Goal: Information Seeking & Learning: Learn about a topic

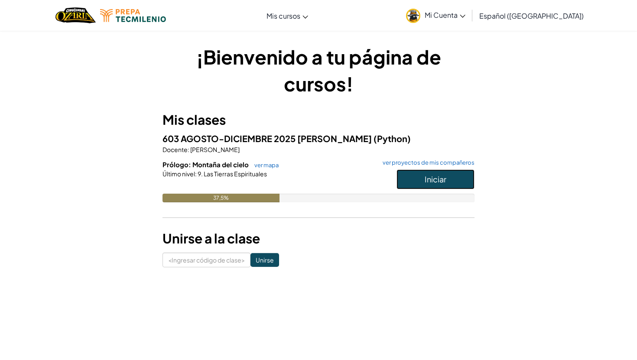
click at [427, 180] on font "Iniciar" at bounding box center [435, 179] width 22 height 10
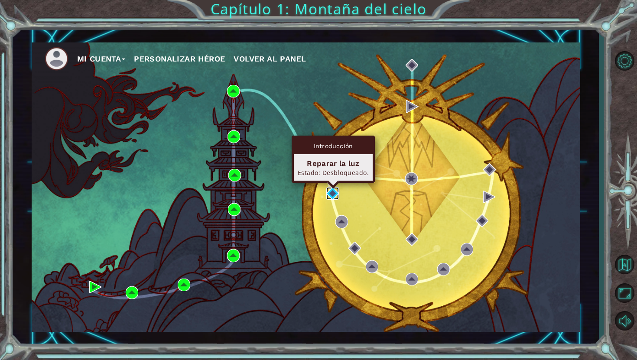
click at [330, 190] on img at bounding box center [332, 193] width 13 height 13
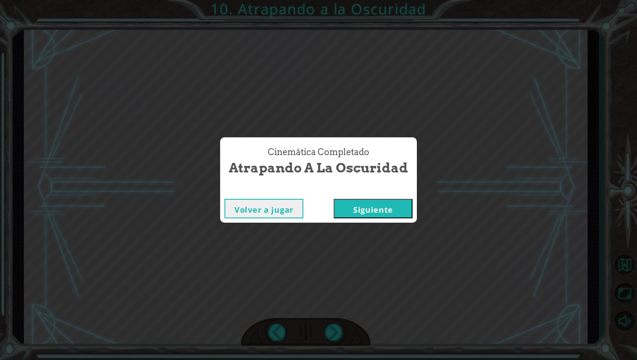
click at [377, 204] on font "Siguiente" at bounding box center [373, 209] width 40 height 10
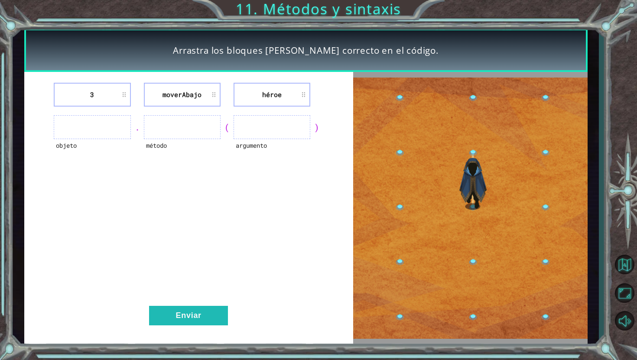
click at [96, 115] on ul at bounding box center [92, 127] width 77 height 24
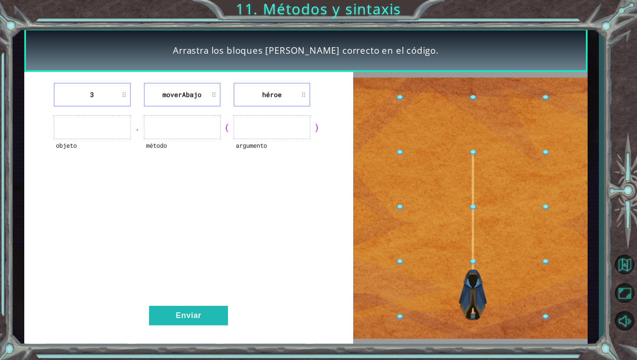
click at [96, 126] on ul at bounding box center [92, 127] width 77 height 24
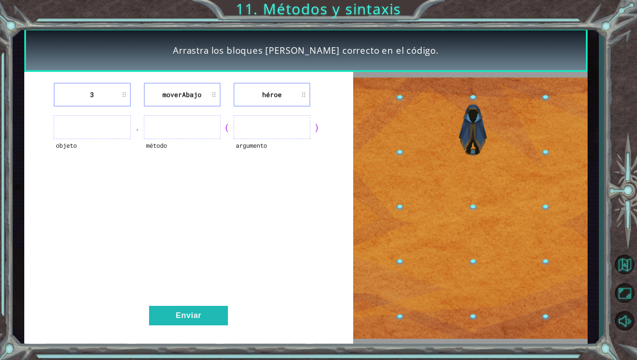
click at [101, 132] on ul at bounding box center [92, 127] width 77 height 24
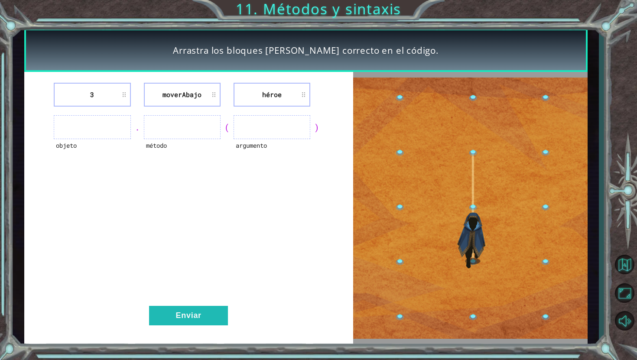
click at [110, 120] on ul at bounding box center [92, 127] width 77 height 24
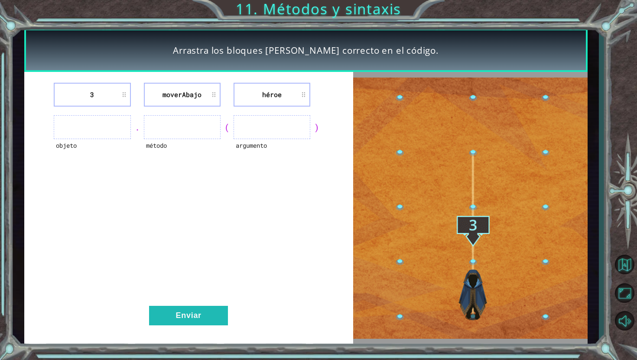
click at [93, 83] on div "3 moverAbajo héroe objeto . método ( argumento ) Enviar" at bounding box center [188, 208] width 329 height 272
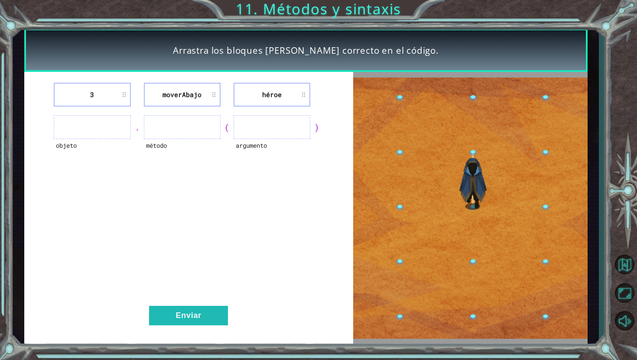
click at [93, 85] on li "3" at bounding box center [92, 95] width 77 height 24
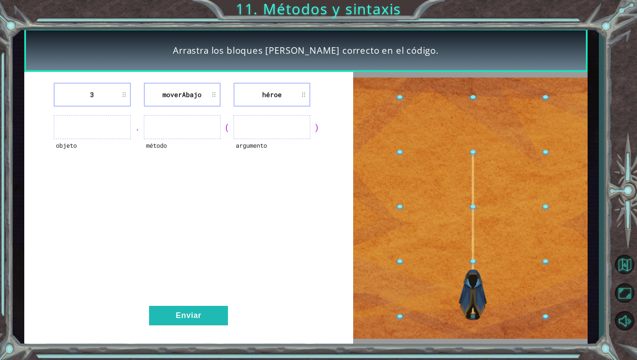
click at [93, 90] on font "3" at bounding box center [92, 94] width 4 height 9
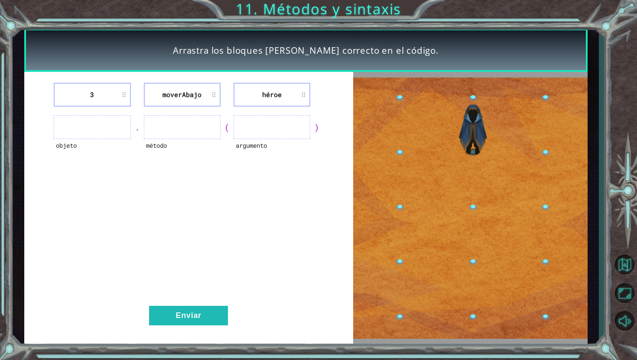
click at [93, 90] on font "3" at bounding box center [92, 94] width 4 height 9
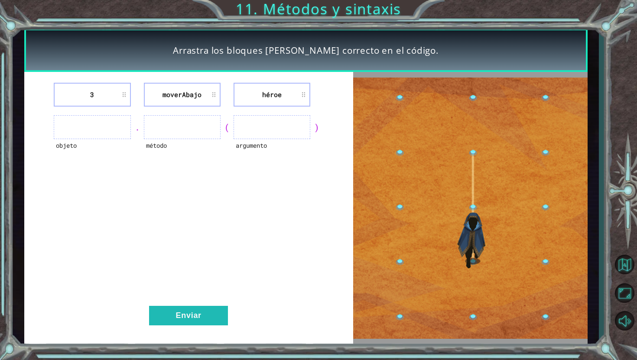
click at [93, 90] on font "3" at bounding box center [92, 94] width 4 height 9
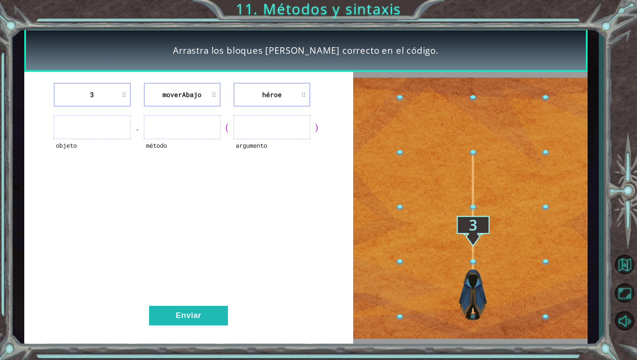
click at [181, 97] on font "moverAbajo" at bounding box center [181, 94] width 39 height 9
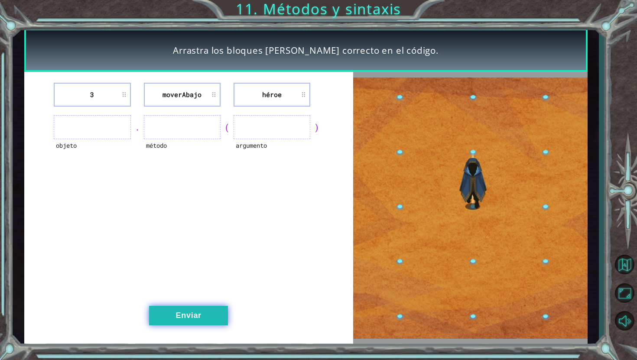
click at [194, 321] on button "Enviar" at bounding box center [188, 315] width 79 height 19
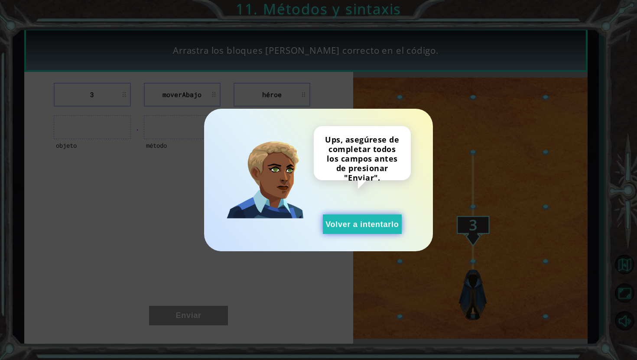
click at [343, 223] on font "Volver a intentarlo" at bounding box center [361, 224] width 73 height 9
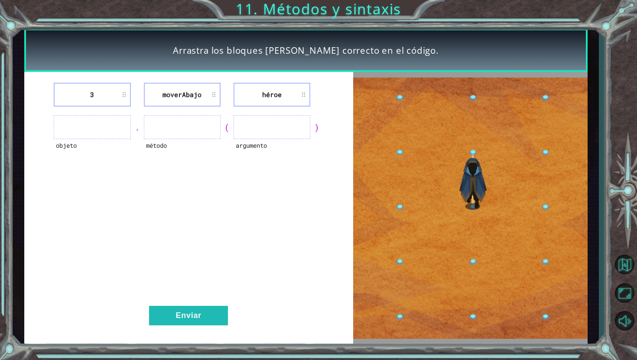
click at [256, 126] on ul at bounding box center [271, 127] width 77 height 24
click at [250, 148] on font "argumento" at bounding box center [251, 145] width 31 height 8
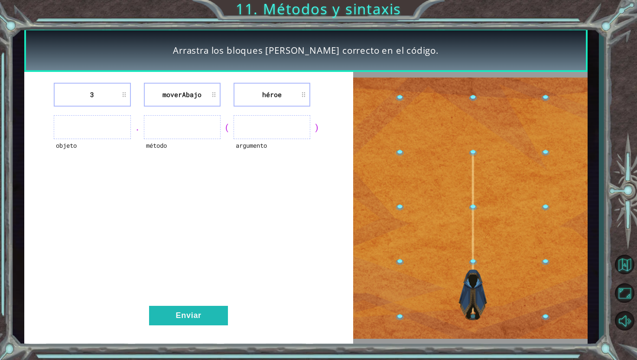
click at [250, 132] on ul at bounding box center [271, 127] width 77 height 24
click at [254, 124] on ul at bounding box center [271, 127] width 77 height 24
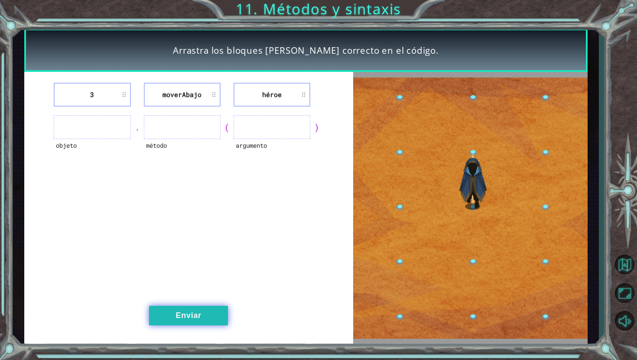
click at [188, 306] on button "Enviar" at bounding box center [188, 315] width 79 height 19
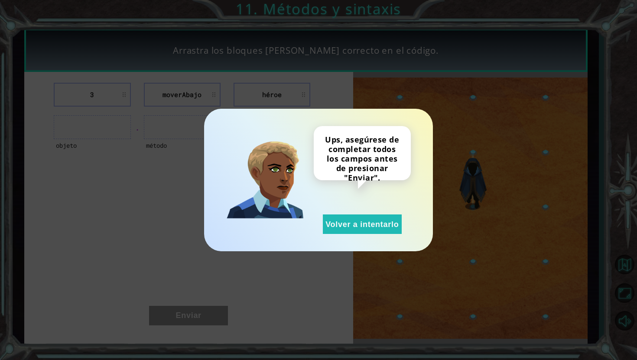
click at [359, 208] on div "Ups, asegúrese de completar todos los campos antes de presionar "Enviar". Volve…" at bounding box center [362, 180] width 97 height 108
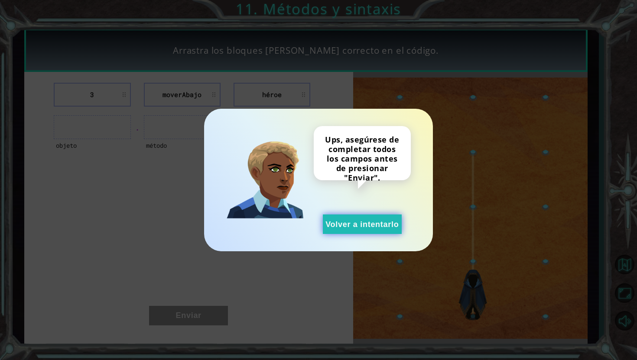
click at [342, 233] on button "Volver a intentarlo" at bounding box center [362, 223] width 79 height 19
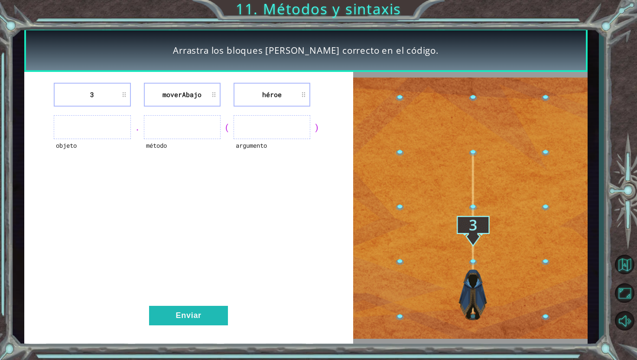
click at [252, 126] on ul at bounding box center [271, 127] width 77 height 24
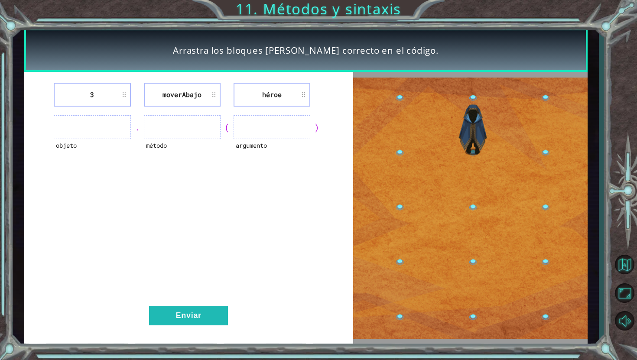
click at [89, 129] on ul at bounding box center [92, 127] width 77 height 24
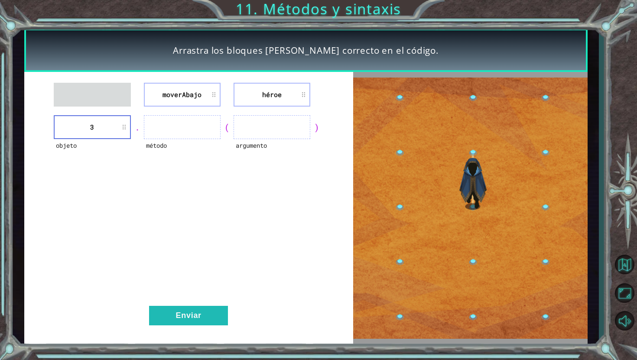
click at [426, 220] on img at bounding box center [470, 208] width 234 height 261
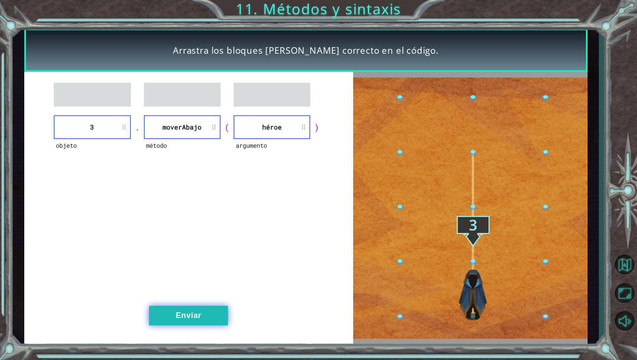
click at [190, 314] on font "Enviar" at bounding box center [189, 315] width 26 height 9
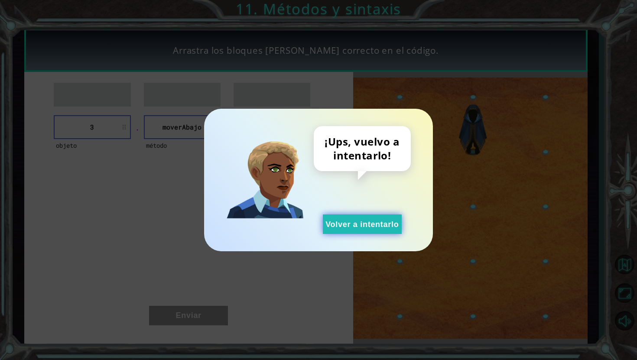
click at [350, 225] on font "Volver a intentarlo" at bounding box center [361, 224] width 73 height 9
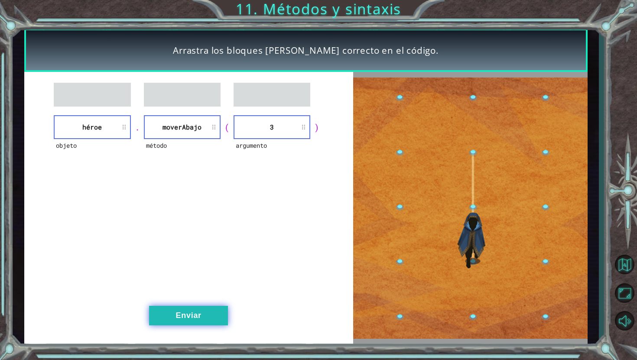
click at [190, 314] on font "Enviar" at bounding box center [189, 315] width 26 height 9
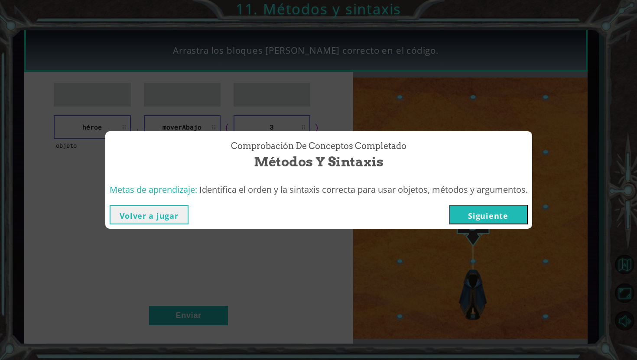
click at [478, 217] on font "Siguiente" at bounding box center [488, 215] width 40 height 10
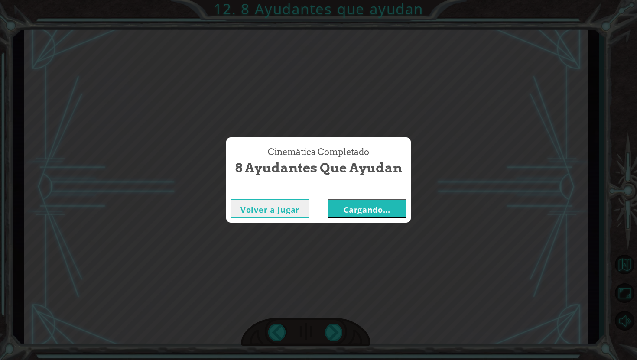
click at [369, 215] on button "Cargando..." at bounding box center [366, 208] width 79 height 19
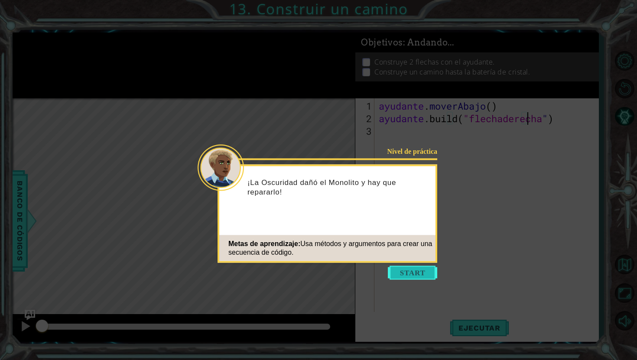
click at [398, 271] on button "Comenzar" at bounding box center [412, 273] width 49 height 14
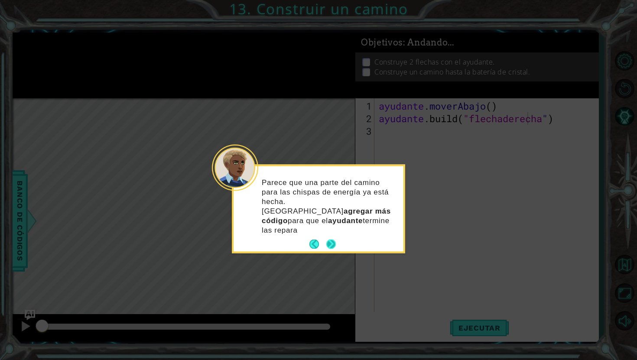
click at [333, 240] on button "Próximo" at bounding box center [331, 245] width 10 height 10
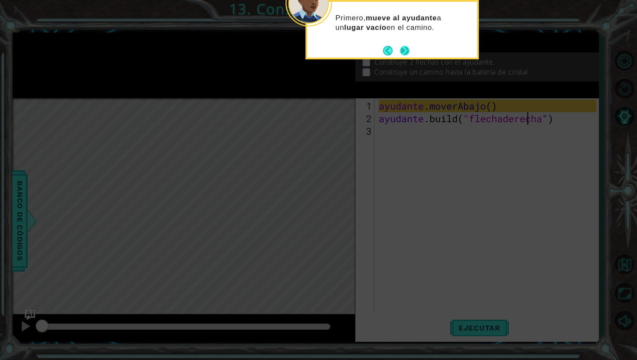
click at [405, 49] on button "Próximo" at bounding box center [405, 51] width 10 height 10
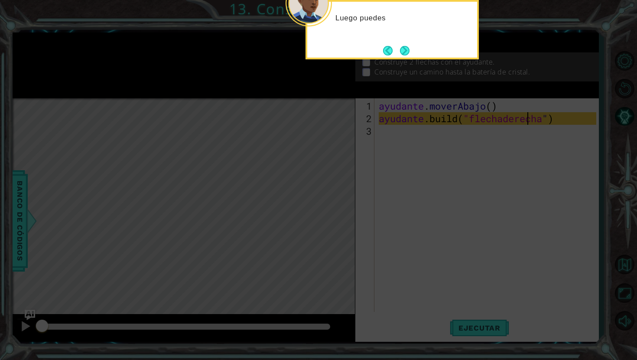
click at [405, 49] on button "Próximo" at bounding box center [405, 51] width 10 height 10
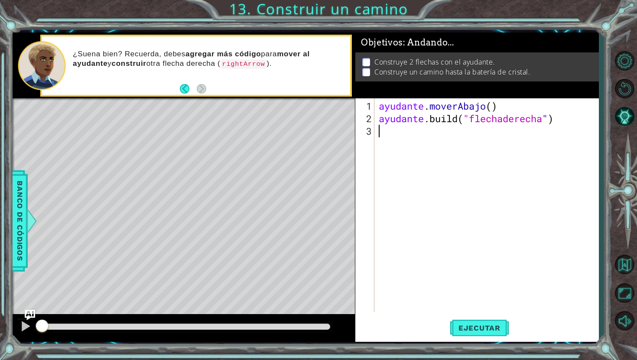
click at [379, 133] on div "ayudante . moverAbajo ( ) ayudante .build ( "flechaderecha " )" at bounding box center [488, 219] width 223 height 239
type textarea "b"
click at [38, 209] on div "Mapa de niveles" at bounding box center [213, 225] width 400 height 255
click at [0, 220] on div "1 [DEMOGRAPHIC_DATA] XXXXXXXXXXXXXXXXXXXXXXXXXXXXXXXXXXXXXXXXXXXXXXXXXXXXXXXXXX…" at bounding box center [318, 180] width 637 height 360
click at [20, 221] on font "Banco de códigos" at bounding box center [20, 221] width 9 height 80
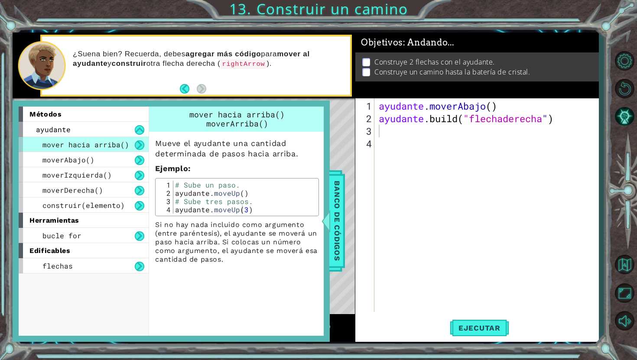
click at [352, 146] on div "Mapa de niveles" at bounding box center [213, 225] width 400 height 255
click at [420, 148] on div "ayudante . moverAbajo ( ) ayudante .build ( "flechaderecha " )" at bounding box center [488, 219] width 223 height 239
click at [344, 121] on div "Mapa de niveles" at bounding box center [213, 225] width 400 height 255
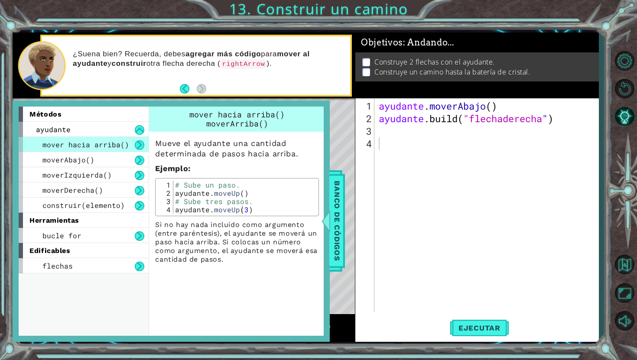
click at [344, 121] on div "Mapa de niveles" at bounding box center [213, 225] width 400 height 255
click at [340, 196] on font "Banco de códigos" at bounding box center [337, 221] width 9 height 80
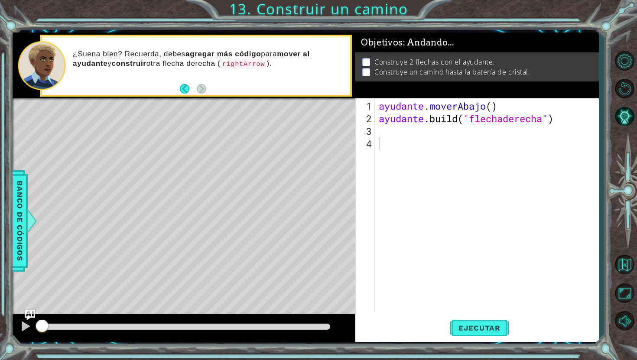
click at [377, 130] on div "ayudante . moverAbajo ( ) ayudante .build ( "flechaderecha " )" at bounding box center [488, 219] width 223 height 239
click at [502, 330] on span "Ejecutar" at bounding box center [479, 328] width 59 height 9
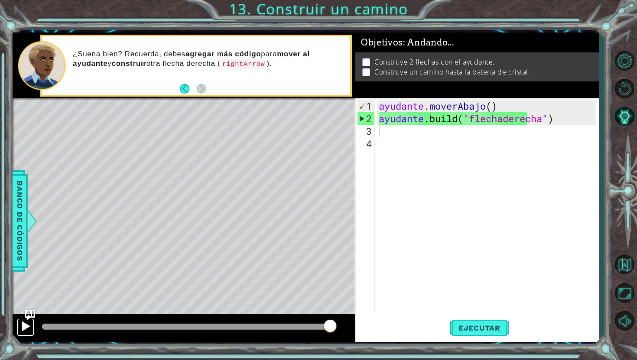
click at [26, 327] on div at bounding box center [25, 325] width 11 height 11
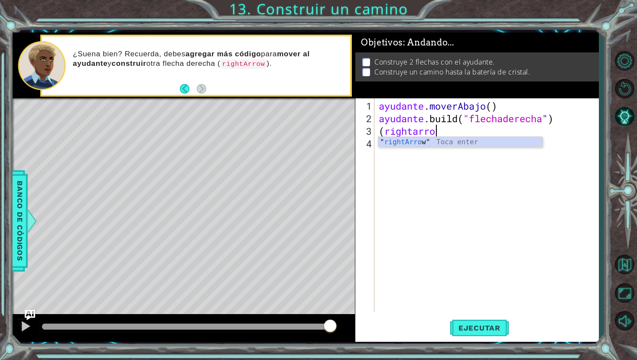
scroll to position [0, 2]
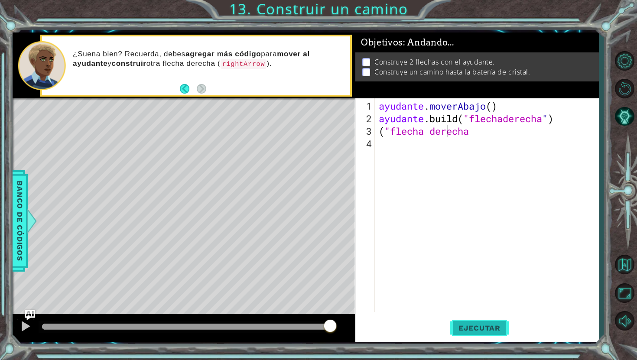
click at [473, 326] on font "Ejecutar" at bounding box center [479, 328] width 42 height 9
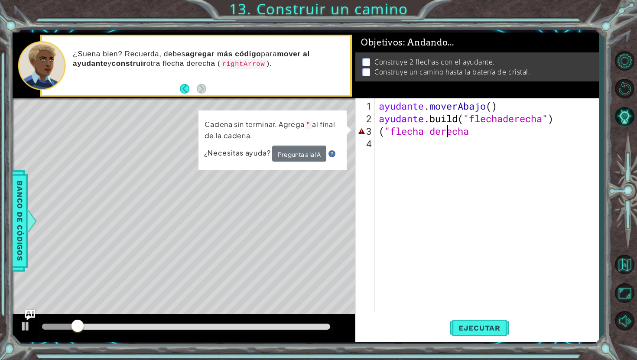
click at [478, 134] on div "ayudante . moverAbajo ( ) ayudante .build ( "flechaderecha " ) ( "flecha derecha" at bounding box center [488, 219] width 223 height 239
click at [480, 135] on div "ayudante . moverAbajo ( ) ayudante .build ( "flechaderecha " ) ( "flecha derecha" at bounding box center [488, 219] width 223 height 239
click at [480, 129] on div "ayudante . moverAbajo ( ) ayudante .build ( "flechaderecha " ) ( "flecha derecha" at bounding box center [488, 219] width 223 height 239
click at [477, 131] on div "ayudante . moverAbajo ( ) ayudante .build ( "flechaderecha " ) ( "flecha derecha" at bounding box center [488, 219] width 223 height 239
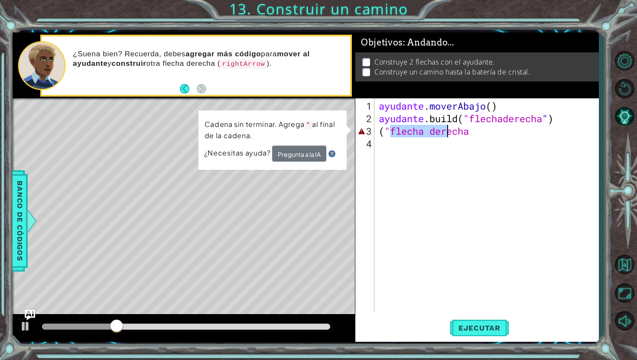
click at [477, 131] on div "ayudante . moverAbajo ( ) ayudante .build ( "flechaderecha " ) ( "flecha derecha" at bounding box center [488, 219] width 223 height 239
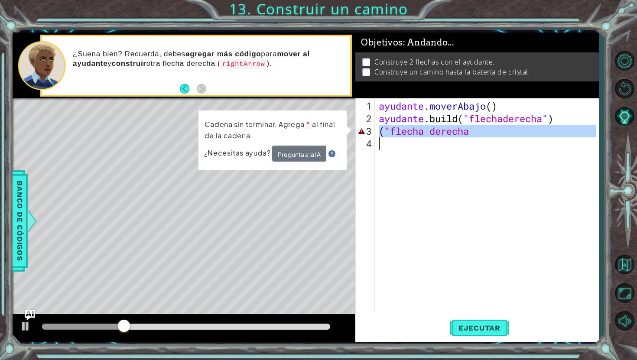
click at [480, 131] on div "ayudante . moverAbajo ( ) ayudante .build ( "flechaderecha " ) ( "flecha derecha" at bounding box center [488, 219] width 223 height 239
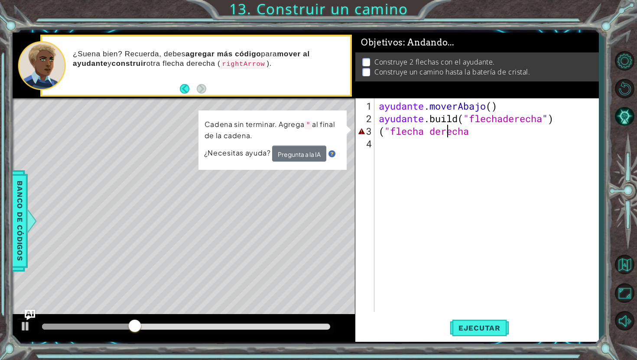
click at [480, 131] on div "ayudante . moverAbajo ( ) ayudante .build ( "flechaderecha " ) ( "flecha derecha" at bounding box center [488, 219] width 223 height 239
click at [466, 133] on div "ayudante . moverAbajo ( ) ayudante .build ( "flechaderecha " ) ( "flecha derecha" at bounding box center [488, 219] width 223 height 239
click at [467, 133] on div "ayudante . moverAbajo ( ) ayudante .build ( "flechaderecha " ) ( "flecha derecha" at bounding box center [488, 219] width 223 height 239
click at [472, 133] on div "ayudante . moverAbajo ( ) ayudante .build ( "flechaderecha " ) ( "flecha derecha" at bounding box center [488, 219] width 223 height 239
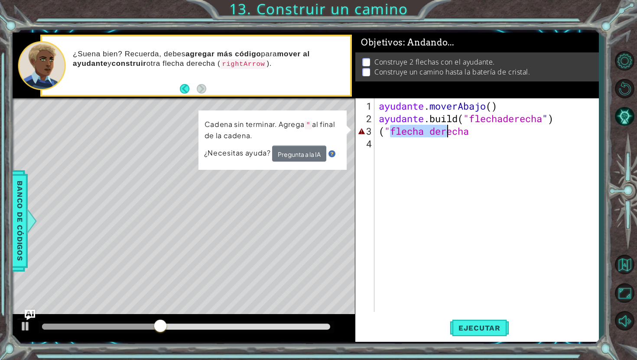
click at [472, 133] on div "ayudante . moverAbajo ( ) ayudante .build ( "flechaderecha " ) ( "flecha derecha" at bounding box center [488, 219] width 223 height 239
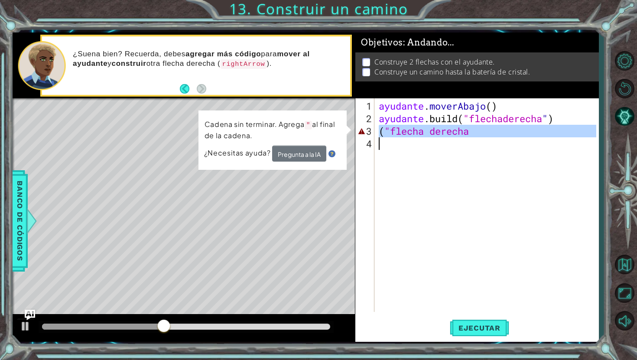
click at [472, 133] on div "ayudante . moverAbajo ( ) ayudante .build ( "flechaderecha " ) ( "flecha derecha" at bounding box center [488, 219] width 223 height 239
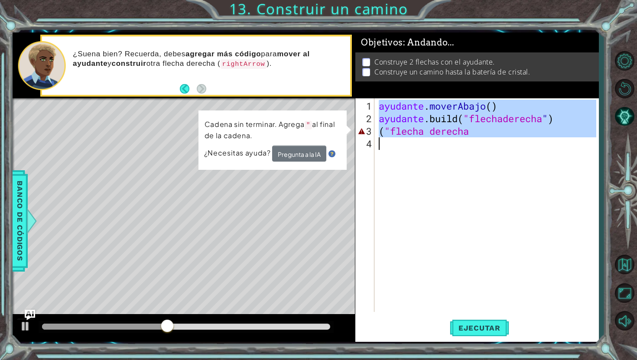
click at [473, 133] on div "ayudante . moverAbajo ( ) ayudante .build ( "flechaderecha " ) ( "flecha derecha" at bounding box center [488, 219] width 223 height 239
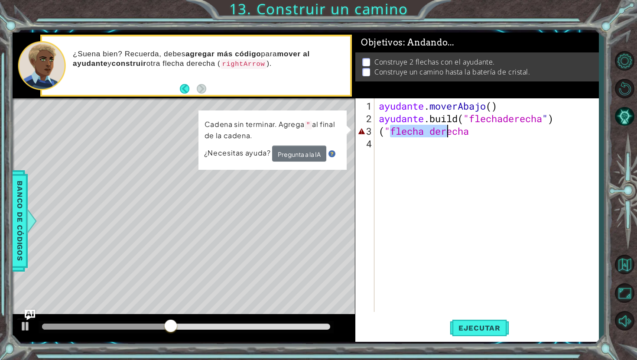
click at [473, 133] on div "ayudante . moverAbajo ( ) ayudante .build ( "flechaderecha " ) ( "flecha derecha" at bounding box center [488, 219] width 223 height 239
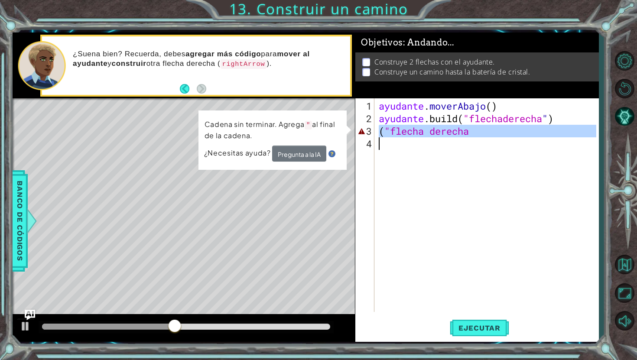
click at [473, 133] on div "ayudante . moverAbajo ( ) ayudante .build ( "flechaderecha " ) ( "flecha derecha" at bounding box center [488, 219] width 223 height 239
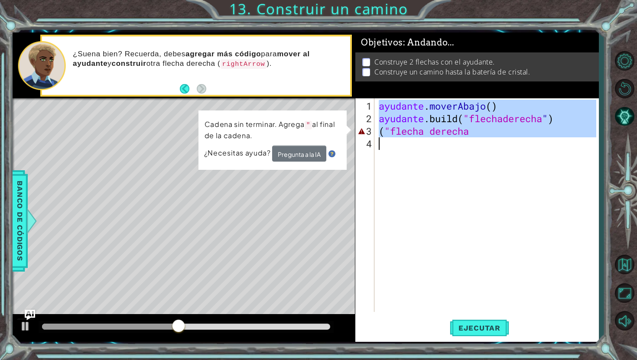
click at [473, 133] on div "ayudante . moverAbajo ( ) ayudante .build ( "flechaderecha " ) ( "flecha derecha" at bounding box center [488, 219] width 223 height 239
click at [474, 133] on div "ayudante . moverAbajo ( ) ayudante .build ( "flechaderecha " ) ( "flecha derecha" at bounding box center [488, 219] width 223 height 239
type textarea "("rightArrow"
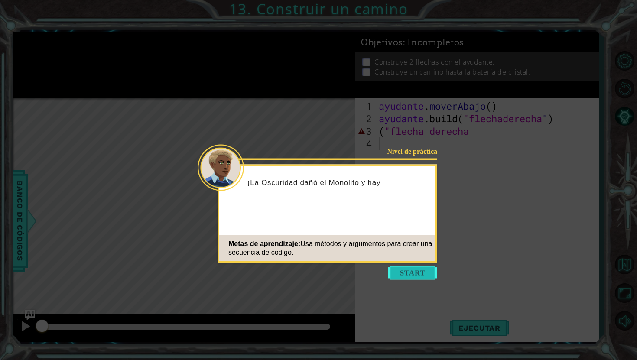
click at [413, 278] on button "Comenzar" at bounding box center [412, 273] width 49 height 14
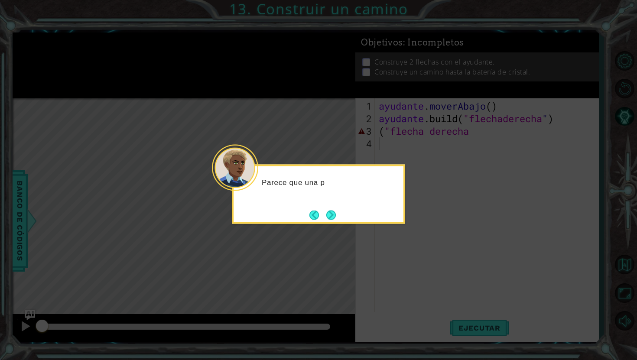
click at [332, 206] on div "Parece que una p" at bounding box center [318, 194] width 173 height 59
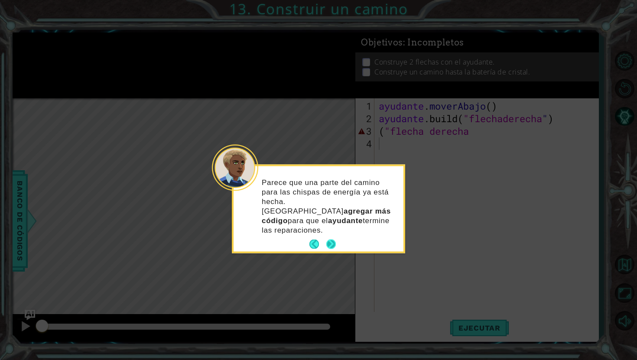
click at [335, 240] on button "Próximo" at bounding box center [331, 245] width 10 height 10
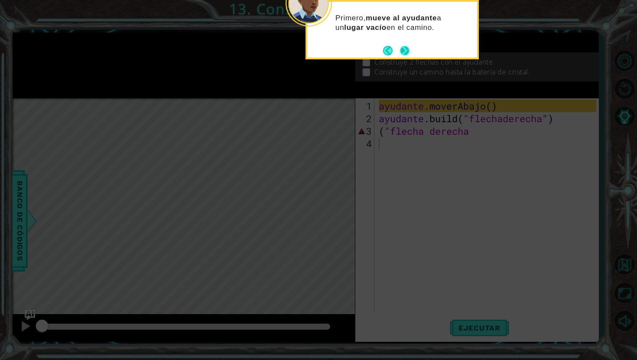
click at [402, 55] on button "Próximo" at bounding box center [405, 51] width 10 height 10
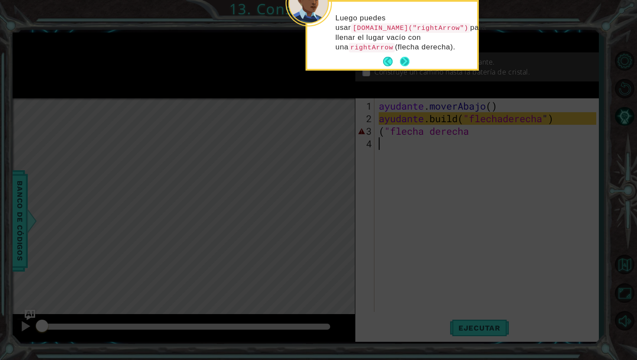
click at [405, 62] on button "Próximo" at bounding box center [405, 62] width 10 height 10
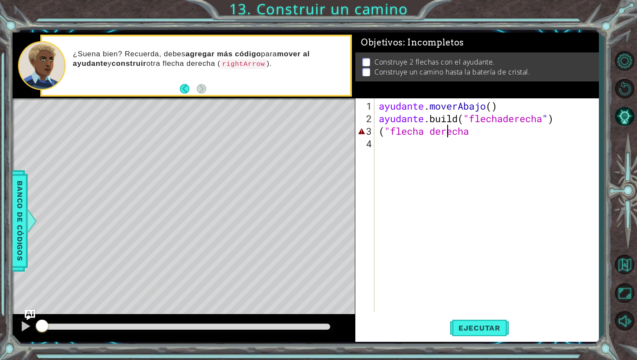
click at [493, 136] on div "ayudante . moverAbajo ( ) ayudante .build ( "flechaderecha " ) ( "flecha derecha" at bounding box center [488, 219] width 223 height 239
type textarea "("rightArrow"
click at [483, 129] on div "ayudante . moverAbajo ( ) ayudante .build ( "flechaderecha " ) ( "flecha derecha" at bounding box center [488, 219] width 223 height 239
click at [482, 129] on div "ayudante . moverAbajo ( ) ayudante .build ( "flechaderecha " ) ( "flecha derecha" at bounding box center [488, 219] width 223 height 239
click at [469, 129] on div "ayudante . moverAbajo ( ) ayudante .build ( "flechaderecha " ) ( "flecha derecha" at bounding box center [488, 219] width 223 height 239
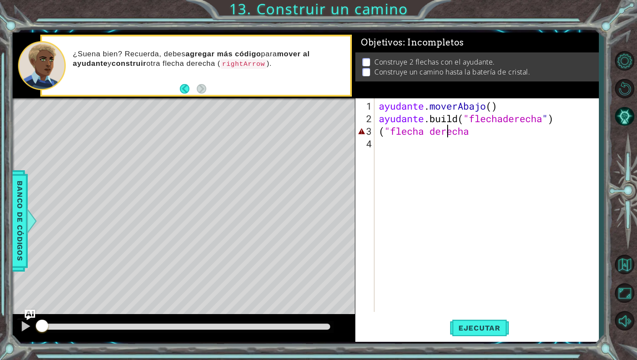
click at [469, 129] on div "ayudante . moverAbajo ( ) ayudante .build ( "flechaderecha " ) ( "flecha derecha" at bounding box center [488, 219] width 223 height 239
click at [469, 132] on div "ayudante . moverAbajo ( ) ayudante .build ( "flechaderecha " ) ( "flecha derecha" at bounding box center [486, 205] width 219 height 214
click at [469, 132] on div "ayudante . moverAbajo ( ) ayudante .build ( "flechaderecha " ) ( "flecha derecha" at bounding box center [488, 219] width 223 height 239
click at [469, 131] on div "ayudante . moverAbajo ( ) ayudante .build ( "flechaderecha " ) ( "flecha derecha" at bounding box center [488, 219] width 223 height 239
click at [471, 131] on div "ayudante . moverAbajo ( ) ayudante .build ( "flechaderecha " ) ( "flecha derecha" at bounding box center [488, 219] width 223 height 239
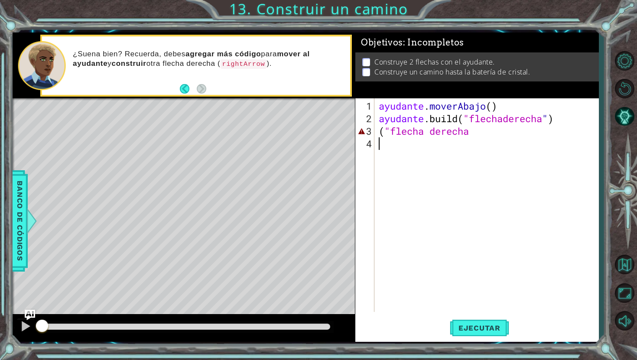
click at [461, 130] on div "ayudante . moverAbajo ( ) ayudante .build ( "flechaderecha " ) ( "flecha derecha" at bounding box center [488, 219] width 223 height 239
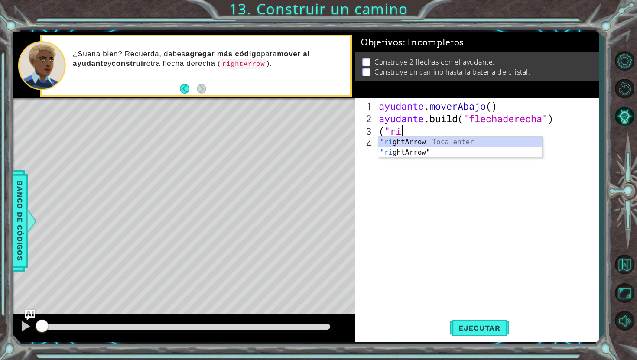
type textarea "("
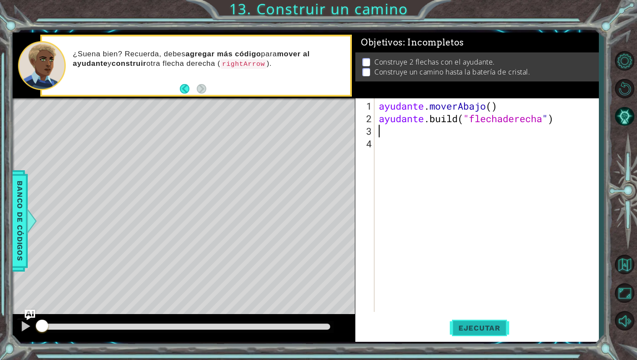
click at [472, 332] on font "Ejecutar" at bounding box center [479, 328] width 42 height 9
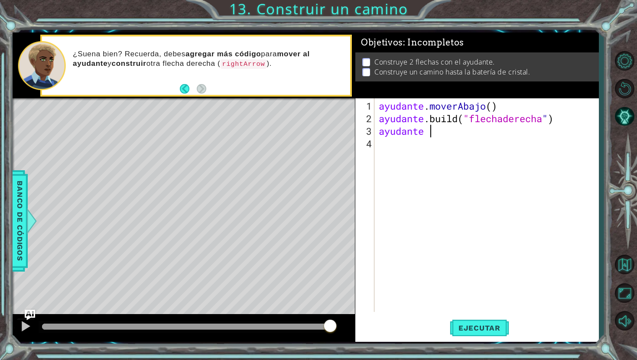
scroll to position [0, 2]
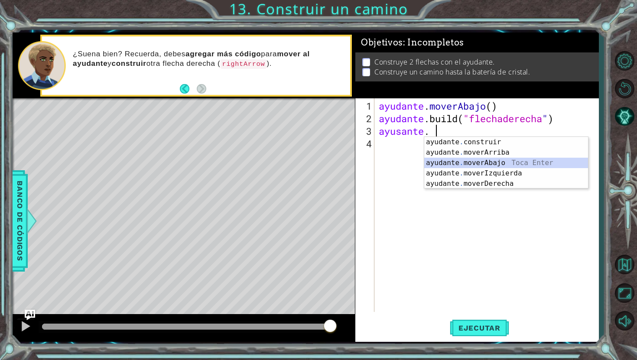
click at [469, 166] on div "ayudante . construir Toca enter ayudante . [PERSON_NAME] Enter ayudante . mover…" at bounding box center [506, 173] width 164 height 73
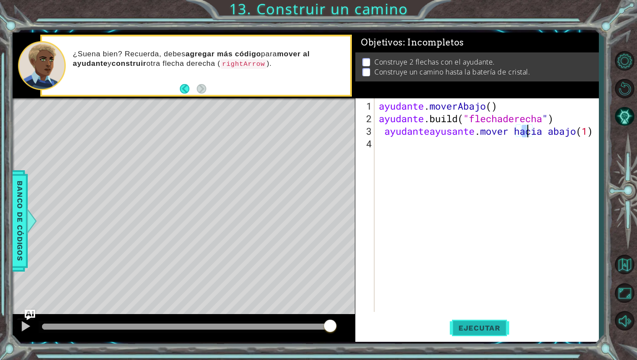
type textarea "ayusante helper.moveDown(1)"
click at [479, 327] on font "Ejecutar" at bounding box center [479, 328] width 42 height 9
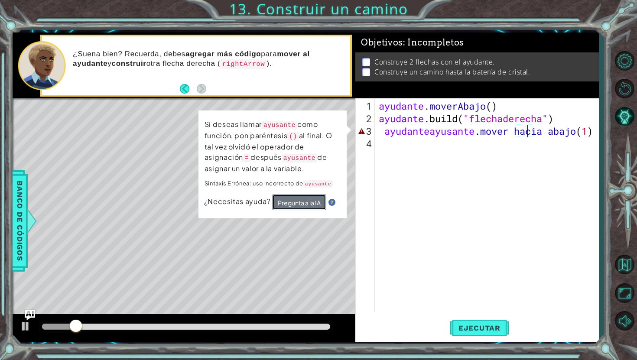
click at [307, 199] on font "Pregunta a la IA" at bounding box center [299, 203] width 43 height 8
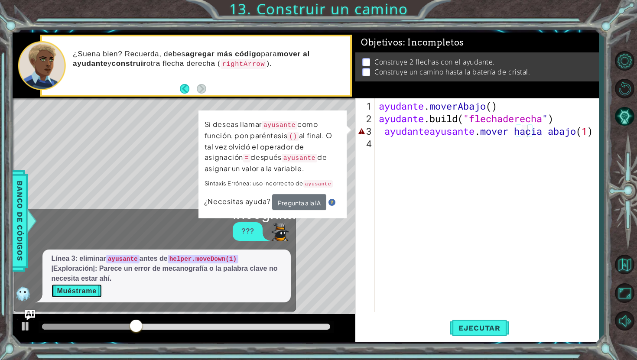
click at [83, 288] on font "Muéstrame" at bounding box center [76, 290] width 39 height 7
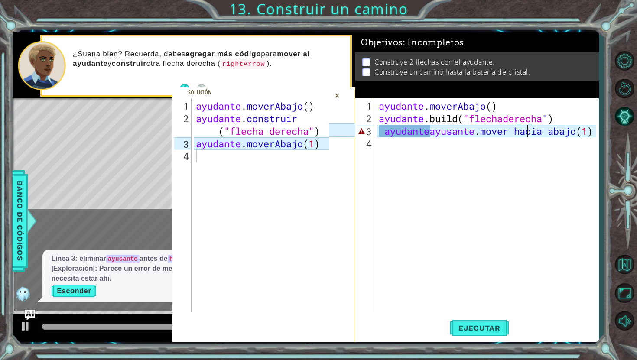
type textarea "helper.moveDown(1)"
click at [241, 146] on div "ayudante . moverAbajo ( ) ayudante . construir ( "flecha derecha" ) ayudante . …" at bounding box center [263, 219] width 139 height 239
click at [322, 192] on div "ayudante . moverAbajo ( ) ayudante . construir ( "flecha derecha" ) ayudante . …" at bounding box center [263, 219] width 139 height 239
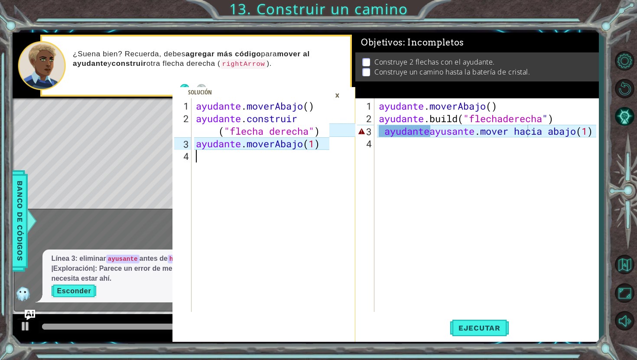
click at [596, 131] on div "ayusante helper.moveDown(1) 1 2 3 4 ayudante . moverAbajo ( ) ayudante .build (…" at bounding box center [476, 219] width 243 height 243
click at [592, 131] on div "ayudante . moverAbajo ( ) ayudante .build ( "flechaderecha " ) ayudante [PERSON…" at bounding box center [488, 219] width 223 height 239
click at [534, 127] on div "ayudante . moverAbajo ( ) ayudante .build ( "flechaderecha " ) ayudante auxilia…" at bounding box center [488, 219] width 223 height 239
click at [533, 129] on div "ayudante . moverAbajo ( ) ayudante .build ( "flechaderecha " ) ayudante auxilia…" at bounding box center [488, 219] width 223 height 239
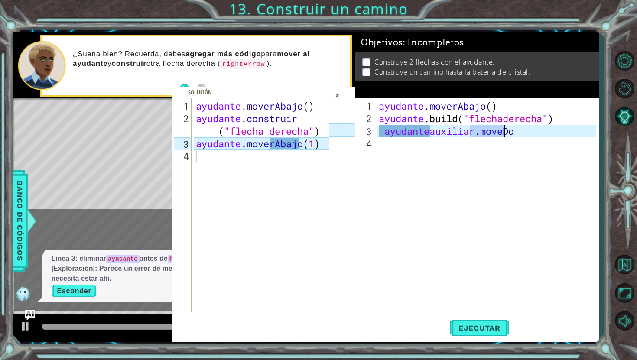
click at [534, 129] on div "ayudante . moverAbajo ( ) ayudante .build ( "flechaderecha " ) ayudante auxilia…" at bounding box center [488, 219] width 223 height 239
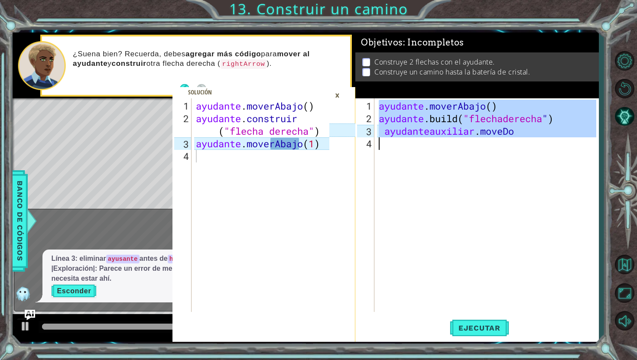
click at [534, 129] on div "ayudante . moverAbajo ( ) ayudante .build ( "flechaderecha " ) ayudante auxilia…" at bounding box center [488, 219] width 223 height 239
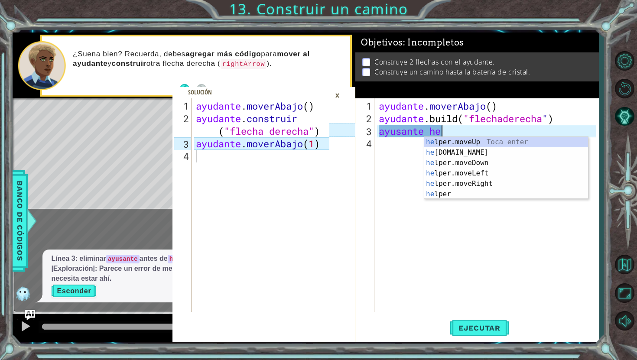
type textarea "ayusante"
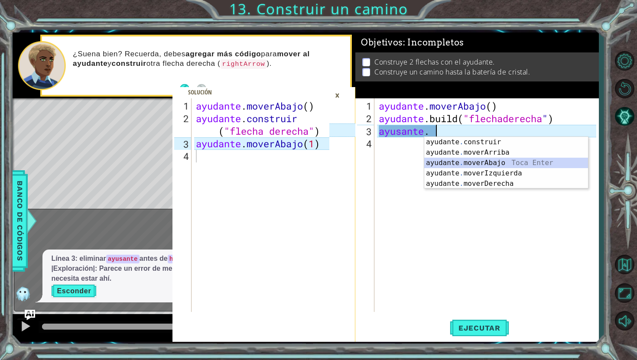
click at [529, 161] on div "ayudante . construir Toca enter ayudante . [PERSON_NAME] Enter ayudante . mover…" at bounding box center [506, 173] width 164 height 73
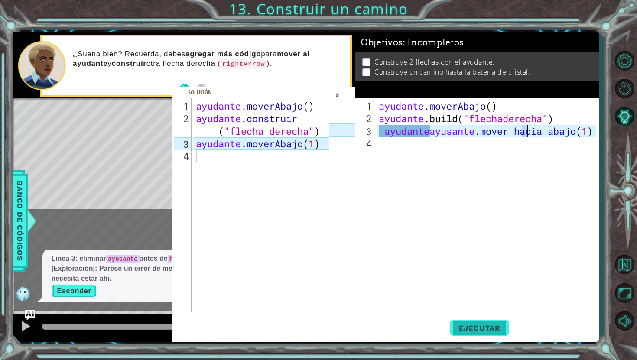
type textarea "ayusante helper.moveDown(1)"
click at [502, 319] on button "Ejecutar" at bounding box center [479, 328] width 59 height 24
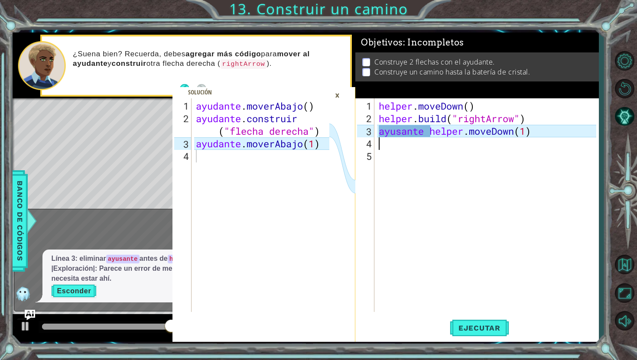
scroll to position [0, 0]
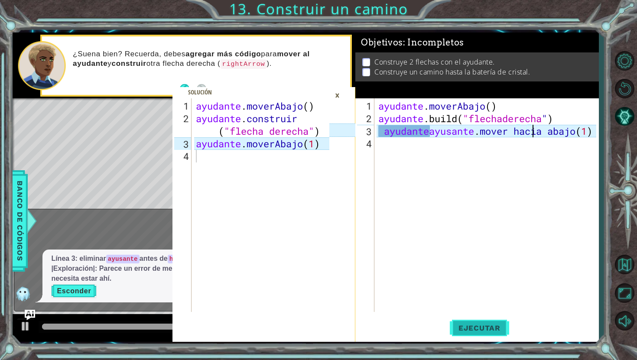
click at [466, 321] on button "Ejecutar" at bounding box center [479, 328] width 59 height 24
click at [335, 99] on font "×" at bounding box center [337, 95] width 5 height 14
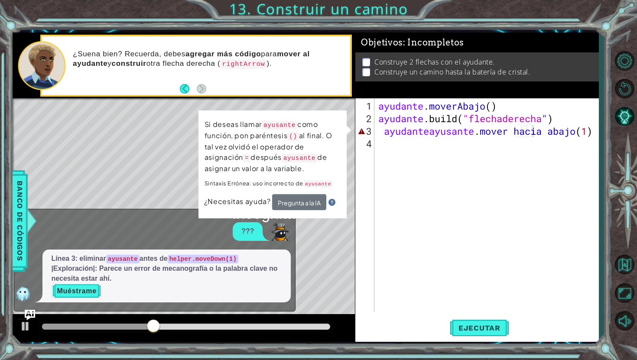
click at [333, 151] on p "Si deseas llamar ayusante como función, pon paréntesis () al final. O tal vez o…" at bounding box center [272, 146] width 136 height 55
click at [346, 133] on div "Si deseas llamar ayusante como función, pon paréntesis () al final. O tal vez o…" at bounding box center [272, 163] width 148 height 107
click at [356, 133] on div "ayusante helper.moveDown(1) 1 2 3 4 ayudante . moverAbajo ( ) ayudante .build (…" at bounding box center [475, 205] width 241 height 214
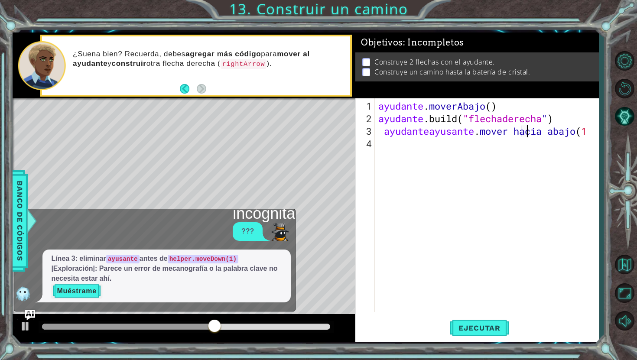
type textarea "ayusante helper.moveDown("
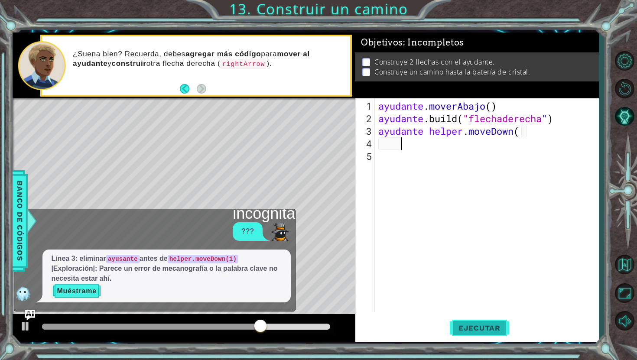
click at [468, 324] on font "Ejecutar" at bounding box center [479, 328] width 42 height 9
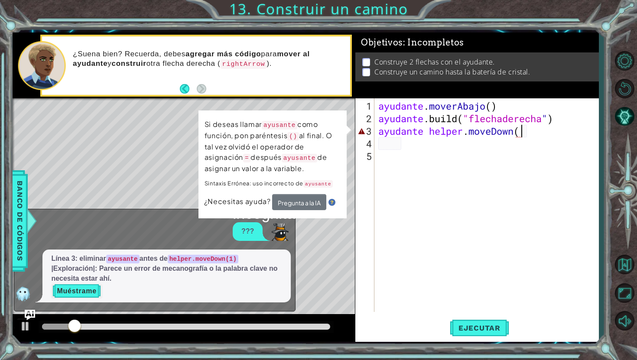
click at [546, 132] on div "ayudante . moverAbajo ( ) ayudante .build ( "flechaderecha " ) ayudante helper …" at bounding box center [488, 219] width 224 height 239
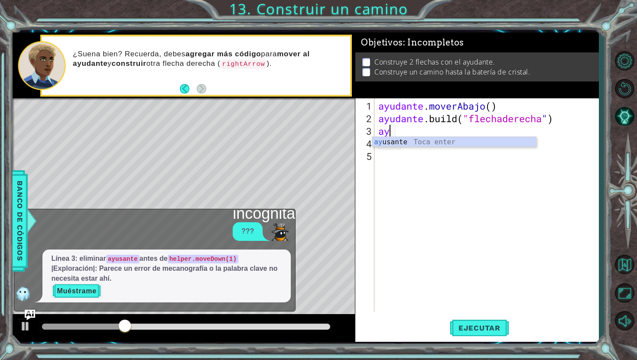
type textarea "a"
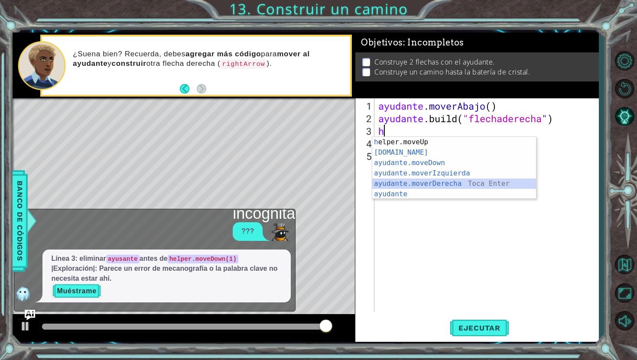
click at [438, 184] on div "h elper.moveUp Toca enter [DOMAIN_NAME] ​ Toca Enter ayudante.moveDown ​ Toca E…" at bounding box center [454, 178] width 164 height 83
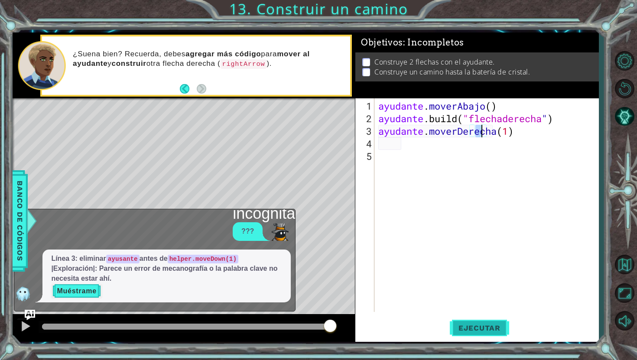
type textarea "helper.moveRight(1)"
click at [472, 322] on button "Ejecutar" at bounding box center [479, 328] width 59 height 24
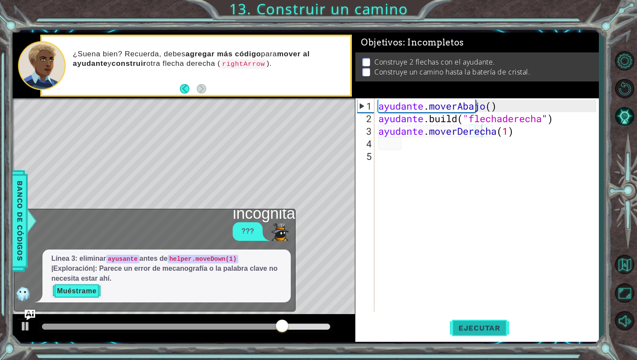
click at [473, 320] on button "Ejecutar" at bounding box center [479, 328] width 59 height 24
click at [533, 133] on div "ayudante . moverAbajo ( ) ayudante .build ( "flechaderecha " ) ayudante . mover…" at bounding box center [488, 219] width 224 height 239
click at [391, 139] on div "ayudante . moverAbajo ( ) ayudante .build ( "flechaderecha " ) ayudante . mover…" at bounding box center [488, 219] width 224 height 239
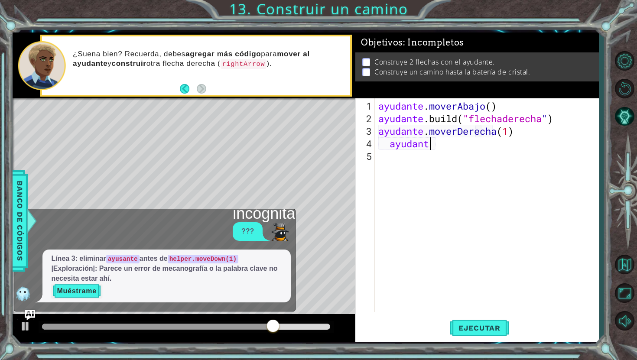
scroll to position [0, 2]
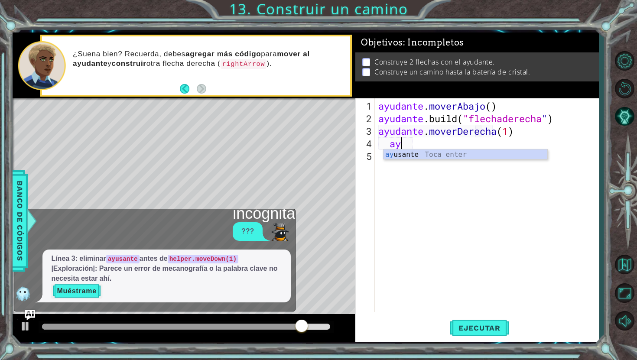
type textarea "a"
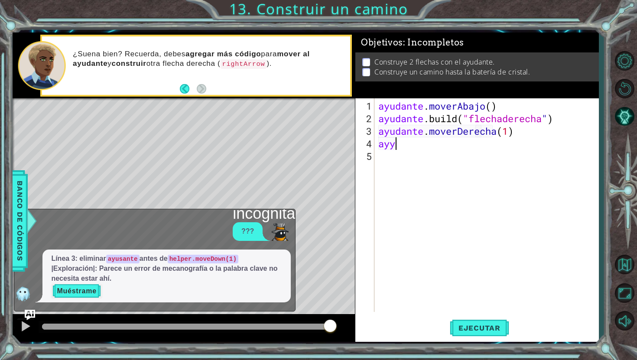
scroll to position [0, 0]
type textarea "a"
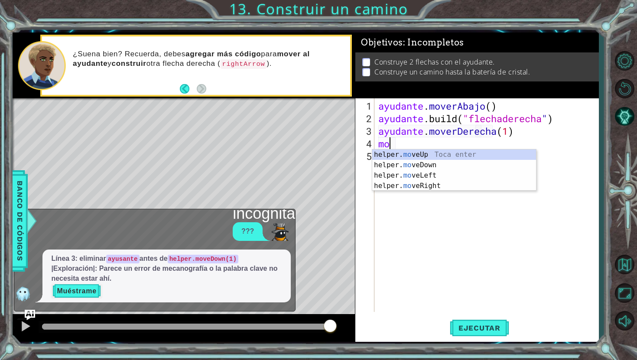
scroll to position [0, 0]
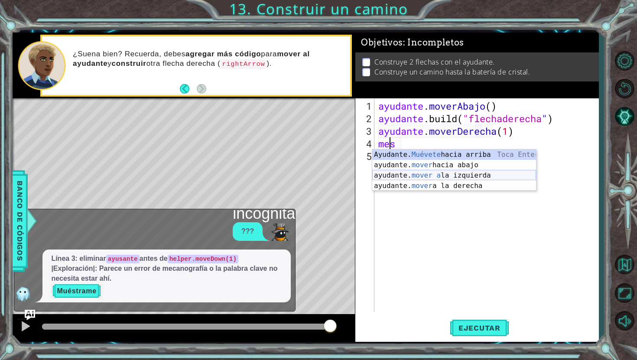
click at [408, 172] on div "Ayudante. Muévete hacia arriba [PERSON_NAME] Enter ayudante. mover hacia abajo …" at bounding box center [454, 180] width 164 height 62
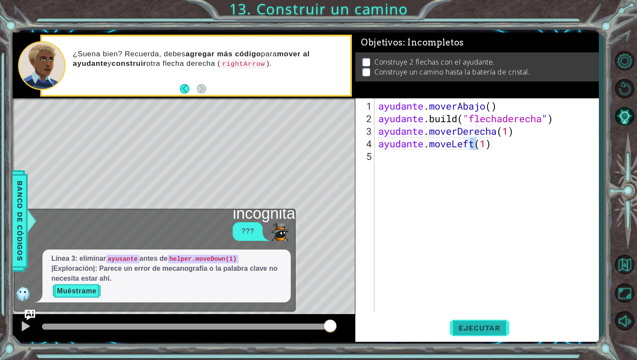
click at [474, 336] on button "Ejecutar" at bounding box center [479, 328] width 59 height 24
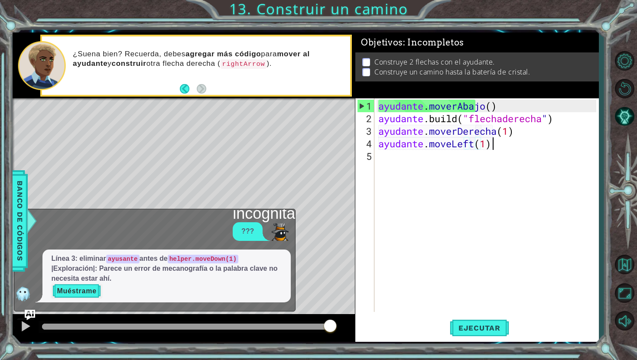
click at [525, 140] on div "ayudante . moverAbajo ( ) ayudante .build ( "flechaderecha " ) ayudante . mover…" at bounding box center [488, 219] width 224 height 239
click at [523, 142] on div "ayudante . moverAbajo ( ) ayudante .build ( "flechaderecha " ) ayudante . mover…" at bounding box center [488, 219] width 224 height 239
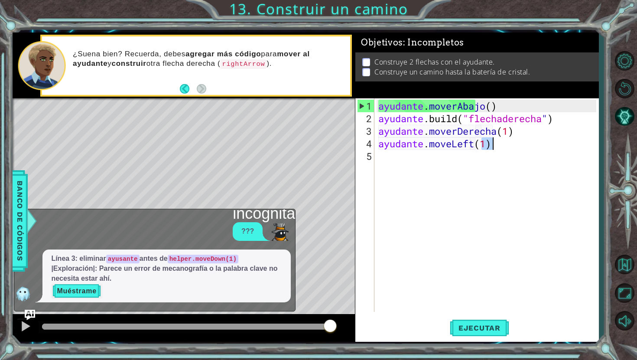
type textarea "helper.moveLeft(1)"
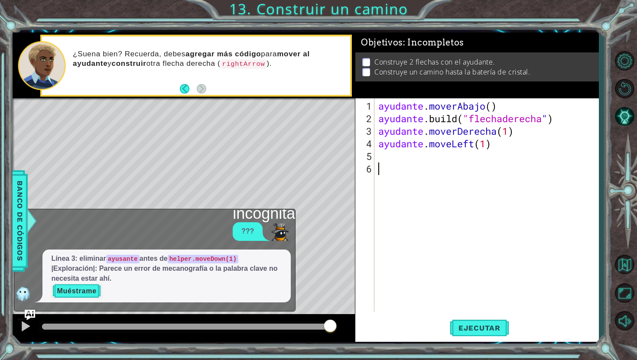
click at [512, 146] on div "ayudante . moverAbajo ( ) ayudante .build ( "flechaderecha " ) ayudante . mover…" at bounding box center [488, 219] width 224 height 239
click at [514, 146] on div "ayudante . moverAbajo ( ) ayudante .build ( "flechaderecha " ) ayudante . mover…" at bounding box center [488, 219] width 224 height 239
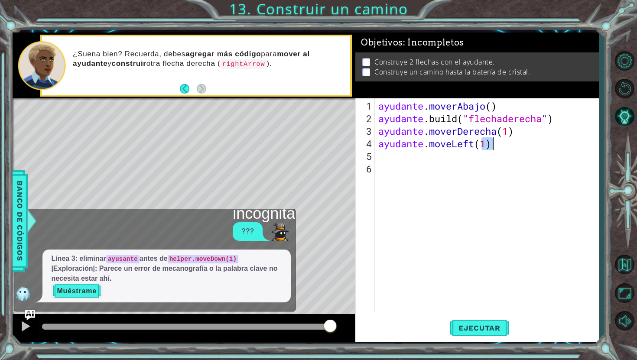
type textarea "helper.moveLeft(1)"
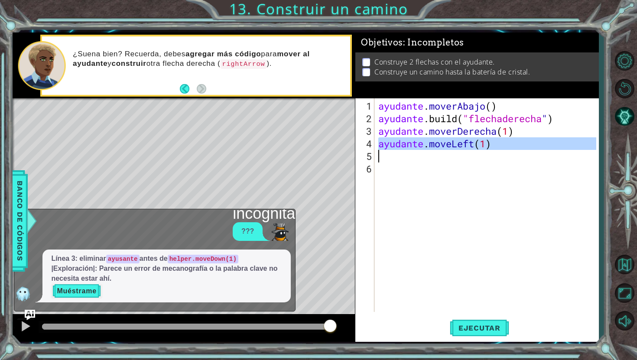
click at [514, 146] on div "ayudante . moverAbajo ( ) ayudante .build ( "flechaderecha " ) ayudante . mover…" at bounding box center [488, 219] width 224 height 239
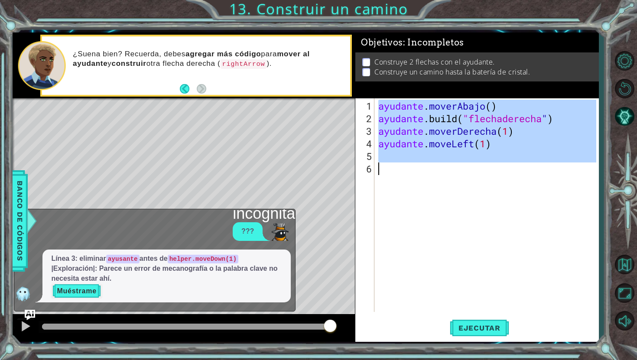
click at [400, 242] on div "ayudante . moverAbajo ( ) ayudante .build ( "flechaderecha " ) ayudante . mover…" at bounding box center [488, 219] width 224 height 239
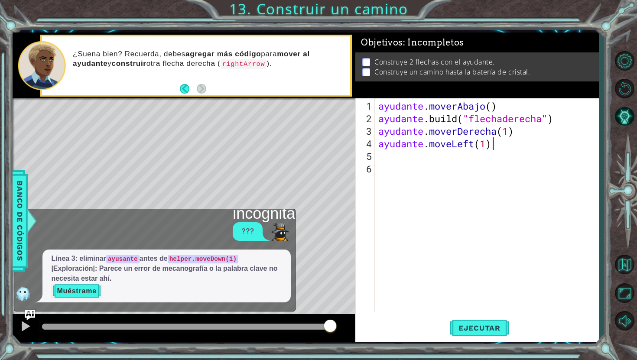
click at [520, 143] on div "ayudante . moverAbajo ( ) ayudante .build ( "flechaderecha " ) ayudante . mover…" at bounding box center [488, 219] width 224 height 239
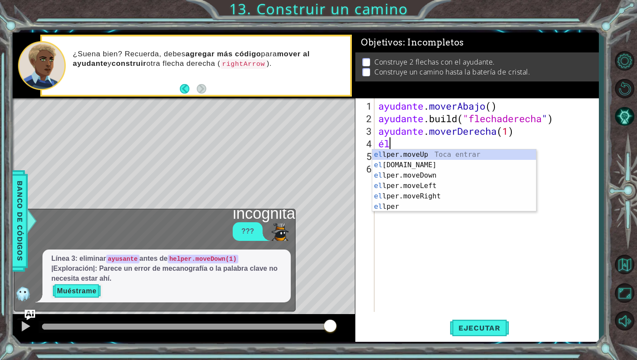
type textarea "h"
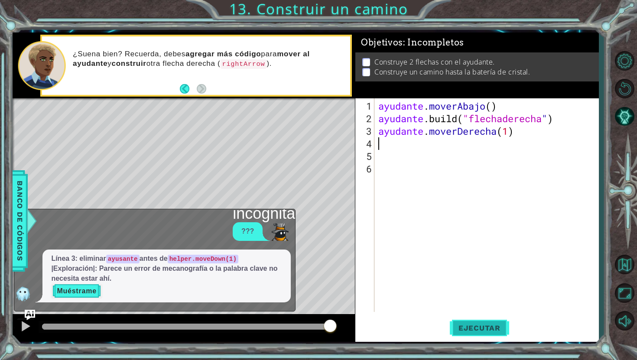
click at [488, 337] on button "Ejecutar" at bounding box center [479, 328] width 59 height 24
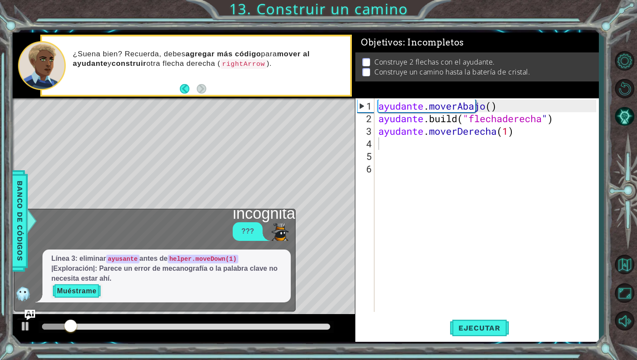
click at [181, 244] on div "??? Línea 3: eliminar ayusante antes de helper.moveDown(1) |Exploración|: Parec…" at bounding box center [152, 262] width 276 height 80
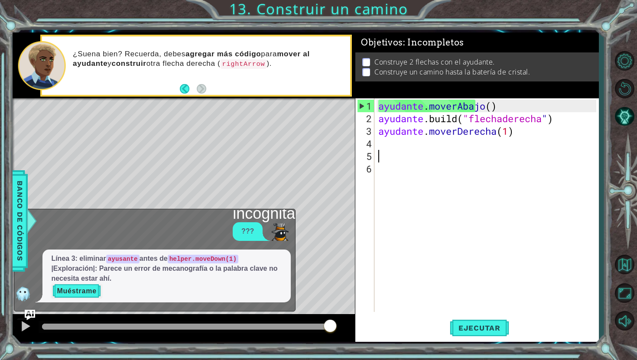
click at [384, 152] on div "ayudante . moverAbajo ( ) ayudante .build ( "flechaderecha " ) ayudante . mover…" at bounding box center [488, 219] width 224 height 239
click at [380, 143] on div "ayudante . moverAbajo ( ) ayudante .build ( "flechaderecha " ) ayudante . mover…" at bounding box center [488, 219] width 224 height 239
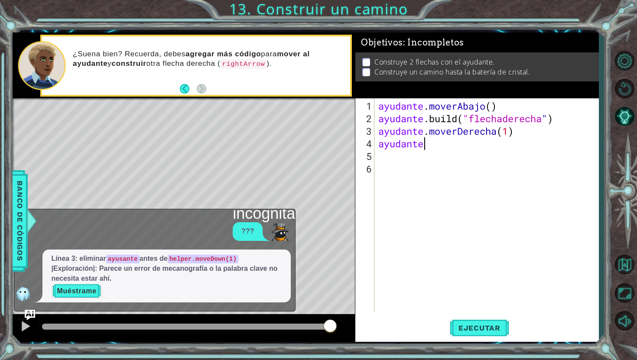
scroll to position [0, 2]
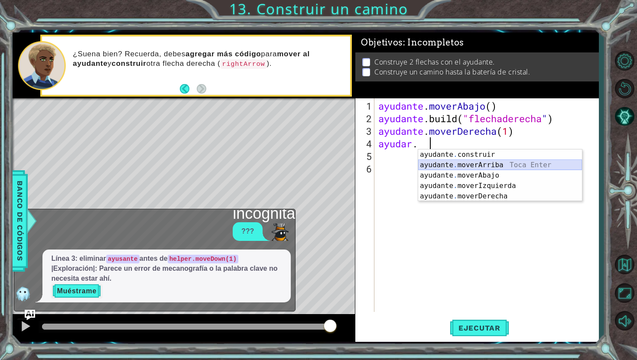
click at [511, 163] on div "ayudante . construir Toca enter ayudante . [PERSON_NAME] Enter ayudante . mover…" at bounding box center [500, 185] width 164 height 73
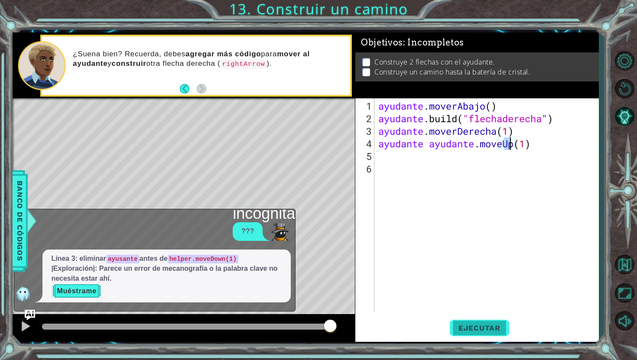
click at [487, 329] on font "Ejecutar" at bounding box center [479, 328] width 42 height 9
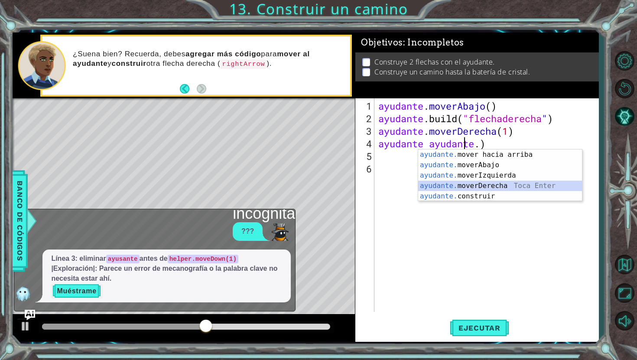
click at [515, 188] on div "ayudante. mover hacia arriba [PERSON_NAME] enter ayudante. moverAbajo Toca Ente…" at bounding box center [500, 185] width 164 height 73
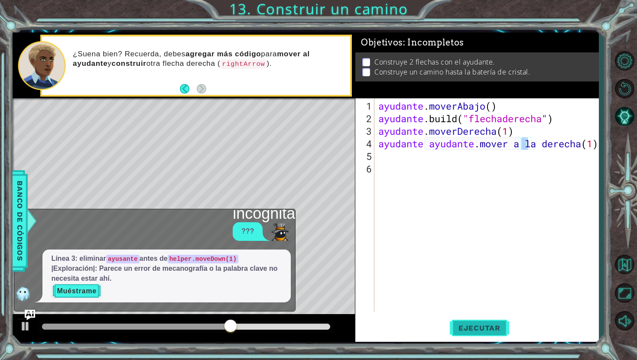
click at [476, 317] on button "Ejecutar" at bounding box center [479, 328] width 59 height 24
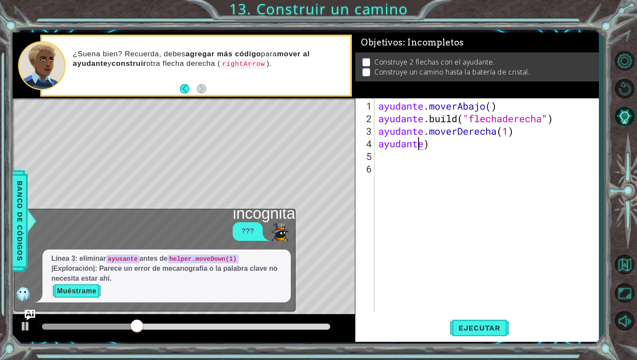
scroll to position [0, 1]
click at [426, 142] on div "ayudante . moverAbajo ( ) ayudante .build ( "flechaderecha " ) ayudante . mover…" at bounding box center [488, 219] width 224 height 239
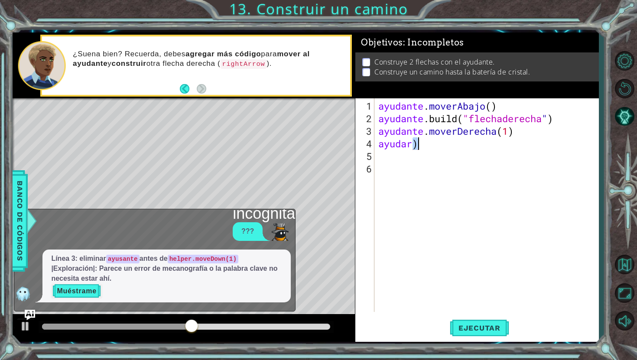
type textarea "ayudan)"
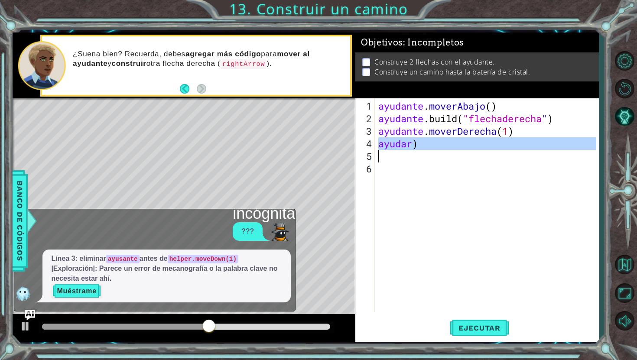
scroll to position [0, 0]
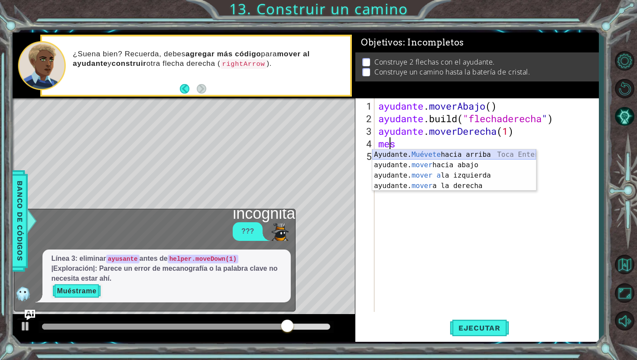
click at [453, 153] on div "Ayudante. Muévete hacia arriba [PERSON_NAME] Enter ayudante. mover hacia abajo …" at bounding box center [454, 180] width 164 height 62
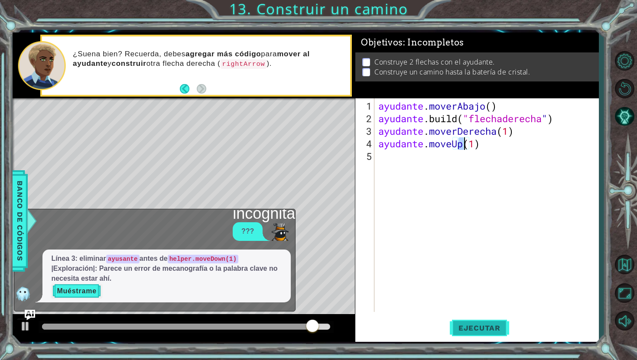
click at [467, 330] on font "Ejecutar" at bounding box center [479, 328] width 42 height 9
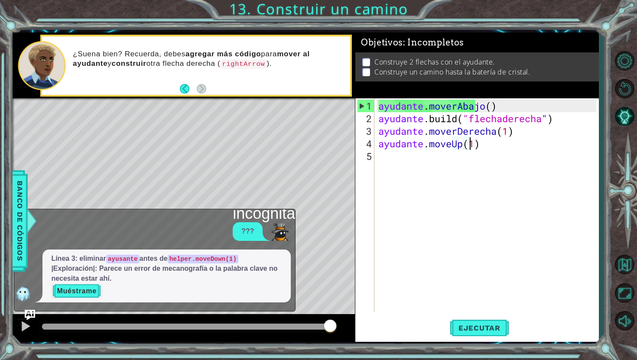
click at [509, 146] on div "ayudante . moverAbajo ( ) ayudante .build ( "flechaderecha " ) ayudante . mover…" at bounding box center [488, 219] width 224 height 239
click at [573, 113] on div "ayudante . moverAbajo ( ) ayudante .build ( "flechaderecha " ) ayudante . mover…" at bounding box center [488, 219] width 224 height 239
click at [187, 86] on button "Atrás" at bounding box center [188, 89] width 17 height 10
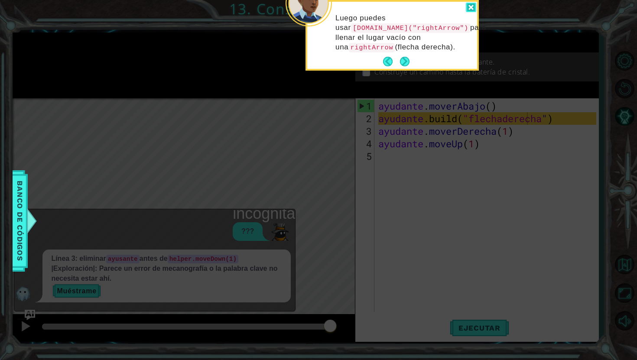
click at [472, 3] on div at bounding box center [471, 8] width 10 height 10
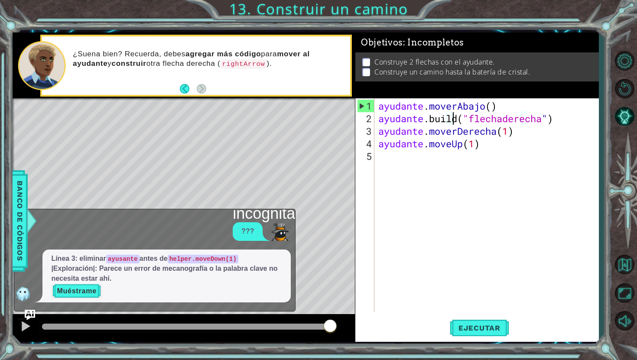
click at [452, 118] on div "ayudante . moverAbajo ( ) ayudante .build ( "flechaderecha " ) ayudante . mover…" at bounding box center [488, 219] width 224 height 239
click at [593, 132] on div "ayudante . moverAbajo ( ) ayudante .build ( "flechaderecha " ) ayudante . mover…" at bounding box center [488, 219] width 224 height 239
drag, startPoint x: 592, startPoint y: 126, endPoint x: 579, endPoint y: 118, distance: 14.9
click at [579, 118] on div "ayudante . moverAbajo ( ) ayudante .build ( "flechaderecha " ) ayudante . mover…" at bounding box center [488, 219] width 224 height 239
click at [375, 123] on div "[DOMAIN_NAME]("rightArrow") 1 2 3 4 ayudante . moverAbajo ( ) ayudante .build (…" at bounding box center [475, 205] width 241 height 214
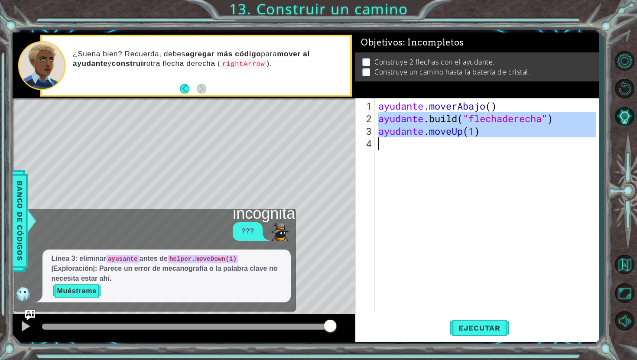
drag, startPoint x: 379, startPoint y: 120, endPoint x: 539, endPoint y: 164, distance: 166.1
click at [539, 164] on div "ayudante . moverAbajo ( ) ayudante .build ( "flechaderecha " ) ayudante . moveU…" at bounding box center [488, 219] width 224 height 239
type textarea "helper.moveUp(1)"
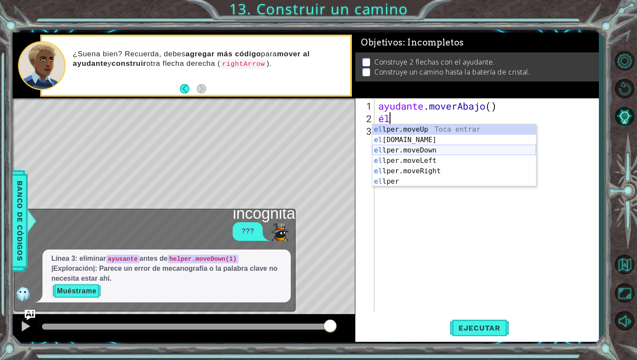
type textarea "h"
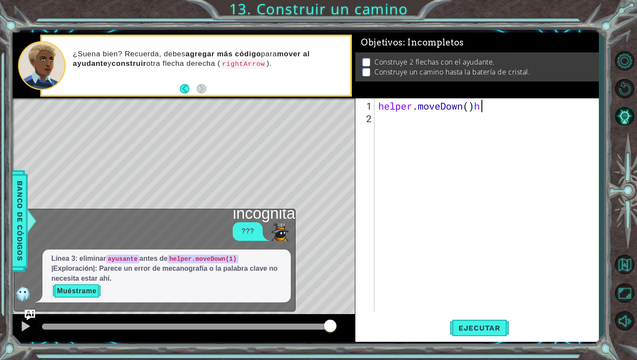
scroll to position [0, 4]
type textarea "helper.moveDown()h"
click at [440, 128] on div "ayudante . moverAbajo ( ) h" at bounding box center [488, 219] width 224 height 239
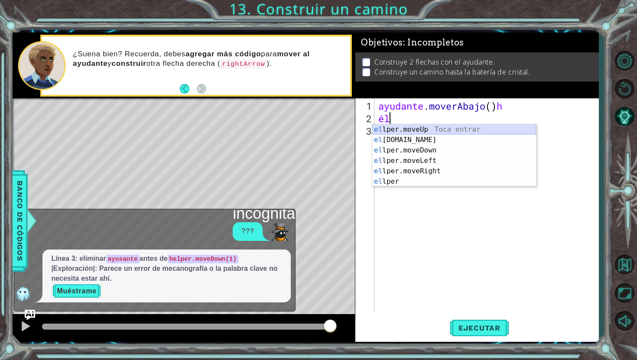
type textarea "h"
type textarea "he"
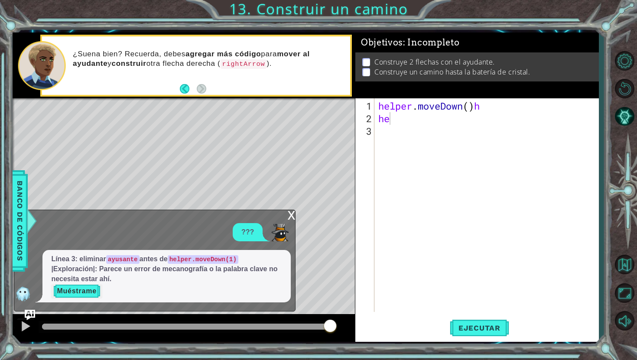
click at [625, 25] on div "1 2 3 4 helper . moveDown ( ) helper . build ( "rightArrow" ) helper . moveDown…" at bounding box center [318, 180] width 637 height 360
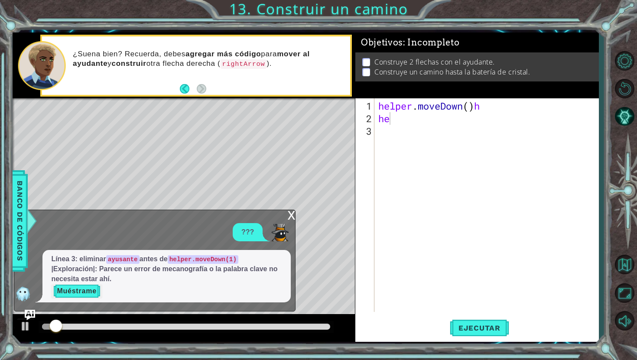
click at [432, 140] on div "helper . moveDown ( ) h he" at bounding box center [488, 219] width 224 height 239
click at [431, 128] on div "helper . moveDown ( ) h he" at bounding box center [488, 219] width 224 height 239
click at [428, 125] on div "helper . moveDown ( ) h he" at bounding box center [488, 219] width 224 height 239
click at [428, 123] on div "helper . moveDown ( ) h he" at bounding box center [488, 219] width 224 height 239
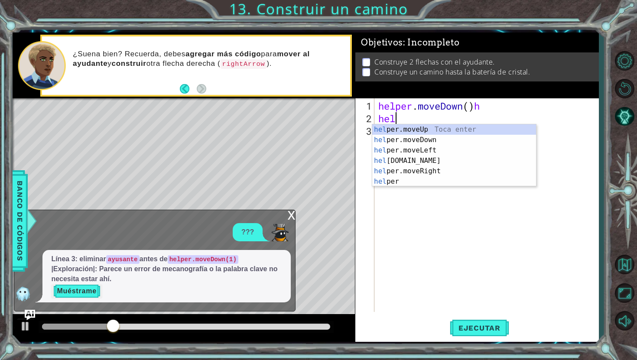
scroll to position [0, 0]
click at [486, 101] on div "helper . moveDown ( ) h help" at bounding box center [488, 219] width 224 height 239
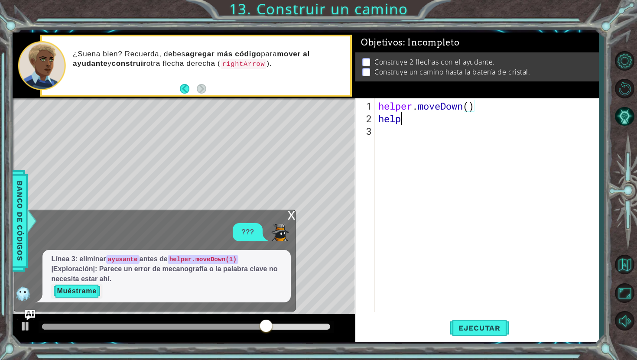
click at [457, 120] on div "helper . moveDown ( ) help" at bounding box center [488, 219] width 224 height 239
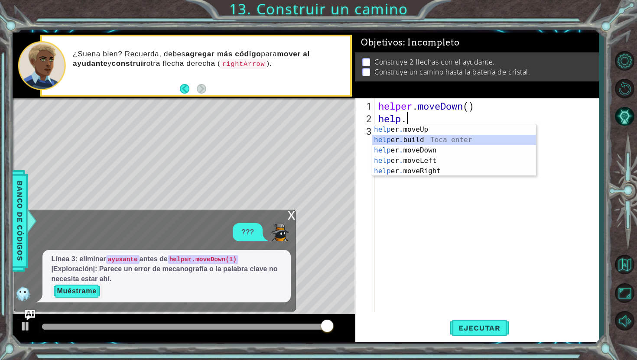
click at [447, 140] on div "help er . moveUp Toca enter help er . build Toca enter help er . moveDown Toca …" at bounding box center [454, 160] width 164 height 73
type textarea "[DOMAIN_NAME]("rightArrow")"
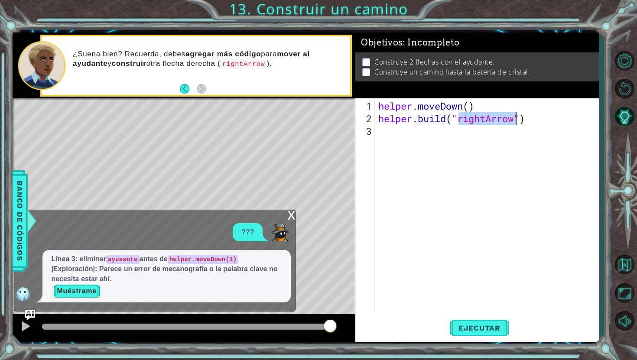
click at [456, 136] on div "helper . moveDown ( ) helper . build ( "rightArrow" )" at bounding box center [488, 219] width 224 height 239
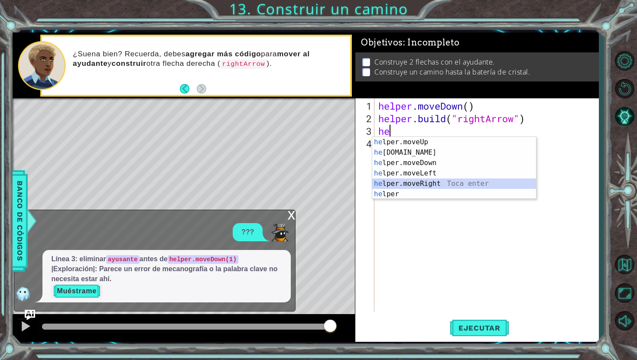
click at [451, 179] on div "he lper.moveUp Toca enter he [DOMAIN_NAME] Toca enter he lper.moveDown Toca ent…" at bounding box center [454, 178] width 164 height 83
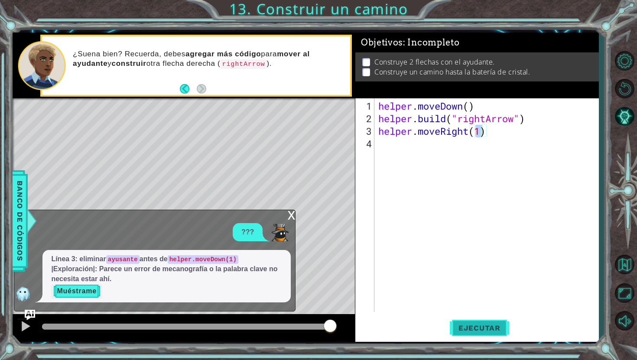
click at [496, 325] on span "Ejecutar" at bounding box center [479, 328] width 59 height 9
click at [501, 330] on span "Ejecutar" at bounding box center [479, 328] width 59 height 9
type textarea "helper.moveRight(3)"
click at [490, 322] on button "Ejecutar" at bounding box center [479, 328] width 59 height 24
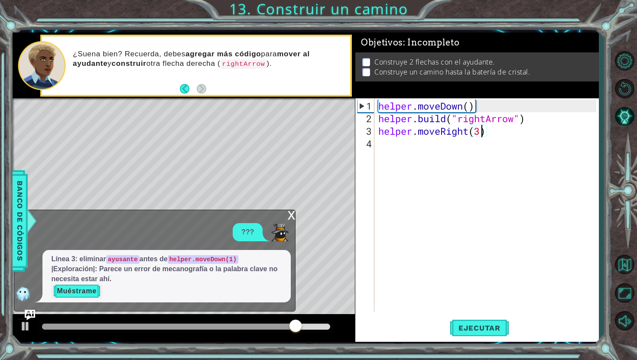
click at [386, 147] on div "helper . moveDown ( ) helper . build ( "rightArrow" ) helper . moveRight ( 3 )" at bounding box center [488, 219] width 224 height 239
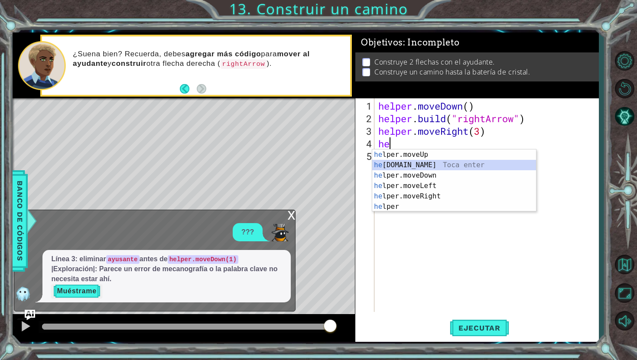
click at [443, 165] on div "he lper.moveUp Toca enter he [DOMAIN_NAME] Toca enter he lper.moveDown Toca ent…" at bounding box center [454, 190] width 164 height 83
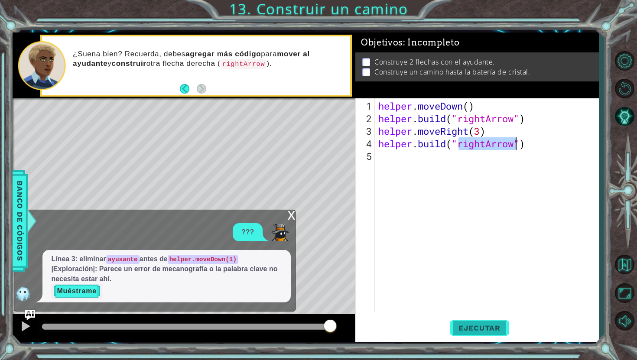
type textarea "[DOMAIN_NAME]("rightArrow")"
click at [492, 322] on button "Ejecutar" at bounding box center [479, 328] width 59 height 24
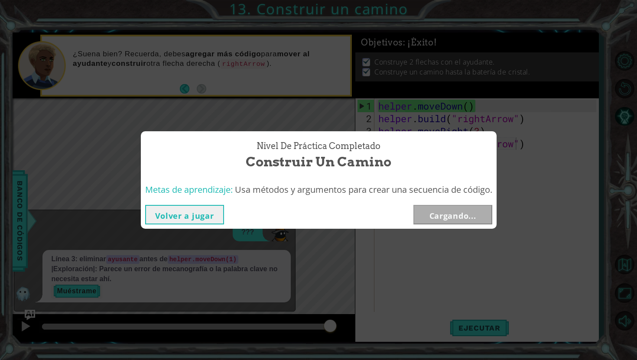
drag, startPoint x: 523, startPoint y: 334, endPoint x: 523, endPoint y: 313, distance: 21.7
click at [523, 323] on div "Nivel de práctica Completado Construir un camino Metas de aprendizaje: Usa méto…" at bounding box center [318, 180] width 637 height 360
click at [440, 215] on button "Siguiente" at bounding box center [452, 214] width 79 height 19
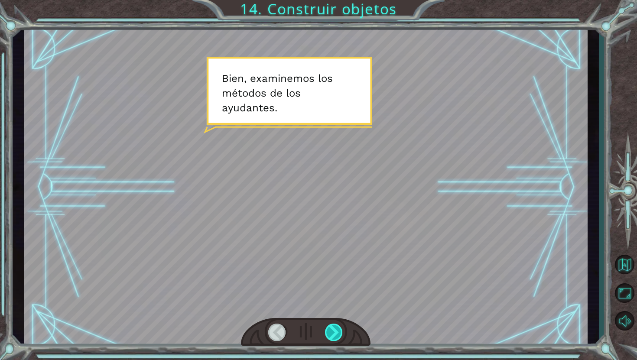
click at [333, 340] on div at bounding box center [334, 332] width 18 height 17
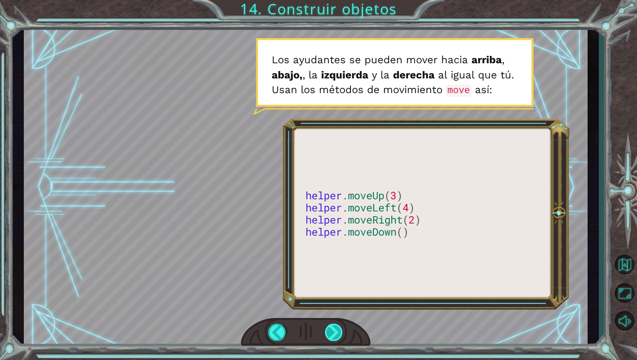
click at [331, 336] on div at bounding box center [334, 332] width 18 height 17
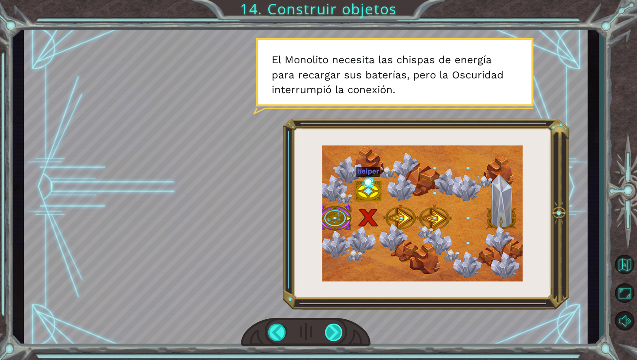
click at [331, 336] on div at bounding box center [334, 332] width 18 height 17
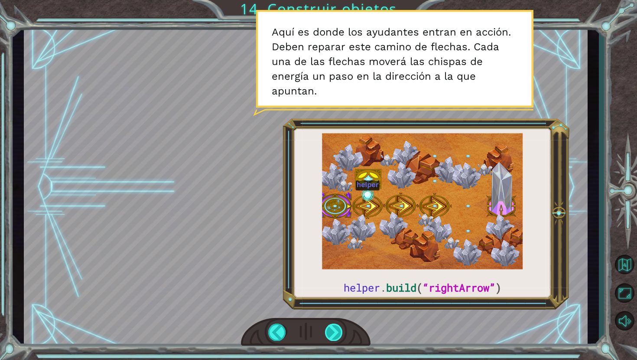
click at [335, 337] on div at bounding box center [334, 332] width 18 height 17
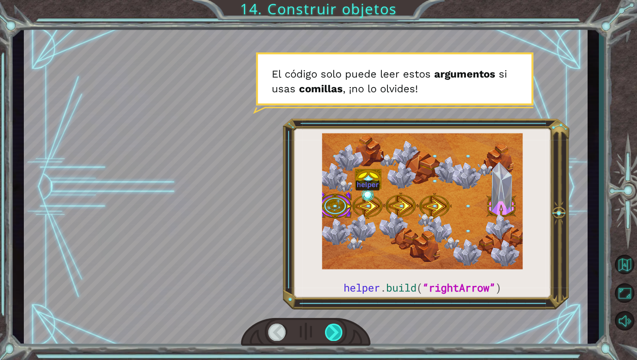
click at [335, 337] on div at bounding box center [334, 332] width 18 height 17
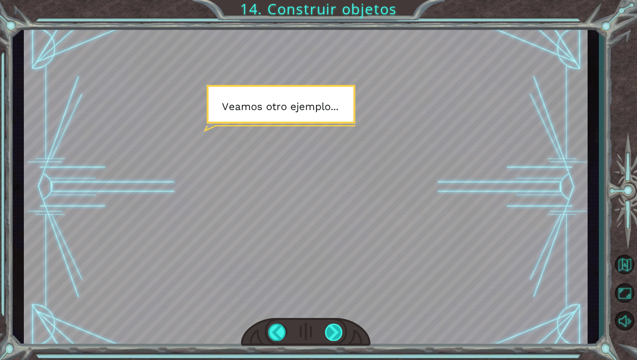
click at [335, 337] on div at bounding box center [334, 332] width 18 height 17
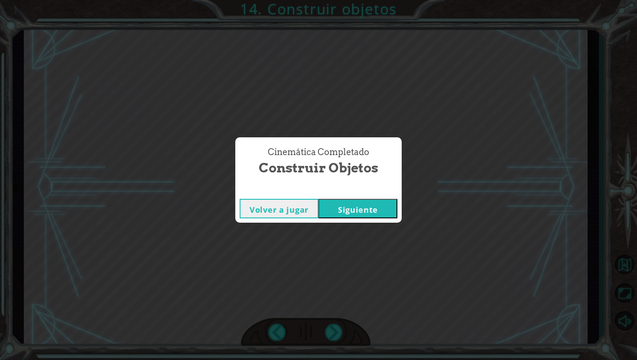
click at [336, 213] on button "Siguiente" at bounding box center [357, 208] width 79 height 19
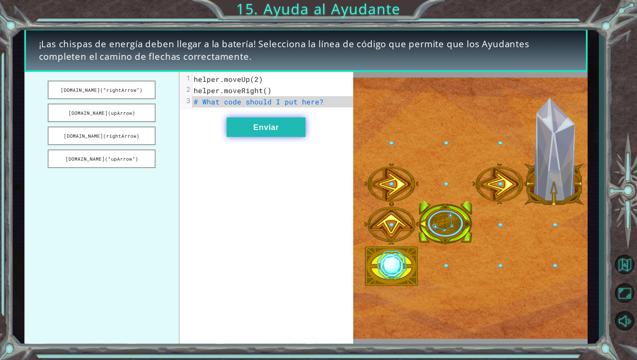
click at [238, 131] on button "Enviar" at bounding box center [266, 126] width 79 height 19
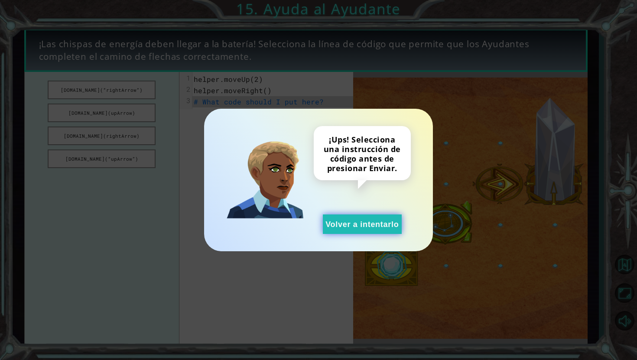
click at [335, 219] on button "Volver a intentarlo" at bounding box center [362, 223] width 79 height 19
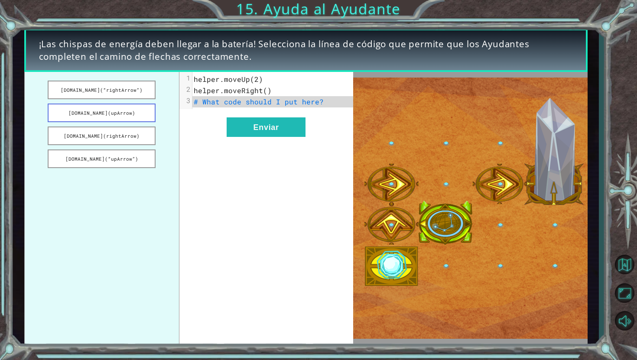
drag, startPoint x: 109, startPoint y: 104, endPoint x: 118, endPoint y: 119, distance: 16.9
click at [117, 119] on button "[DOMAIN_NAME](upArrow)" at bounding box center [102, 113] width 108 height 19
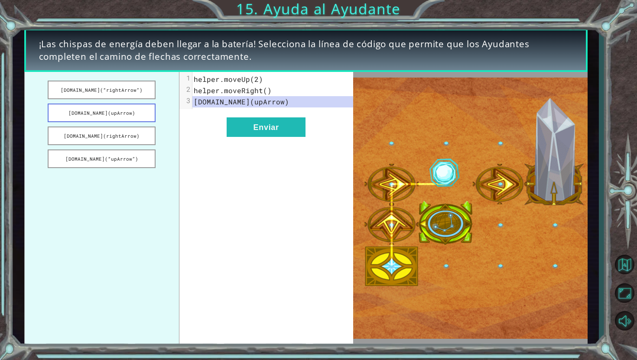
click at [118, 119] on button "[DOMAIN_NAME](upArrow)" at bounding box center [102, 113] width 108 height 19
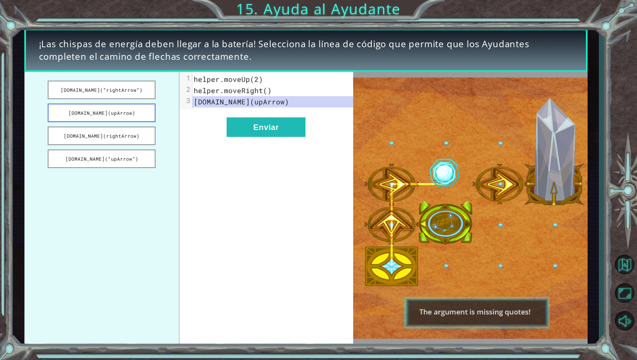
click at [118, 119] on button "[DOMAIN_NAME](upArrow)" at bounding box center [102, 113] width 108 height 19
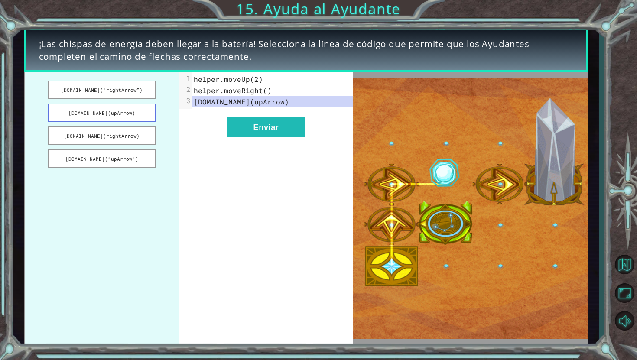
click at [118, 119] on button "[DOMAIN_NAME](upArrow)" at bounding box center [102, 113] width 108 height 19
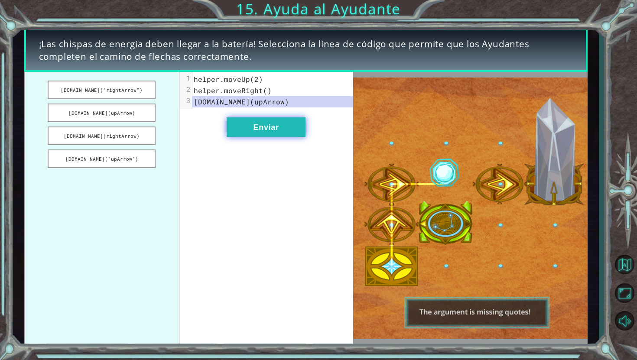
click at [268, 131] on button "Enviar" at bounding box center [266, 126] width 79 height 19
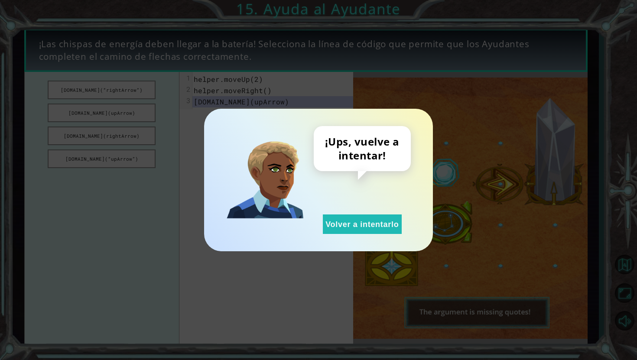
click at [347, 235] on div "¡Ups, vuelve a intentar! Volver a intentarlo" at bounding box center [318, 180] width 229 height 142
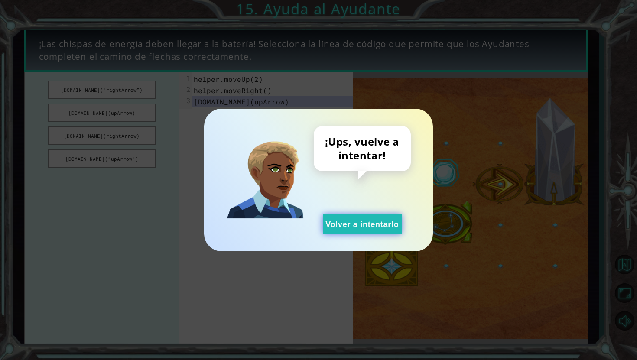
click at [348, 229] on button "Volver a intentarlo" at bounding box center [362, 223] width 79 height 19
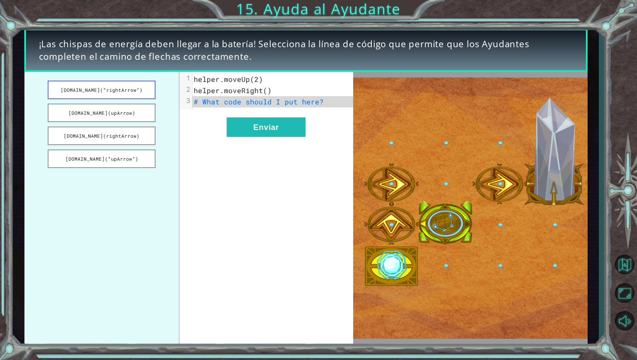
click at [139, 94] on button "[DOMAIN_NAME](“rightArrow”)" at bounding box center [102, 90] width 108 height 19
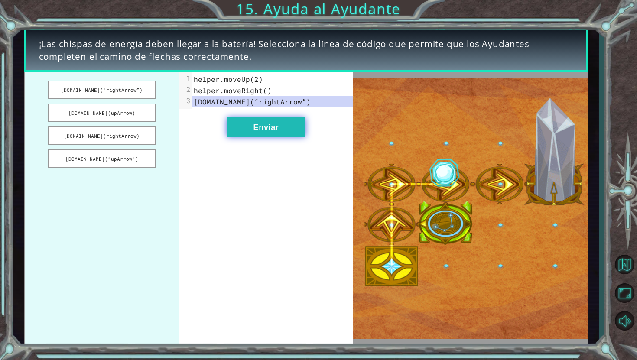
click at [240, 117] on button "Enviar" at bounding box center [266, 126] width 79 height 19
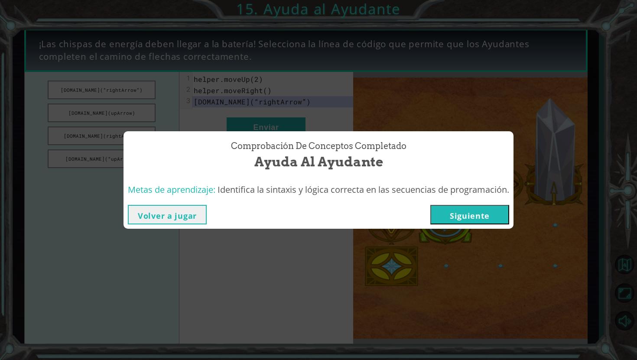
click at [452, 214] on button "Siguiente" at bounding box center [469, 214] width 79 height 19
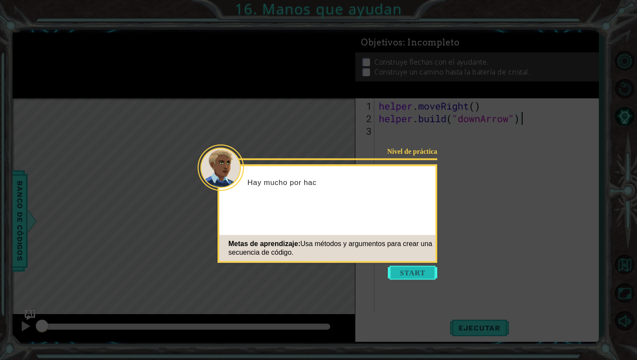
click at [420, 269] on button "Start" at bounding box center [412, 273] width 49 height 14
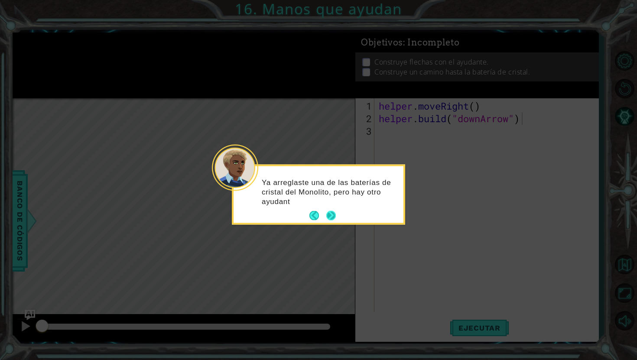
click at [332, 217] on button "Next" at bounding box center [331, 216] width 10 height 10
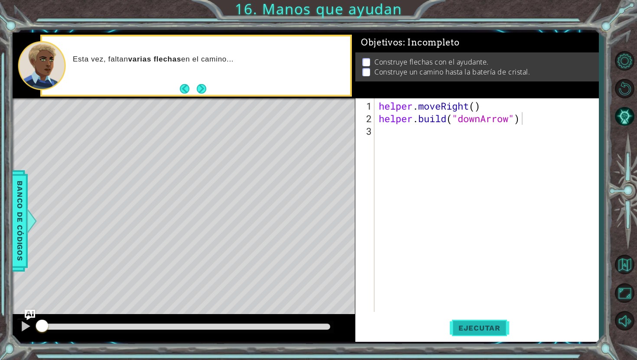
click at [476, 330] on span "Ejecutar" at bounding box center [479, 328] width 59 height 9
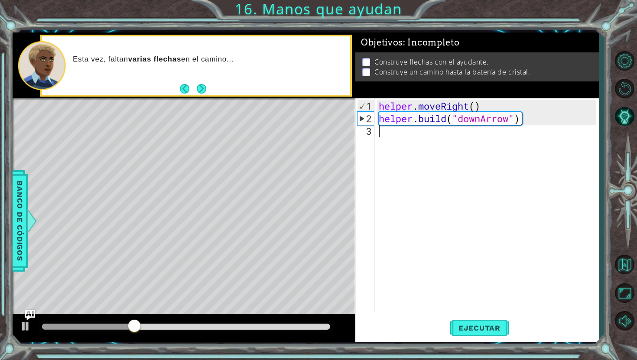
click at [388, 140] on div "helper . moveRight ( ) helper . build ( "downArrow" )" at bounding box center [488, 219] width 223 height 239
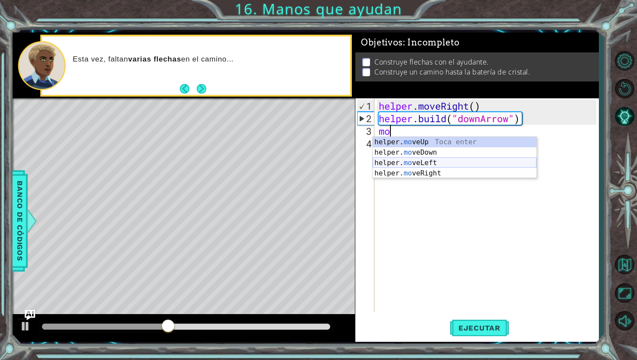
click at [413, 161] on div "helper. mo veUp Toca enter helper. mo veDown Toca enter helper. mo veLeft Toca …" at bounding box center [454, 168] width 164 height 62
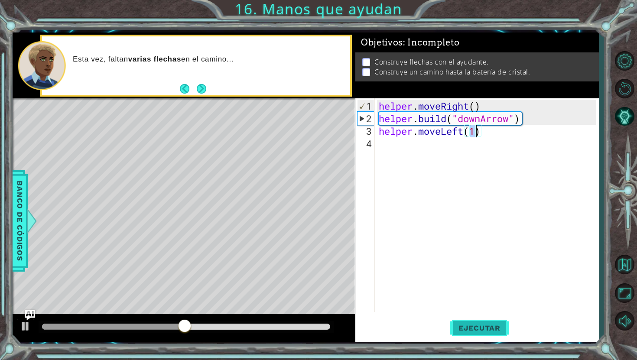
click at [489, 322] on button "Ejecutar" at bounding box center [479, 328] width 59 height 24
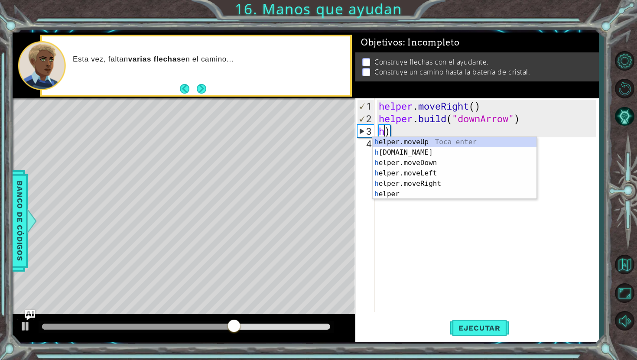
type textarea ")"
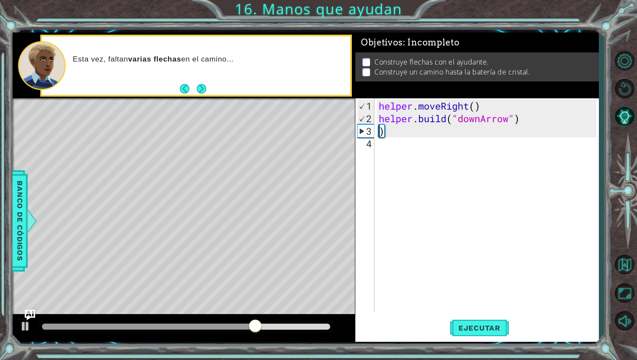
click at [389, 137] on div "helper . moveRight ( ) helper . build ( "downArrow" ) )" at bounding box center [488, 219] width 223 height 239
click at [382, 129] on div "helper . moveRight ( ) helper . build ( "downArrow" ) )" at bounding box center [488, 219] width 223 height 239
type textarea ")"
click at [385, 132] on div "helper . moveRight ( ) helper . build ( "downArrow" ) )" at bounding box center [488, 219] width 223 height 239
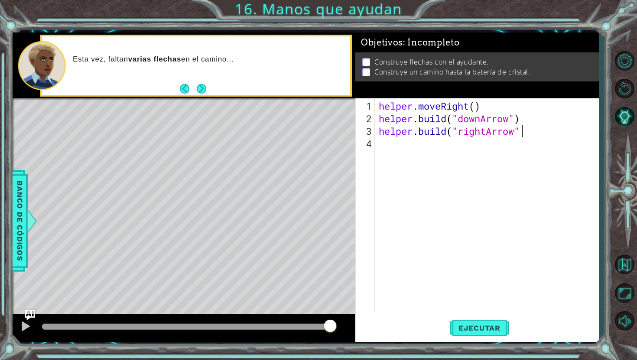
scroll to position [0, 6]
click at [485, 326] on span "Ejecutar" at bounding box center [479, 328] width 59 height 9
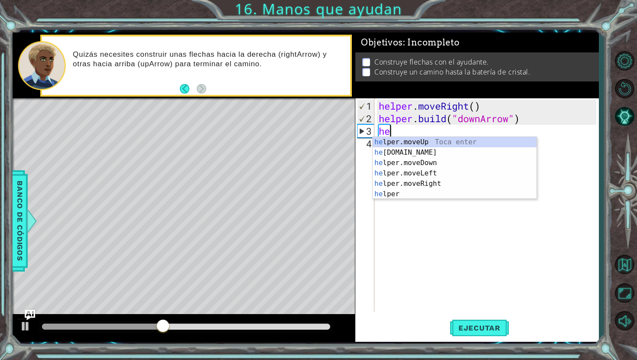
scroll to position [0, 0]
type textarea "h"
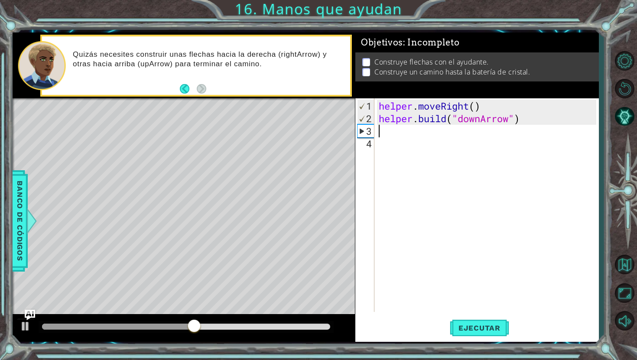
type textarea "[DOMAIN_NAME]("downArrow")"
click at [627, 256] on button "Volver al mapa" at bounding box center [624, 264] width 25 height 25
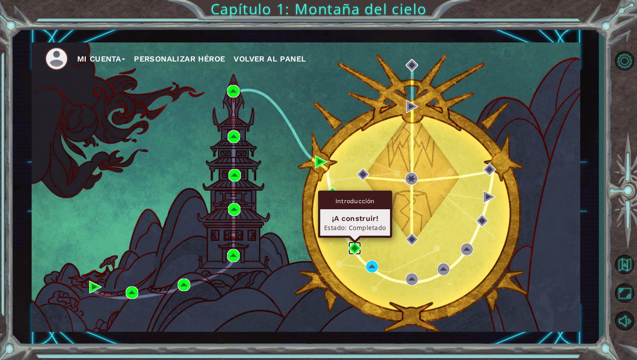
click at [360, 245] on img at bounding box center [354, 248] width 13 height 13
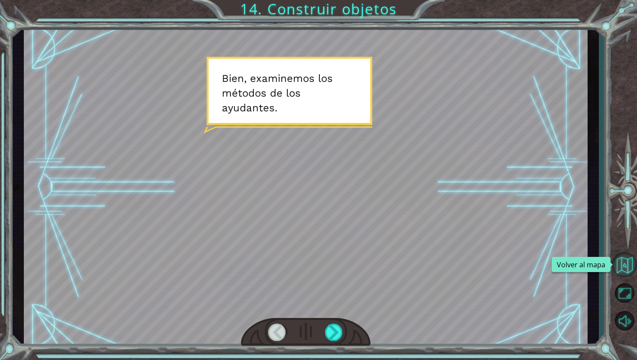
click at [621, 272] on button "Volver al mapa" at bounding box center [624, 264] width 25 height 25
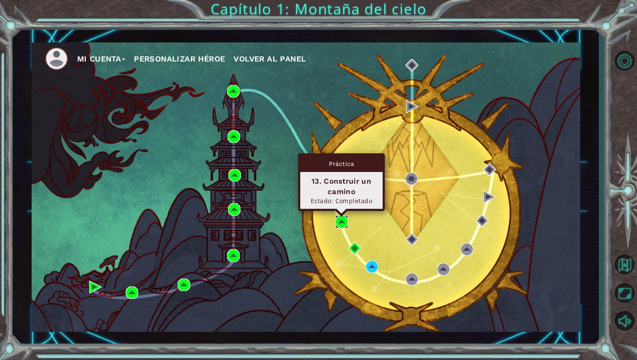
click at [342, 221] on img at bounding box center [341, 221] width 13 height 13
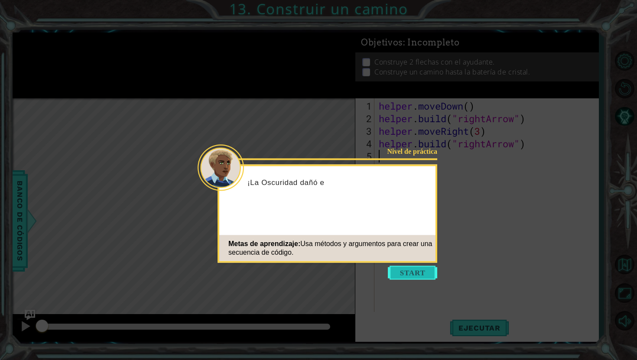
click at [408, 278] on button "Start" at bounding box center [412, 273] width 49 height 14
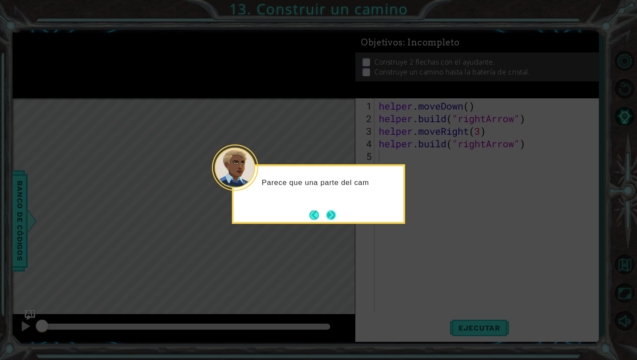
click at [329, 213] on button "Next" at bounding box center [331, 215] width 10 height 10
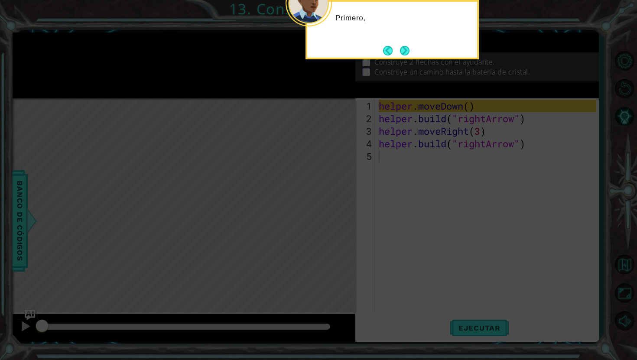
click at [330, 213] on icon at bounding box center [318, 59] width 637 height 602
click at [403, 55] on button "Next" at bounding box center [405, 51] width 10 height 10
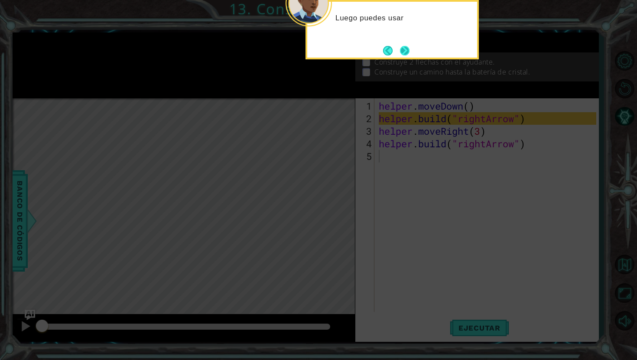
click at [400, 46] on button "Next" at bounding box center [405, 51] width 10 height 10
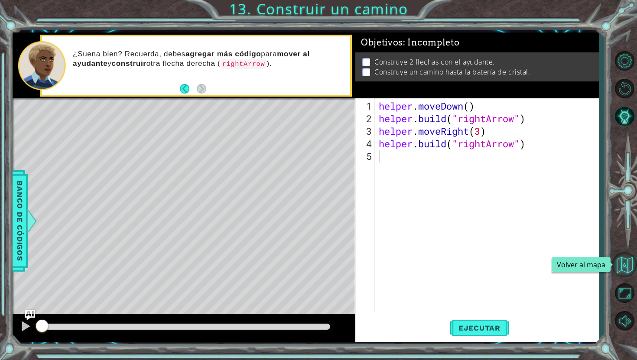
click at [626, 255] on button "Volver al mapa" at bounding box center [624, 264] width 25 height 25
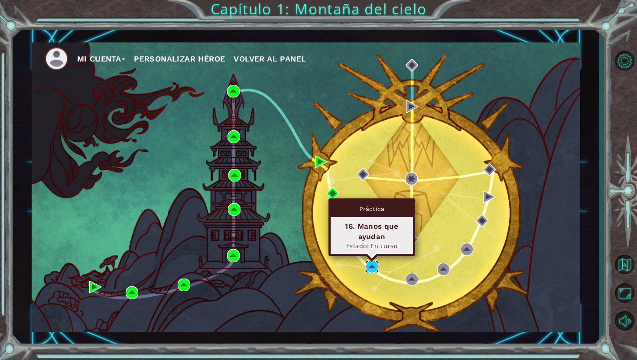
click at [370, 263] on img at bounding box center [372, 266] width 13 height 13
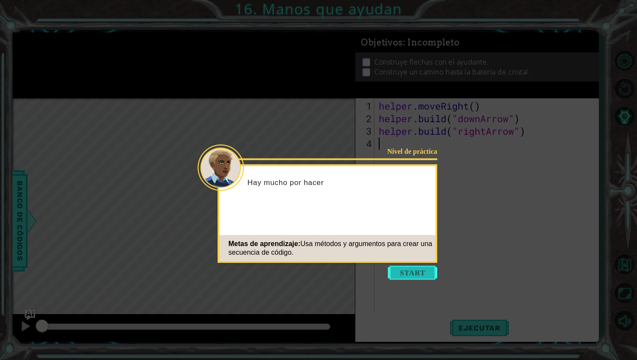
click at [399, 269] on button "Start" at bounding box center [412, 273] width 49 height 14
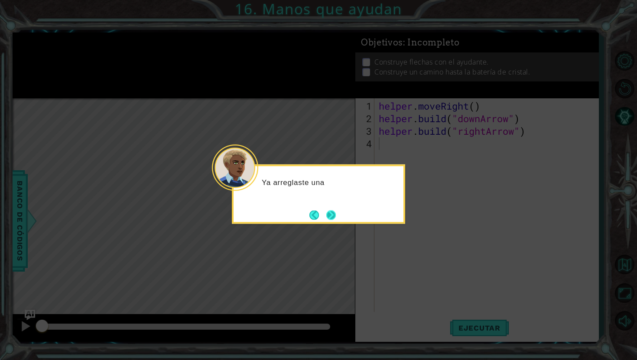
click at [326, 210] on button "Next" at bounding box center [331, 215] width 10 height 10
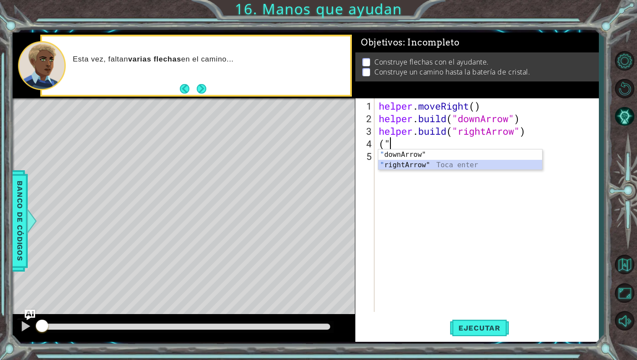
click at [425, 166] on div "" downArrow" Toca enter " rightArrow" Toca enter" at bounding box center [460, 170] width 164 height 42
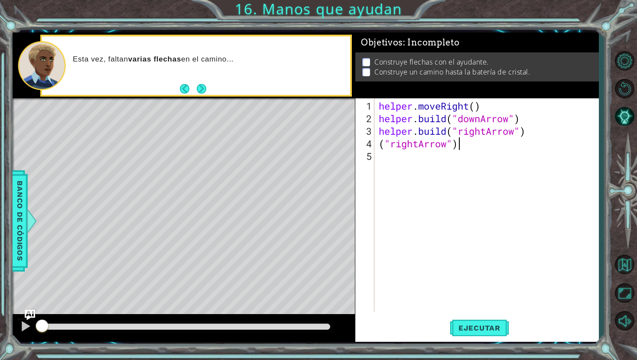
scroll to position [0, 3]
click at [490, 323] on button "Ejecutar" at bounding box center [479, 328] width 59 height 24
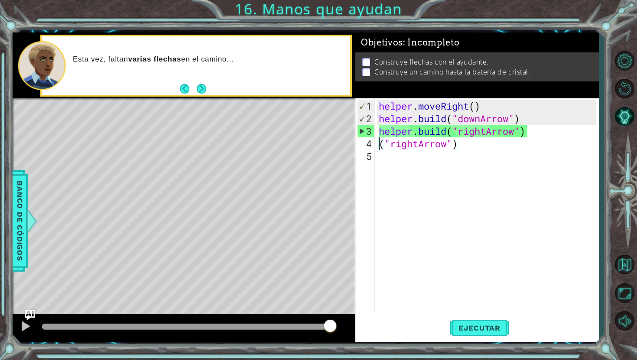
click at [378, 149] on div "helper . moveRight ( ) helper . build ( "downArrow" ) helper . build ( "rightAr…" at bounding box center [488, 219] width 223 height 239
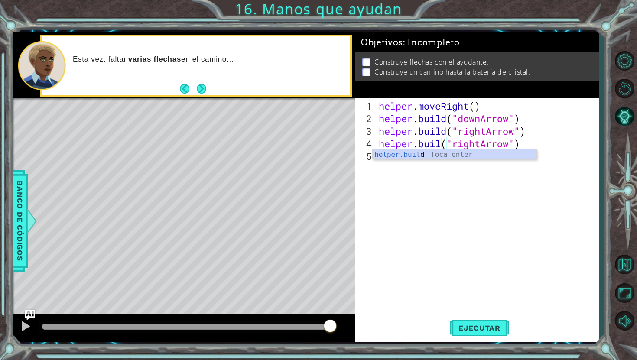
scroll to position [0, 3]
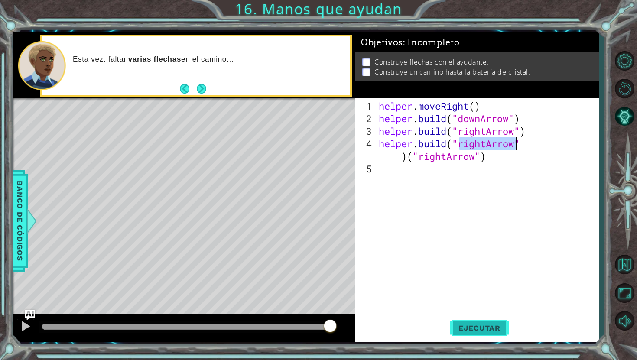
click at [476, 324] on span "Ejecutar" at bounding box center [479, 328] width 59 height 9
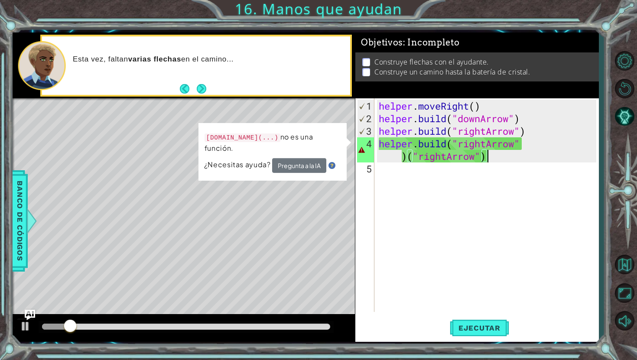
click at [486, 159] on div "helper . moveRight ( ) helper . build ( "downArrow" ) helper . build ( "rightAr…" at bounding box center [488, 219] width 223 height 239
click at [391, 158] on div "helper . moveRight ( ) helper . build ( "downArrow" ) helper . build ( "rightAr…" at bounding box center [488, 219] width 223 height 239
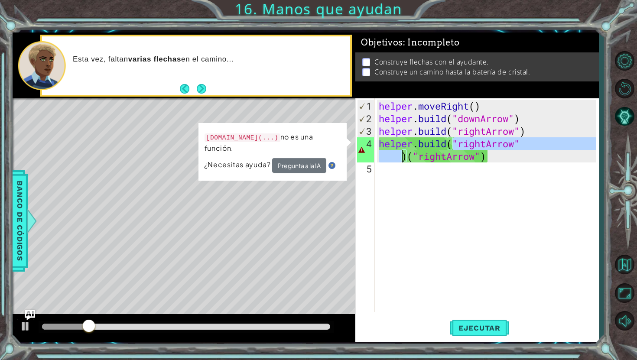
click at [391, 159] on div "helper . moveRight ( ) helper . build ( "downArrow" ) helper . build ( "rightAr…" at bounding box center [488, 219] width 223 height 239
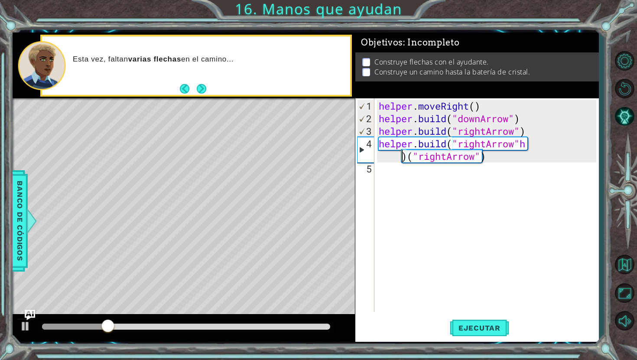
scroll to position [0, 6]
type textarea "[DOMAIN_NAME]("rightArrow")("rightArrow")"
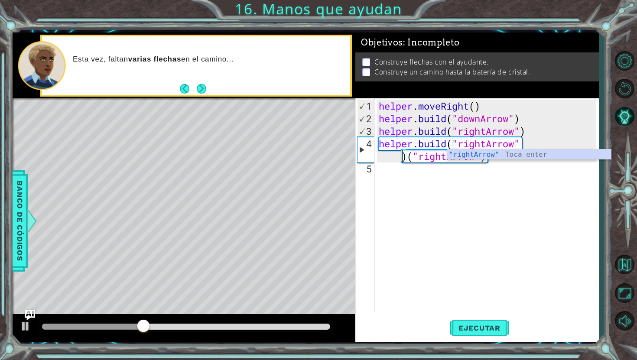
click at [517, 175] on div "helper . moveRight ( ) helper . build ( "downArrow" ) helper . build ( "rightAr…" at bounding box center [488, 219] width 223 height 239
click at [488, 161] on div "helper . moveRight ( ) helper . build ( "downArrow" ) helper . build ( "rightAr…" at bounding box center [488, 219] width 223 height 239
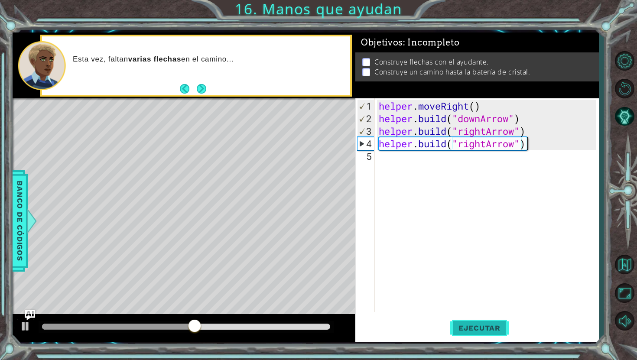
type textarea "[DOMAIN_NAME]("rightArrow")"
click at [489, 335] on button "Ejecutar" at bounding box center [479, 328] width 59 height 24
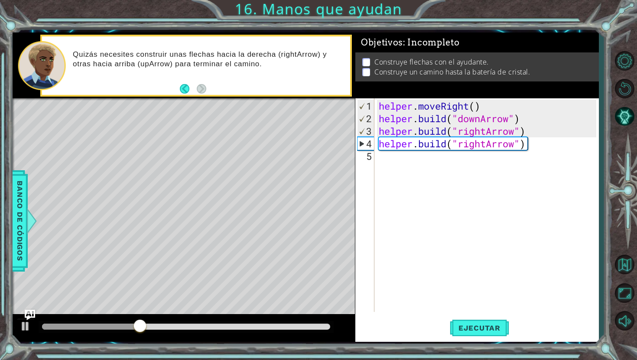
click at [228, 323] on div at bounding box center [186, 327] width 295 height 12
click at [229, 326] on div at bounding box center [186, 327] width 288 height 6
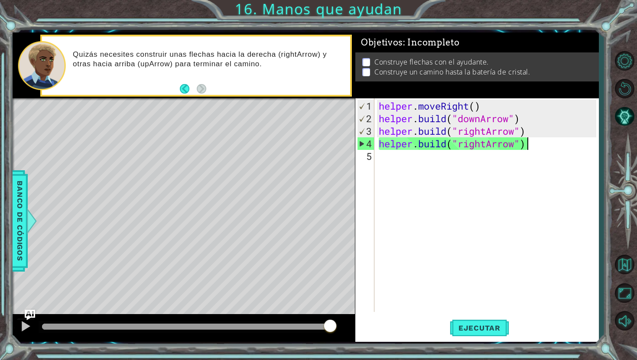
drag, startPoint x: 246, startPoint y: 328, endPoint x: 340, endPoint y: 359, distance: 100.0
click at [341, 359] on div "1 ההההההההההההההההההההההההההההההההההההההההההההההההההההההההההההההההההההההההההההה…" at bounding box center [318, 180] width 637 height 360
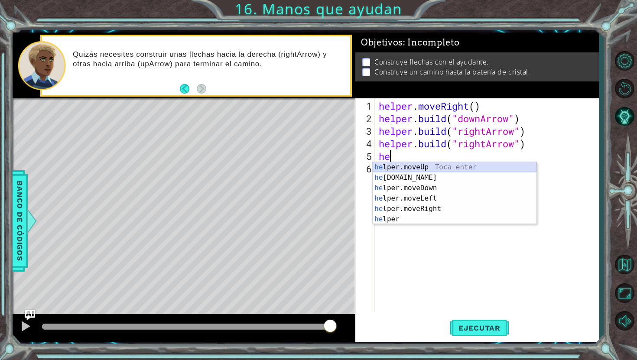
click at [418, 166] on div "he lper.moveUp Toca enter he [DOMAIN_NAME] Toca enter he lper.moveDown Toca ent…" at bounding box center [454, 203] width 164 height 83
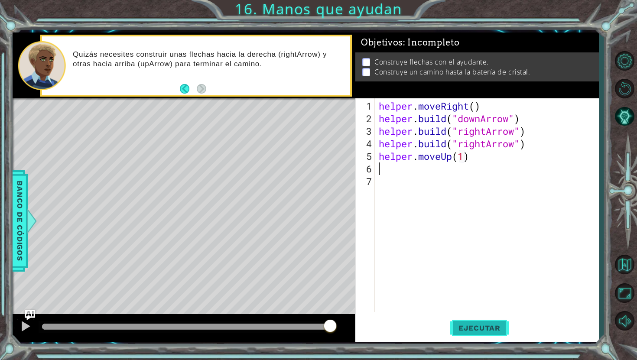
type textarea "helper.moveUp(1)"
click at [477, 326] on span "Ejecutar" at bounding box center [479, 328] width 59 height 9
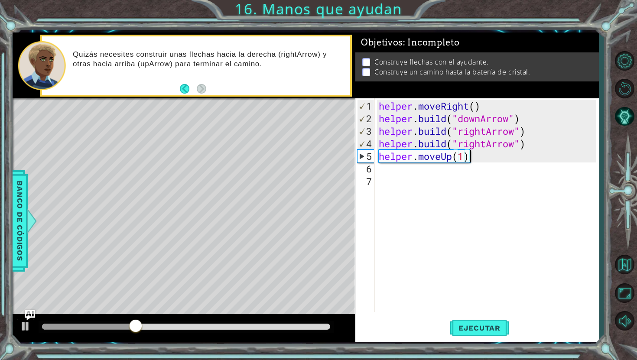
click at [469, 160] on div "helper . moveRight ( ) helper . build ( "downArrow" ) helper . build ( "rightAr…" at bounding box center [488, 219] width 223 height 239
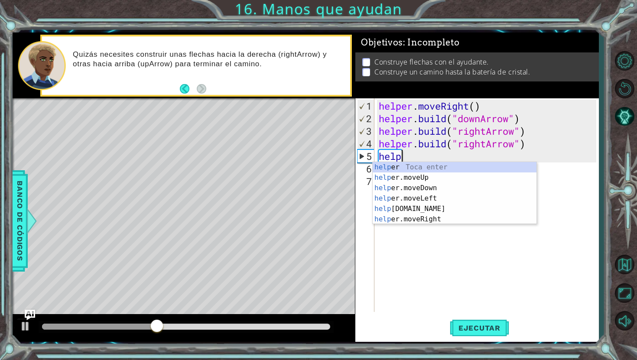
type textarea "h"
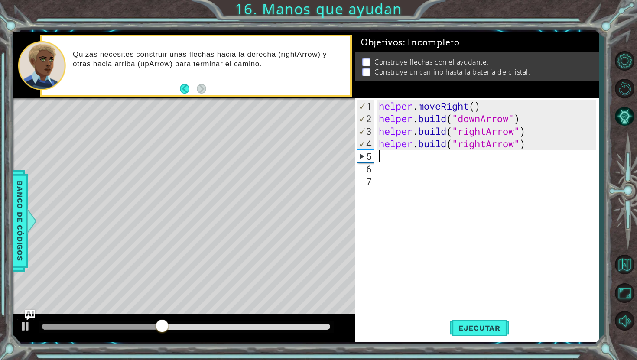
type textarea "[DOMAIN_NAME]("rightArrow")"
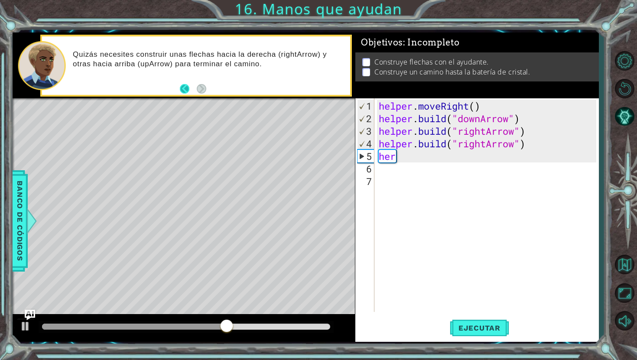
click at [188, 87] on button "Back" at bounding box center [188, 89] width 17 height 10
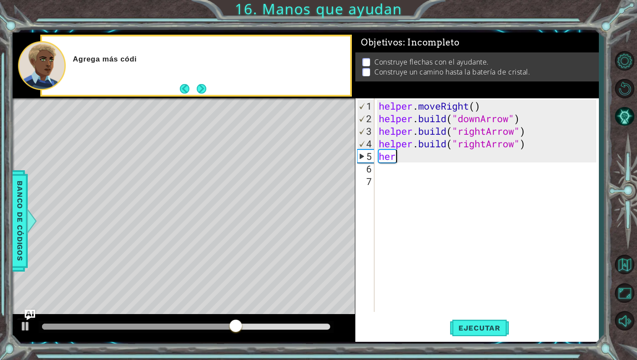
click at [188, 87] on button "Back" at bounding box center [188, 89] width 17 height 10
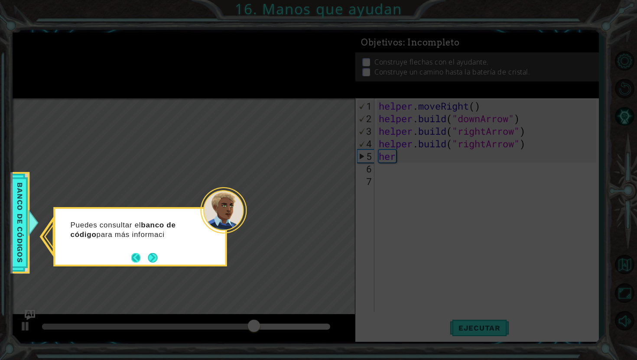
click at [136, 257] on button "Back" at bounding box center [139, 258] width 17 height 10
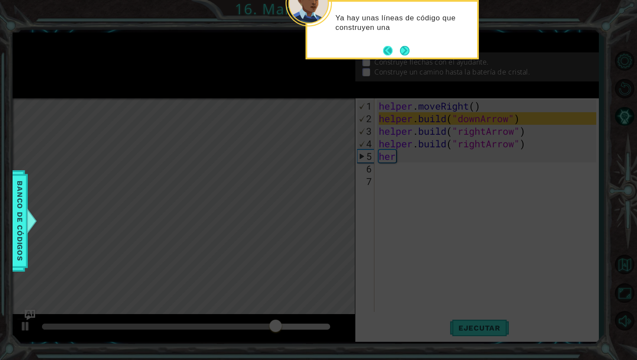
click at [387, 53] on button "Back" at bounding box center [391, 51] width 17 height 10
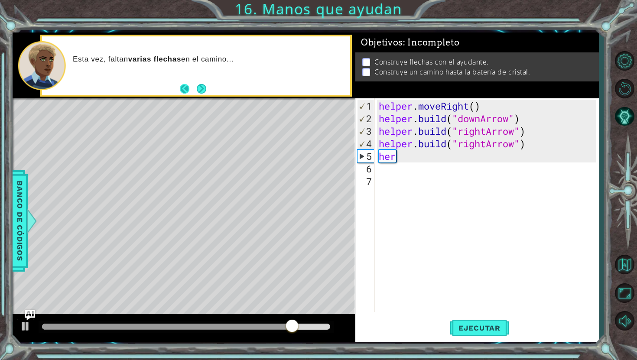
click at [184, 88] on button "Back" at bounding box center [188, 89] width 17 height 10
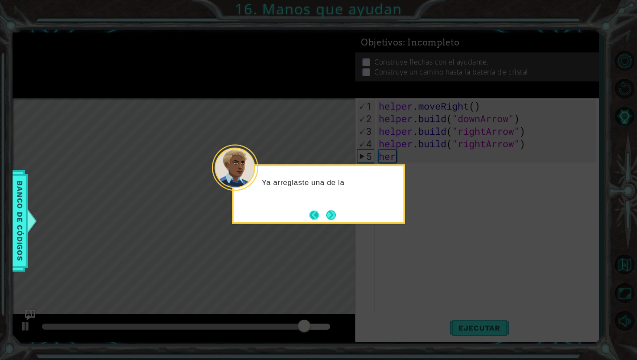
click at [311, 210] on button "Back" at bounding box center [317, 215] width 17 height 10
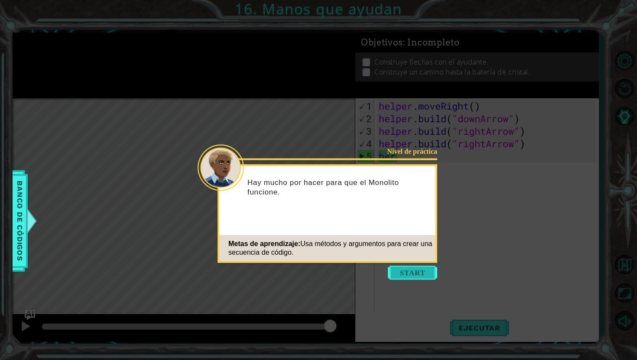
click at [397, 277] on button "Start" at bounding box center [412, 273] width 49 height 14
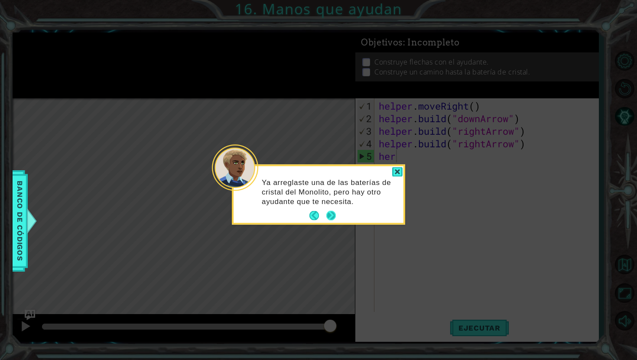
click at [337, 216] on div "Ya arreglaste una de las baterías de cristal del Monolito, pero hay otro ayudan…" at bounding box center [318, 195] width 170 height 53
click at [333, 216] on button "Next" at bounding box center [331, 216] width 10 height 10
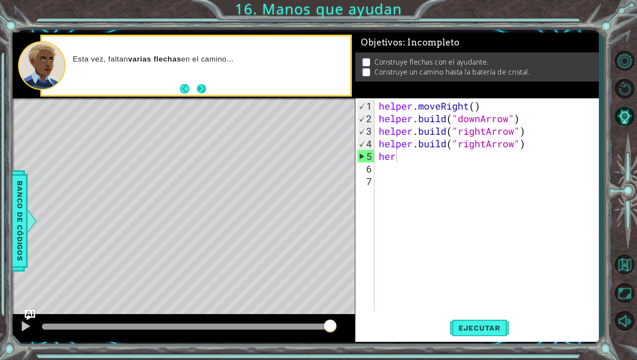
click at [201, 84] on button "Next" at bounding box center [202, 89] width 10 height 10
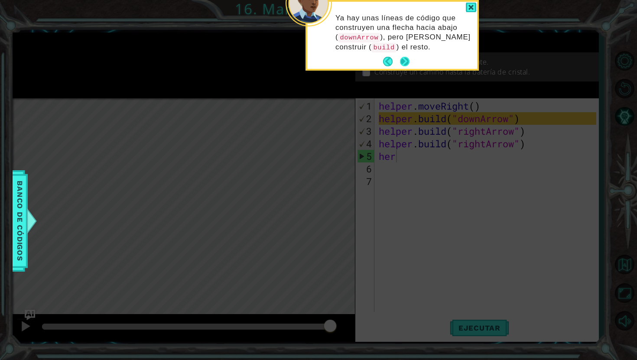
click at [405, 62] on button "Next" at bounding box center [405, 62] width 10 height 10
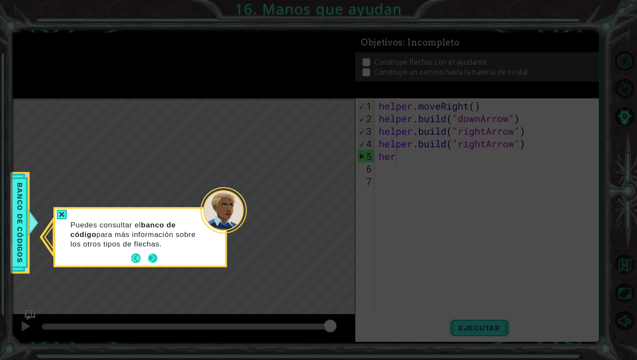
click at [154, 254] on button "Next" at bounding box center [153, 258] width 10 height 10
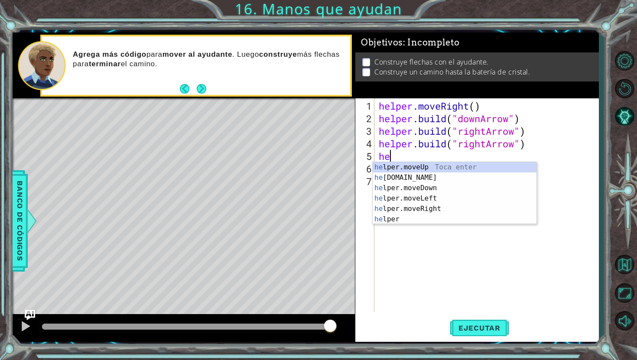
type textarea "h"
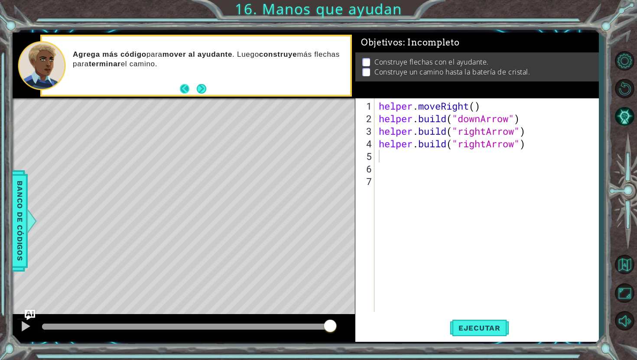
click at [185, 87] on button "Back" at bounding box center [188, 89] width 17 height 10
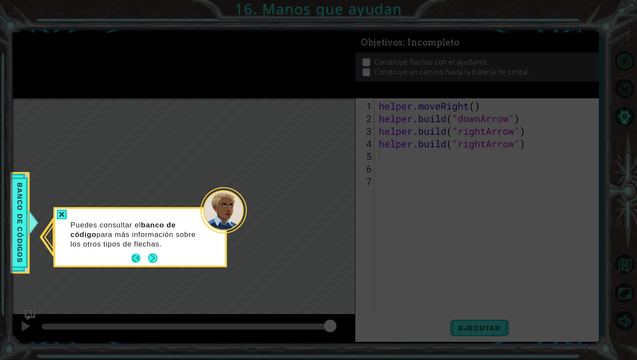
click at [139, 259] on button "Back" at bounding box center [139, 258] width 17 height 10
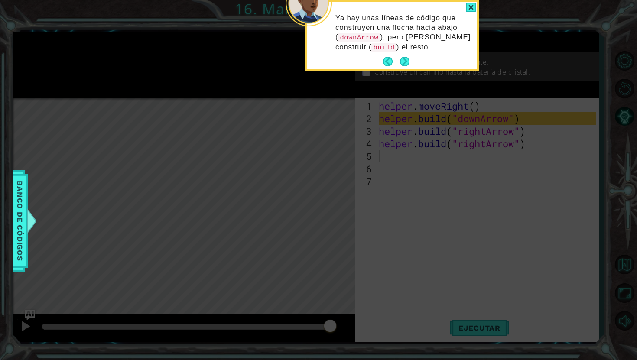
click at [396, 133] on icon at bounding box center [318, 59] width 637 height 602
click at [395, 135] on icon at bounding box center [318, 59] width 637 height 602
click at [471, 11] on div at bounding box center [471, 8] width 10 height 10
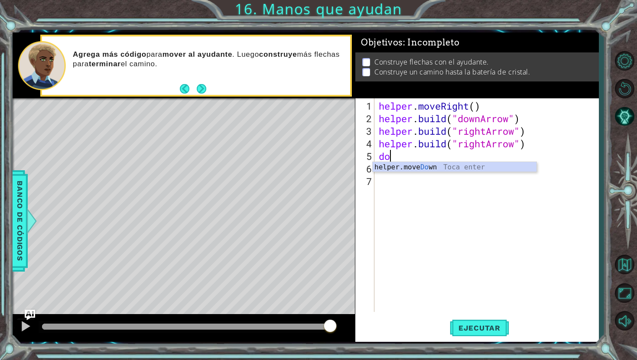
type textarea "d"
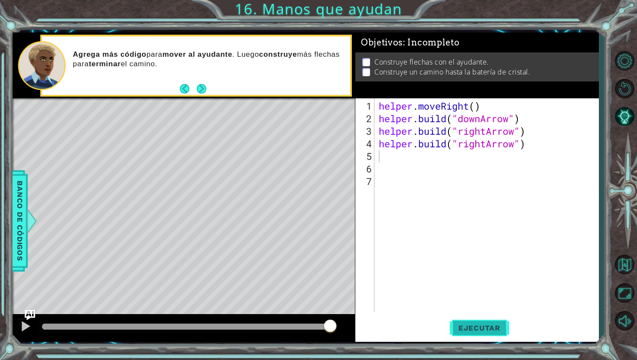
click at [473, 322] on button "Ejecutar" at bounding box center [479, 328] width 59 height 24
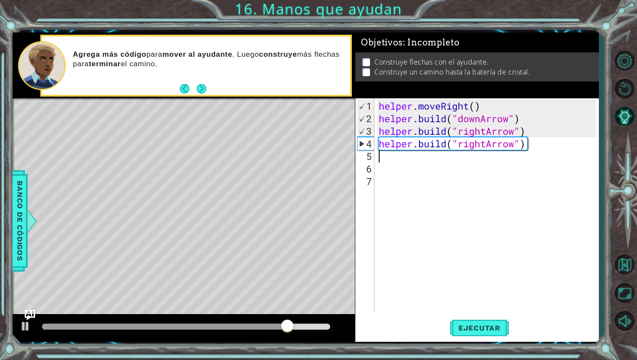
click at [524, 148] on div "helper . moveRight ( ) helper . build ( "downArrow" ) helper . build ( "rightAr…" at bounding box center [488, 219] width 223 height 239
type textarea "[DOMAIN_NAME]("rightArrow")"
click at [15, 226] on span "Banco de códigos" at bounding box center [20, 221] width 14 height 90
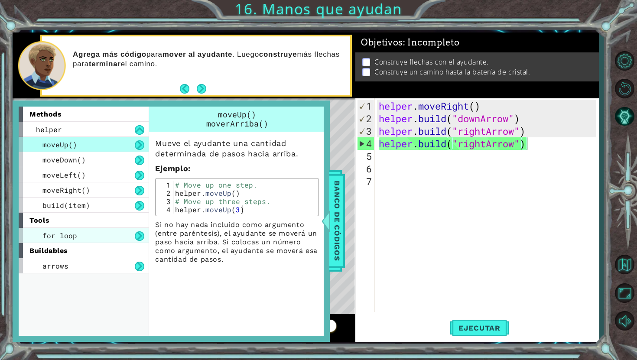
click at [85, 238] on div "for loop" at bounding box center [84, 235] width 130 height 15
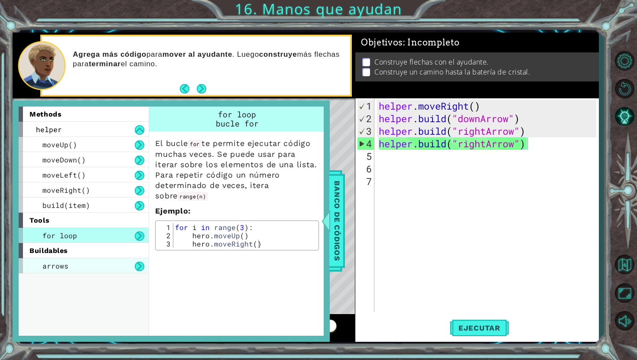
click at [115, 259] on div "arrows" at bounding box center [84, 265] width 130 height 15
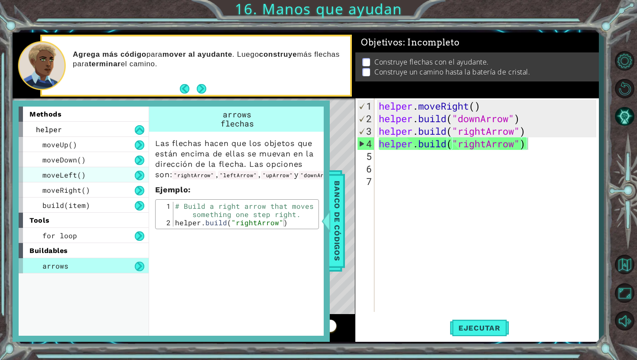
click at [113, 176] on div "moveLeft()" at bounding box center [84, 174] width 130 height 15
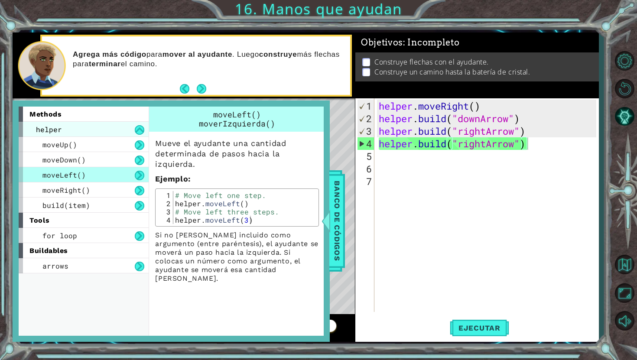
click at [122, 131] on div "helper" at bounding box center [84, 129] width 130 height 15
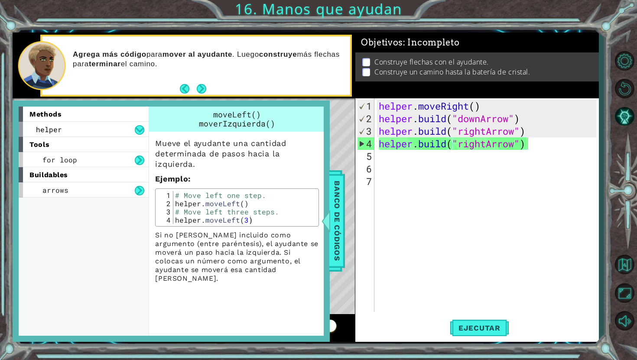
click at [378, 219] on div "helper . moveRight ( ) helper . build ( "downArrow" ) helper . build ( "rightAr…" at bounding box center [488, 219] width 223 height 239
click at [326, 194] on div "methods helper moveUp() moveDown() moveLeft() moveRight() build(item) tools for…" at bounding box center [171, 220] width 317 height 241
click at [329, 196] on div "methods helper moveUp() moveDown() moveLeft() moveRight() build(item) tools for…" at bounding box center [171, 220] width 317 height 241
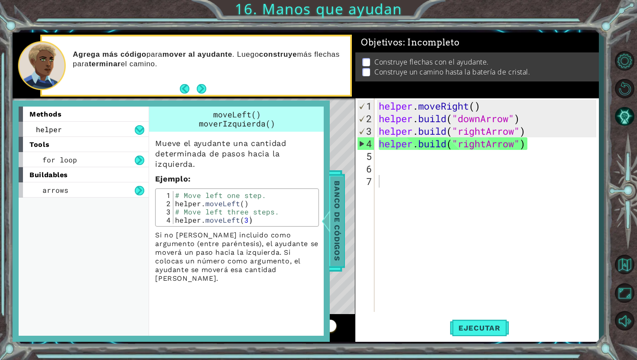
click at [335, 197] on span "Banco de códigos" at bounding box center [337, 221] width 14 height 90
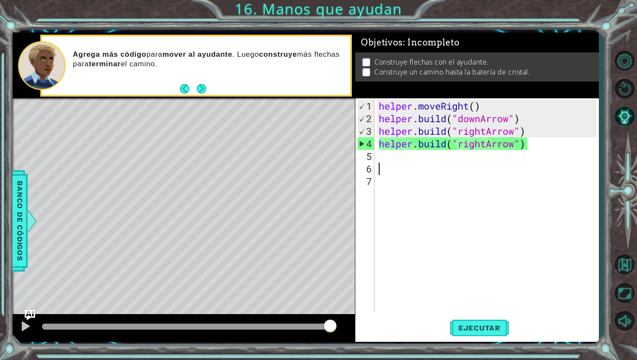
click at [379, 164] on div "helper . moveRight ( ) helper . build ( "downArrow" ) helper . build ( "rightAr…" at bounding box center [488, 219] width 223 height 239
click at [380, 154] on div "helper . moveRight ( ) helper . build ( "downArrow" ) helper . build ( "rightAr…" at bounding box center [488, 219] width 223 height 239
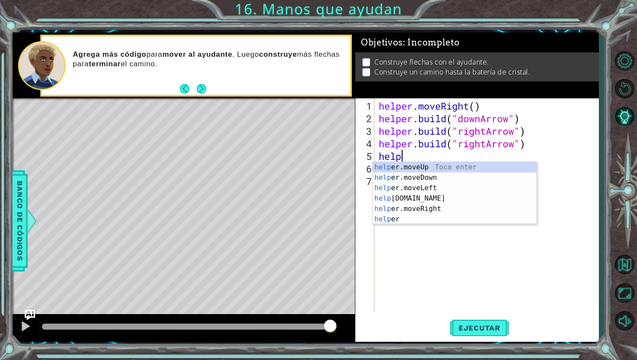
scroll to position [0, 0]
click at [404, 205] on div "help er.moveUp Toca enter help er.moveDown Toca enter help er.moveLeft Toca ent…" at bounding box center [454, 203] width 164 height 83
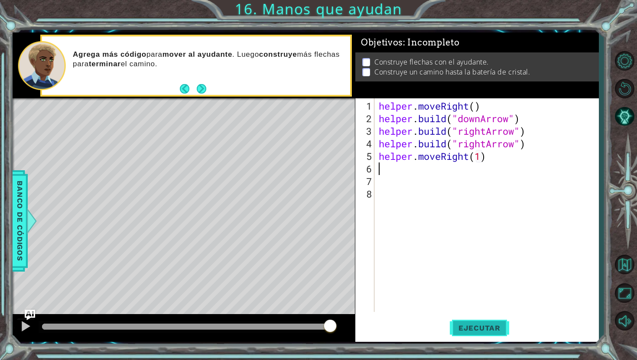
type textarea "helper.moveRight(1)"
click at [481, 327] on span "Ejecutar" at bounding box center [479, 328] width 59 height 9
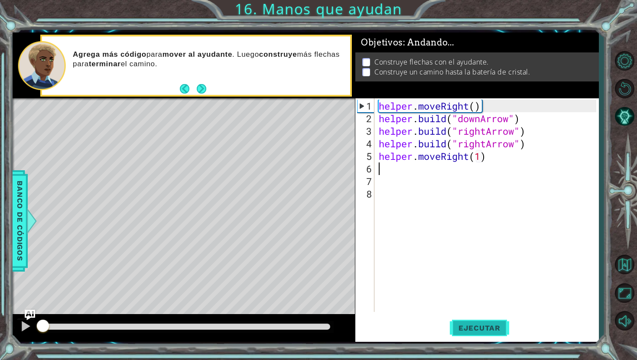
scroll to position [0, 0]
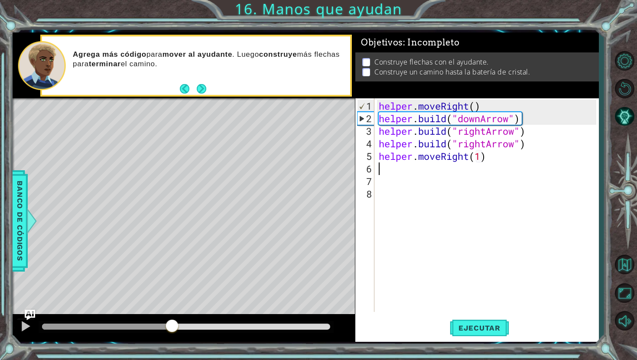
click at [172, 329] on div at bounding box center [186, 327] width 288 height 6
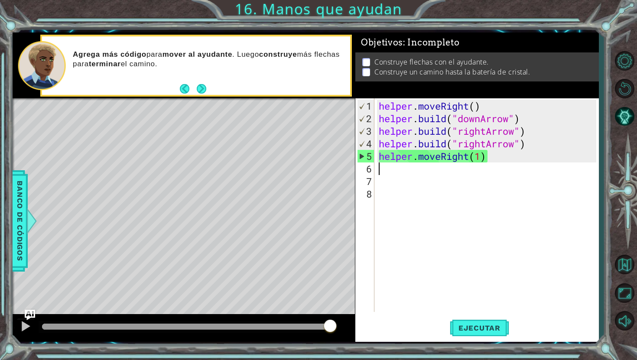
drag, startPoint x: 188, startPoint y: 329, endPoint x: 339, endPoint y: 324, distance: 151.7
click at [339, 324] on div at bounding box center [184, 328] width 342 height 28
click at [480, 156] on div "helper . moveRight ( ) helper . build ( "downArrow" ) helper . build ( "rightAr…" at bounding box center [488, 219] width 223 height 239
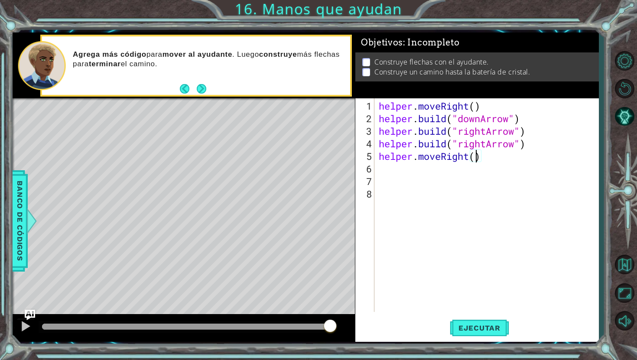
scroll to position [0, 4]
type textarea "helper.moveRight(4)"
click at [462, 323] on button "Ejecutar" at bounding box center [479, 328] width 59 height 24
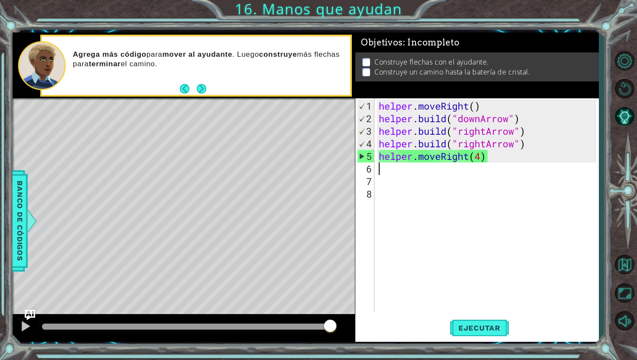
click at [490, 165] on div "helper . moveRight ( ) helper . build ( "downArrow" ) helper . build ( "rightAr…" at bounding box center [488, 219] width 223 height 239
click at [484, 157] on div "helper . moveRight ( ) helper . build ( "downArrow" ) helper . build ( "rightAr…" at bounding box center [488, 219] width 223 height 239
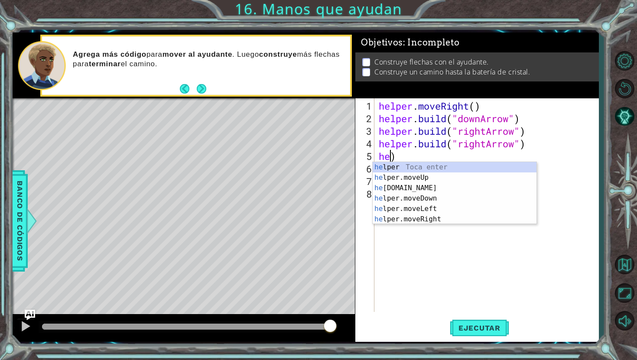
type textarea ")"
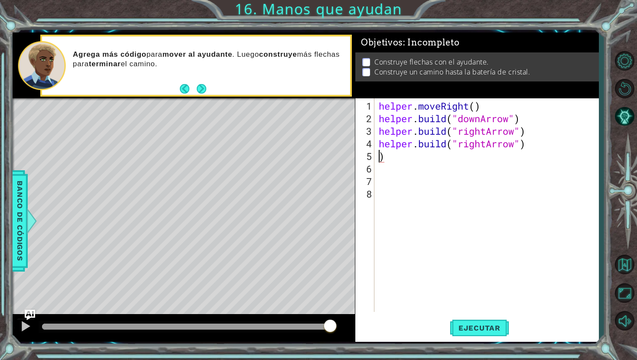
click at [383, 159] on div "helper . moveRight ( ) helper . build ( "downArrow" ) helper . build ( "rightAr…" at bounding box center [488, 219] width 223 height 239
click at [464, 325] on span "Ejecutar" at bounding box center [479, 328] width 59 height 9
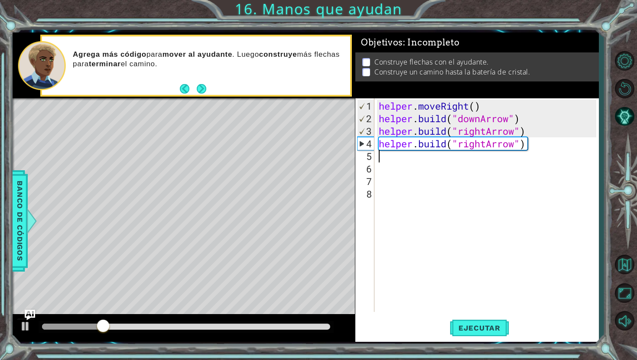
click at [412, 165] on div "helper . moveRight ( ) helper . build ( "downArrow" ) helper . build ( "rightAr…" at bounding box center [488, 219] width 223 height 239
click at [418, 151] on div "helper . moveRight ( ) helper . build ( "downArrow" ) helper . build ( "rightAr…" at bounding box center [488, 219] width 223 height 239
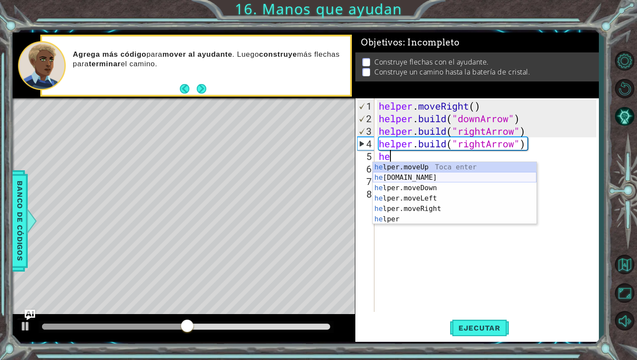
click at [424, 175] on div "he lper.moveUp Toca enter he [DOMAIN_NAME] Toca enter he lper.moveDown Toca ent…" at bounding box center [454, 203] width 164 height 83
type textarea "[DOMAIN_NAME]("rightArrow")"
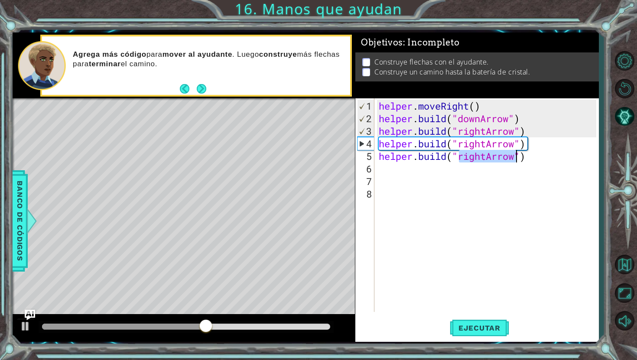
click at [440, 180] on div "helper . moveRight ( ) helper . build ( "downArrow" ) helper . build ( "rightAr…" at bounding box center [488, 219] width 223 height 239
click at [439, 165] on div "helper . moveRight ( ) helper . build ( "downArrow" ) helper . build ( "rightAr…" at bounding box center [488, 219] width 223 height 239
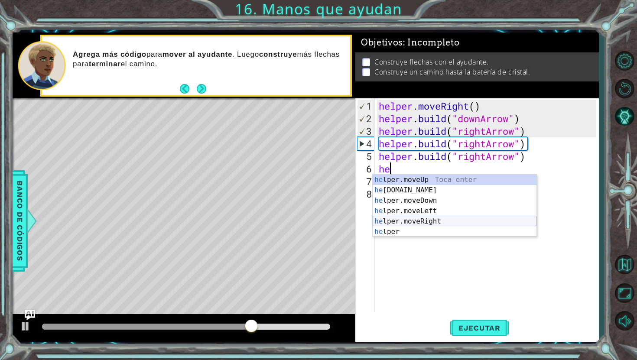
click at [438, 222] on div "he lper.moveUp Toca enter he [DOMAIN_NAME] Toca enter he lper.moveDown Toca ent…" at bounding box center [454, 216] width 164 height 83
type textarea "helper.moveRight(1)"
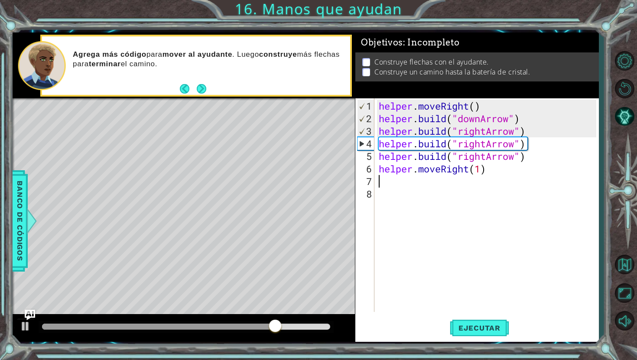
click at [444, 185] on div "helper . moveRight ( ) helper . build ( "downArrow" ) helper . build ( "rightAr…" at bounding box center [488, 219] width 223 height 239
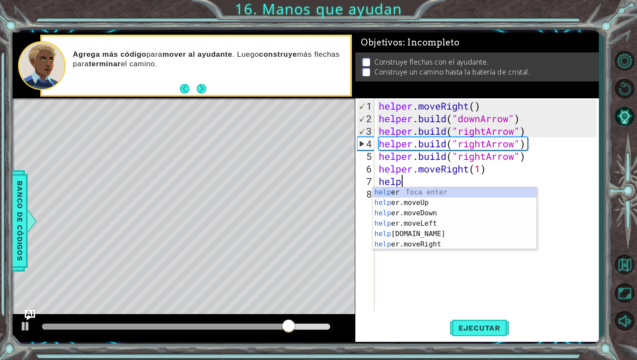
scroll to position [0, 0]
click at [436, 230] on div "help [PERSON_NAME] enter help er.moveUp Toca enter help er.moveDown Toca enter …" at bounding box center [454, 228] width 164 height 83
type textarea "[DOMAIN_NAME]("rightArrow")"
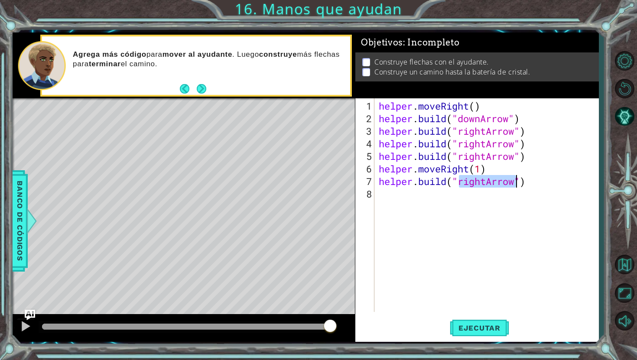
click at [434, 201] on div "helper . moveRight ( ) helper . build ( "downArrow" ) helper . build ( "rightAr…" at bounding box center [488, 219] width 223 height 239
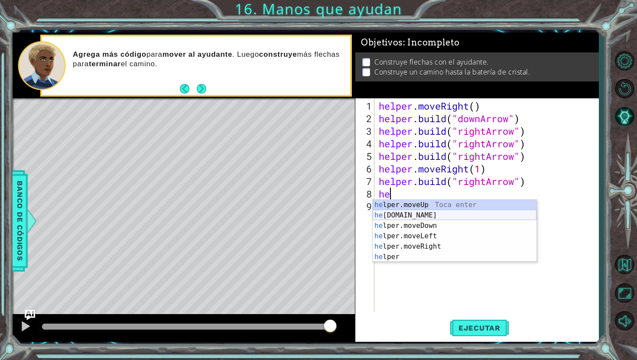
click at [433, 214] on div "he lper.moveUp Toca enter he [DOMAIN_NAME] Toca enter he lper.moveDown Toca ent…" at bounding box center [454, 241] width 164 height 83
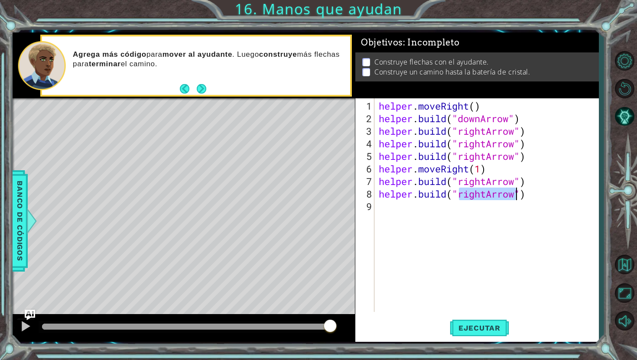
click at [485, 194] on div "helper . moveRight ( ) helper . build ( "downArrow" ) helper . build ( "rightAr…" at bounding box center [488, 219] width 223 height 239
drag, startPoint x: 485, startPoint y: 194, endPoint x: 461, endPoint y: 194, distance: 24.3
click at [461, 194] on div "helper . moveRight ( ) helper . build ( "downArrow" ) helper . build ( "rightAr…" at bounding box center [488, 219] width 223 height 239
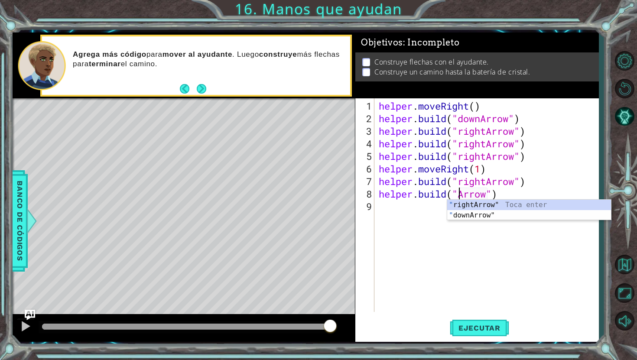
scroll to position [0, 4]
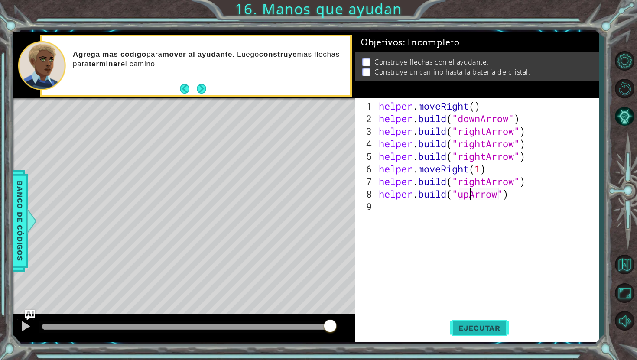
click at [477, 324] on span "Ejecutar" at bounding box center [479, 328] width 59 height 9
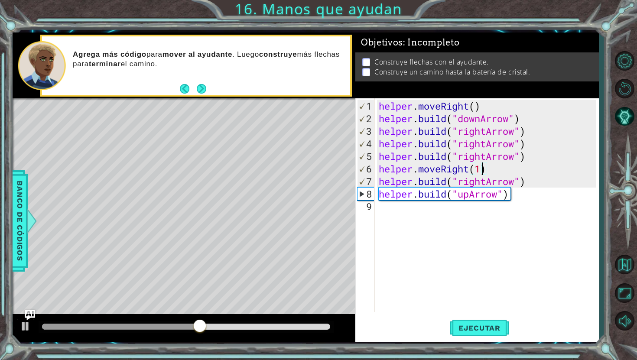
click at [481, 168] on div "helper . moveRight ( ) helper . build ( "downArrow" ) helper . build ( "rightAr…" at bounding box center [488, 219] width 223 height 239
click at [477, 328] on span "Ejecutar" at bounding box center [479, 328] width 59 height 9
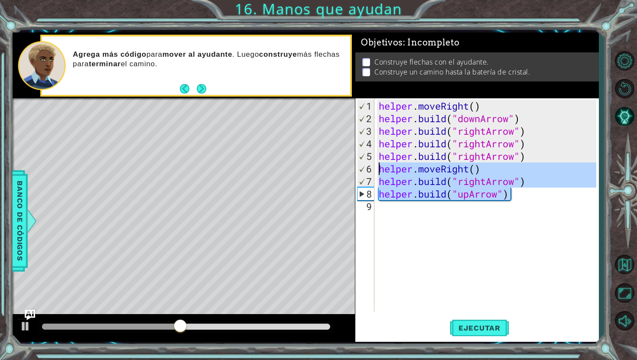
drag, startPoint x: 515, startPoint y: 196, endPoint x: 376, endPoint y: 169, distance: 141.2
click at [376, 169] on div "helper.moveRight() 1 2 3 4 5 6 7 8 9 helper . moveRight ( ) helper . build ( "d…" at bounding box center [475, 205] width 241 height 214
type textarea "helper.moveRight() [DOMAIN_NAME]("rightArrow")"
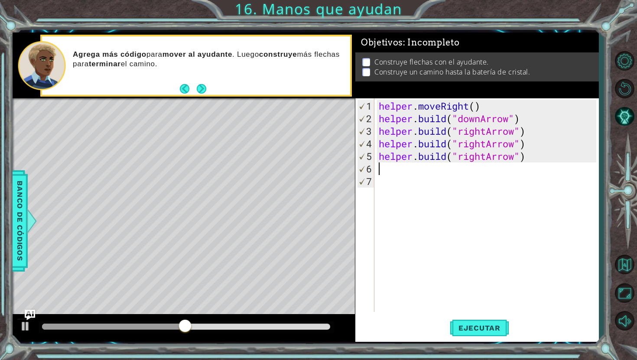
scroll to position [0, 0]
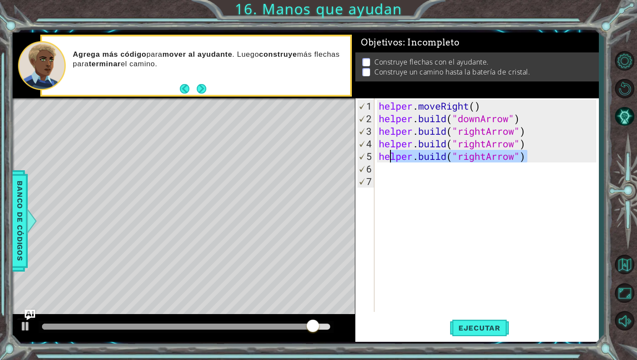
drag, startPoint x: 524, startPoint y: 155, endPoint x: 389, endPoint y: 152, distance: 135.6
click at [388, 151] on div "helper . moveRight ( ) helper . build ( "downArrow" ) helper . build ( "rightAr…" at bounding box center [488, 219] width 223 height 239
type textarea "h"
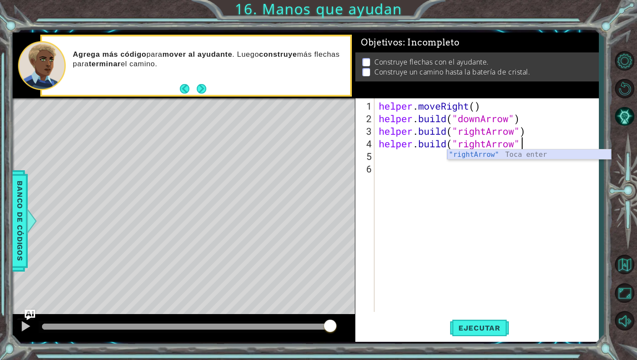
click at [456, 157] on div ""rightArrow" Toca enter" at bounding box center [529, 164] width 164 height 31
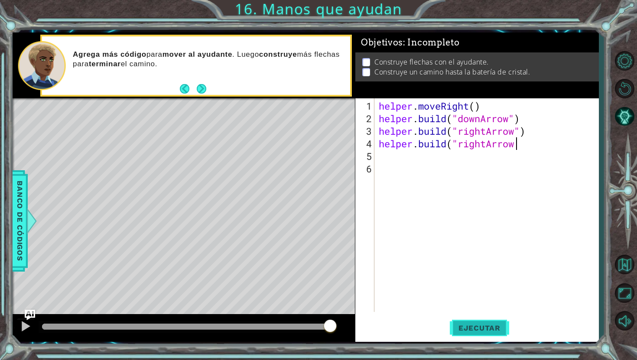
click at [481, 334] on button "Ejecutar" at bounding box center [479, 328] width 59 height 24
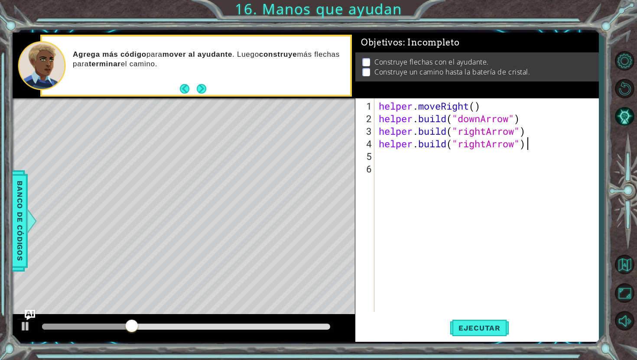
scroll to position [0, 6]
type textarea "[DOMAIN_NAME]("rightArrow")"
click at [473, 327] on span "Ejecutar" at bounding box center [479, 328] width 59 height 9
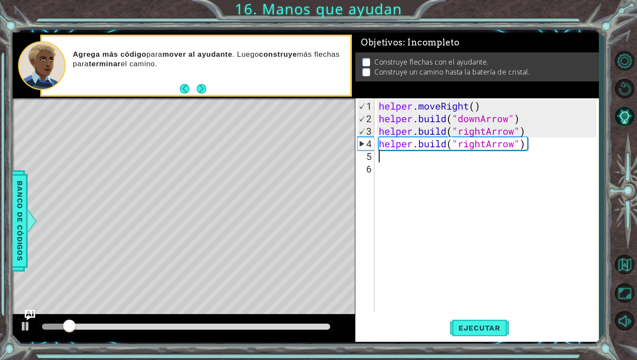
click at [445, 159] on div "helper . moveRight ( ) helper . build ( "downArrow" ) helper . build ( "rightAr…" at bounding box center [488, 219] width 223 height 239
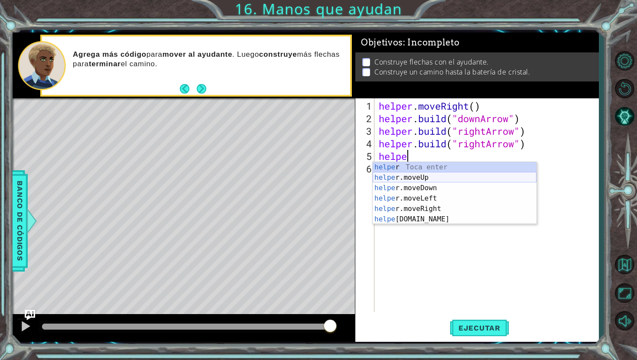
scroll to position [0, 1]
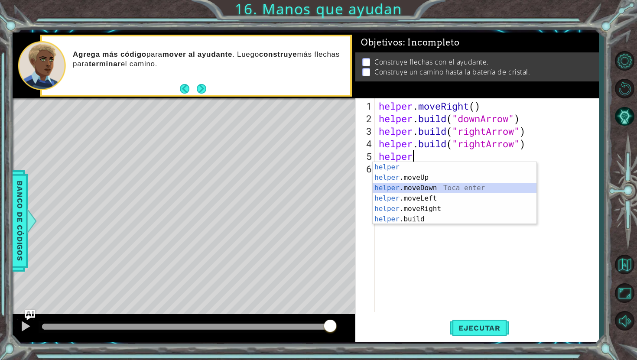
click at [442, 190] on div "helper Toca enter helper .moveUp Toca enter helper .moveDown Toca enter helper …" at bounding box center [454, 203] width 164 height 83
type textarea "helper.moveDown(1)"
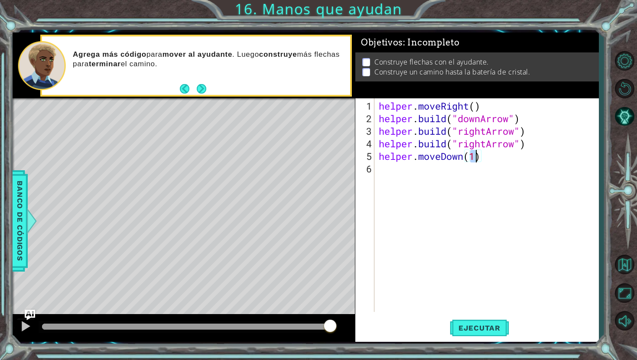
click at [495, 166] on div "helper . moveRight ( ) helper . build ( "downArrow" ) helper . build ( "rightAr…" at bounding box center [488, 219] width 223 height 239
click at [476, 156] on div "helper . moveRight ( ) helper . build ( "downArrow" ) helper . build ( "rightAr…" at bounding box center [488, 219] width 223 height 239
type textarea "helper.moveDown()"
click at [487, 331] on span "Ejecutar" at bounding box center [479, 328] width 59 height 9
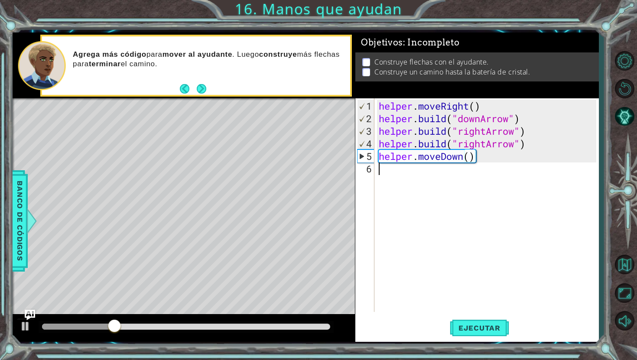
click at [419, 172] on div "helper . moveRight ( ) helper . build ( "downArrow" ) helper . build ( "rightAr…" at bounding box center [488, 219] width 223 height 239
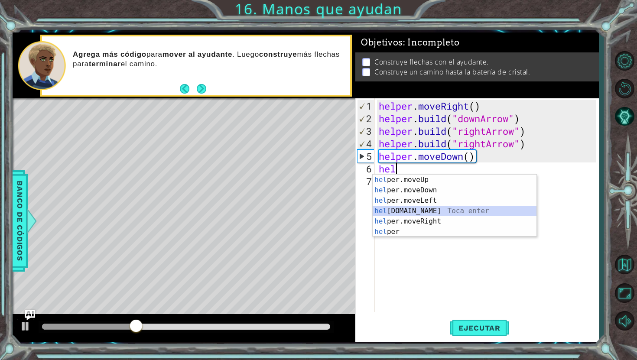
click at [418, 212] on div "hel per.moveUp Toca enter hel per.moveDown Toca enter hel per.moveLeft Toca ent…" at bounding box center [454, 216] width 164 height 83
type textarea "[DOMAIN_NAME]("rightArrow")"
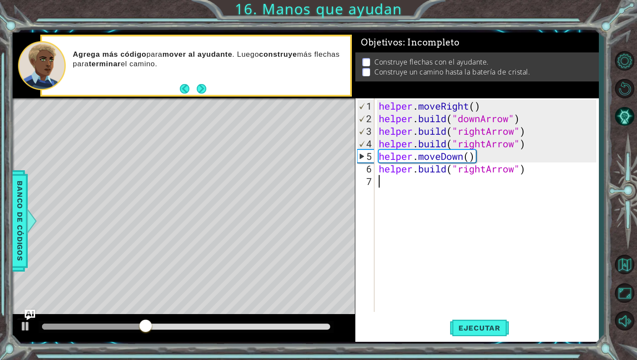
click at [429, 186] on div "helper . moveRight ( ) helper . build ( "downArrow" ) helper . build ( "rightAr…" at bounding box center [488, 219] width 223 height 239
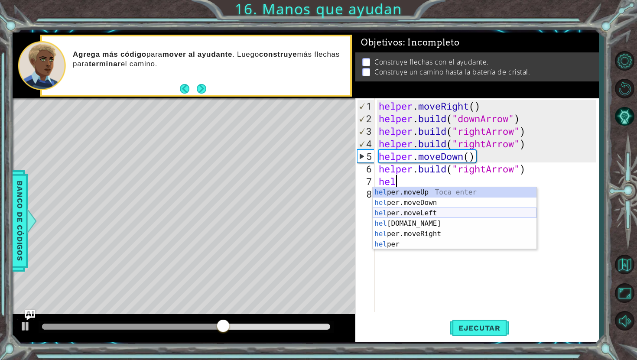
scroll to position [0, 0]
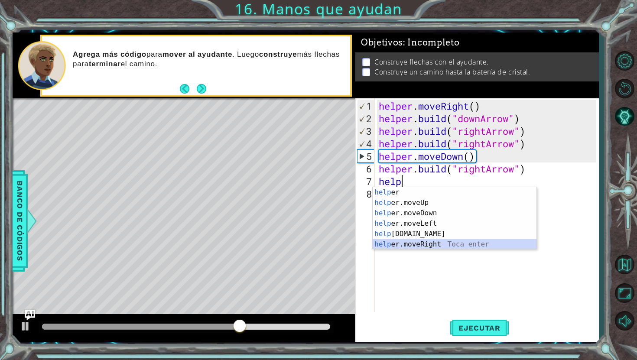
click at [435, 243] on div "help [PERSON_NAME] enter help er.moveUp Toca enter help er.moveDown Toca enter …" at bounding box center [454, 228] width 164 height 83
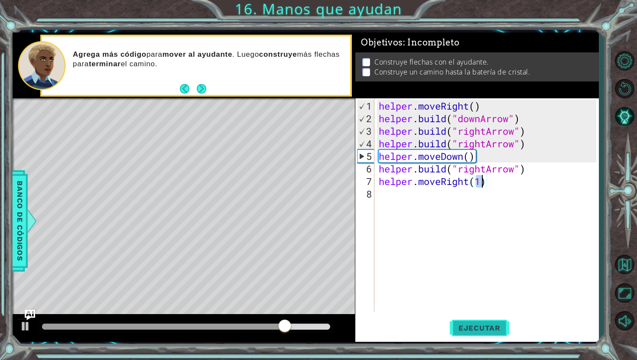
click at [496, 330] on span "Ejecutar" at bounding box center [479, 328] width 59 height 9
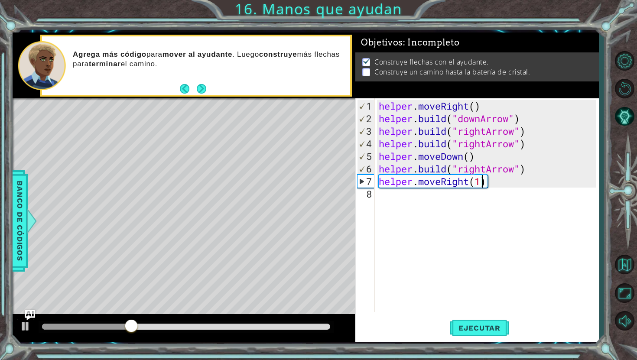
click at [484, 184] on div "helper . moveRight ( ) helper . build ( "downArrow" ) helper . build ( "rightAr…" at bounding box center [488, 219] width 223 height 239
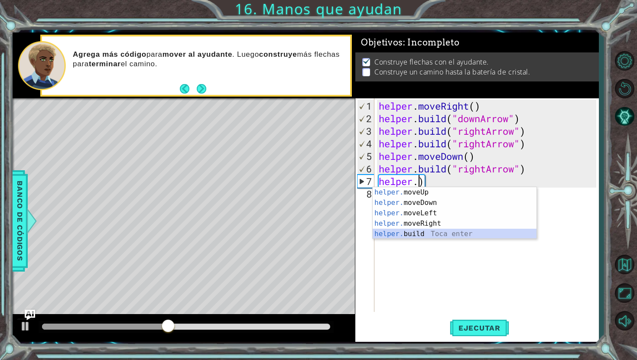
click at [457, 230] on div "helper. moveUp Toca enter helper. moveDown Toca enter helper. moveLeft Toca ent…" at bounding box center [454, 223] width 164 height 73
type textarea "[DOMAIN_NAME]("rightArrow")"
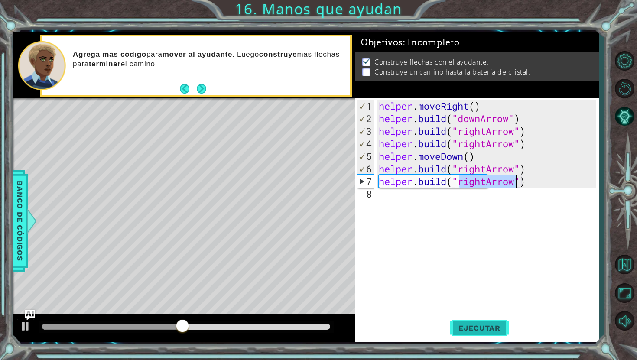
click at [479, 328] on span "Ejecutar" at bounding box center [479, 328] width 59 height 9
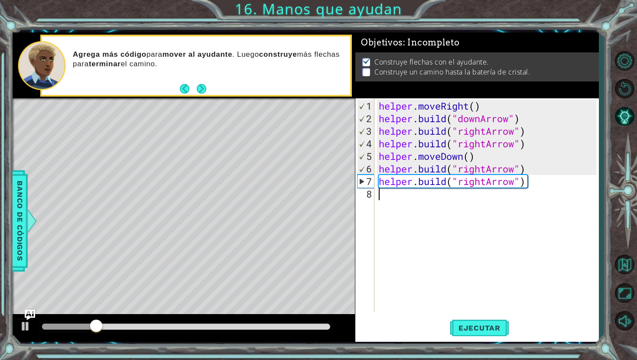
click at [437, 199] on div "helper . moveRight ( ) helper . build ( "downArrow" ) helper . build ( "rightAr…" at bounding box center [488, 219] width 223 height 239
drag, startPoint x: 529, startPoint y: 181, endPoint x: 449, endPoint y: 183, distance: 79.7
click at [449, 183] on div "helper . moveRight ( ) helper . build ( "downArrow" ) helper . build ( "rightAr…" at bounding box center [488, 219] width 223 height 239
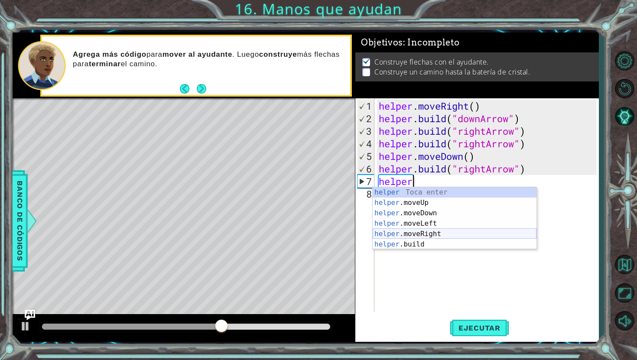
click at [438, 235] on div "helper Toca enter helper .moveUp Toca enter helper .moveDown Toca enter helper …" at bounding box center [454, 228] width 164 height 83
type textarea "helper.moveRight(1)"
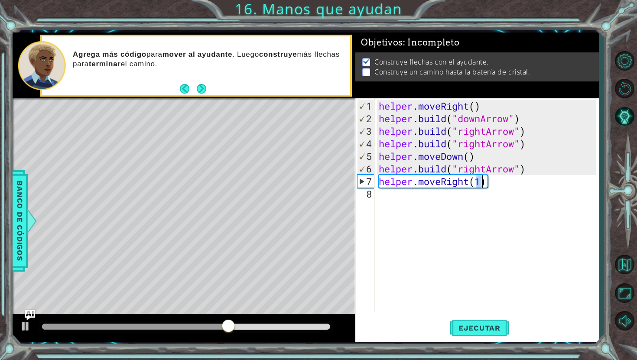
click at [443, 207] on div "helper . moveRight ( ) helper . build ( "downArrow" ) helper . build ( "rightAr…" at bounding box center [488, 219] width 223 height 239
click at [482, 185] on div "helper . moveRight ( ) helper . build ( "downArrow" ) helper . build ( "rightAr…" at bounding box center [488, 219] width 223 height 239
type textarea "helper.moveRight()"
click at [463, 196] on div "helper . moveRight ( ) helper . build ( "downArrow" ) helper . build ( "rightAr…" at bounding box center [488, 219] width 223 height 239
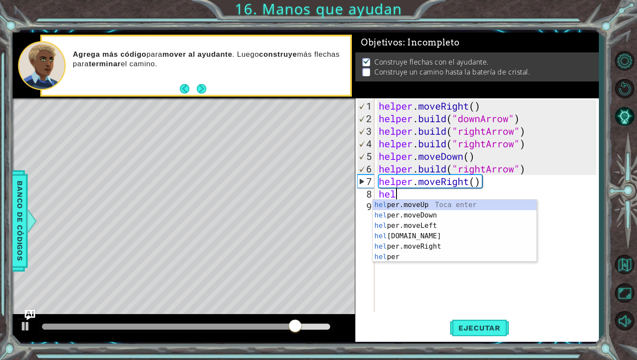
scroll to position [0, 0]
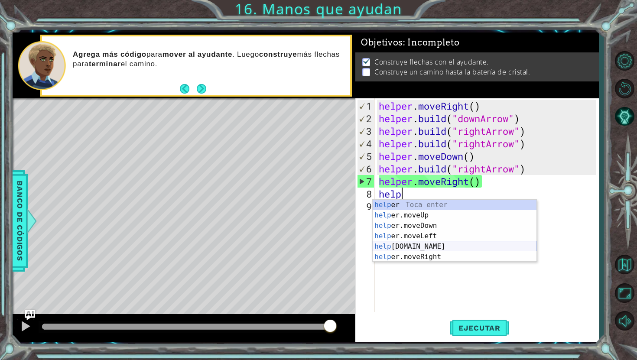
click at [425, 248] on div "help [PERSON_NAME] enter help er.moveUp Toca enter help er.moveDown Toca enter …" at bounding box center [454, 241] width 164 height 83
type textarea "[DOMAIN_NAME]("rightArrow")"
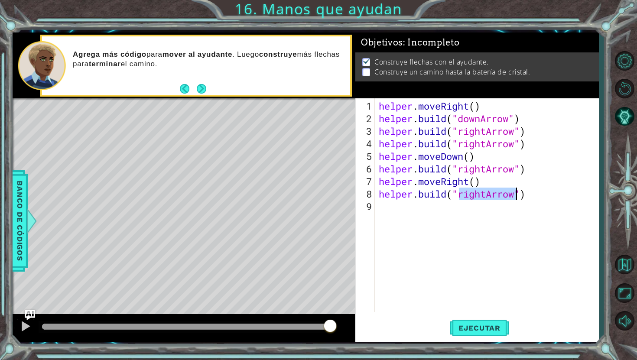
click at [434, 218] on div "helper . moveRight ( ) helper . build ( "downArrow" ) helper . build ( "rightAr…" at bounding box center [488, 219] width 223 height 239
drag, startPoint x: 488, startPoint y: 194, endPoint x: 460, endPoint y: 194, distance: 27.7
click at [460, 194] on div "helper . moveRight ( ) helper . build ( "downArrow" ) helper . build ( "rightAr…" at bounding box center [488, 219] width 223 height 239
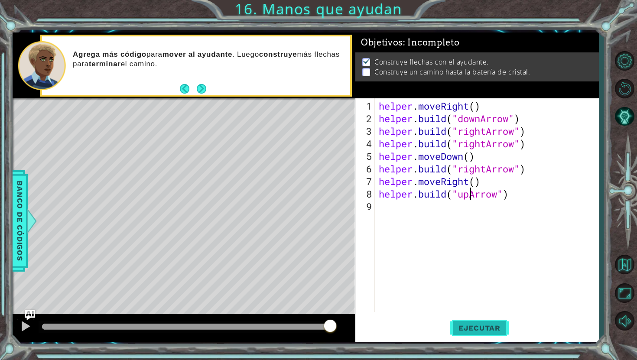
click at [480, 327] on span "Ejecutar" at bounding box center [479, 328] width 59 height 9
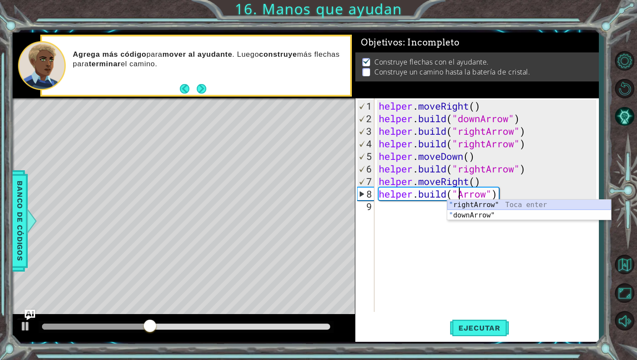
click at [482, 204] on div "" rightArrow" Toca enter " downArrow" Toca enter" at bounding box center [529, 221] width 164 height 42
type textarea "[DOMAIN_NAME]("rightArrow")"
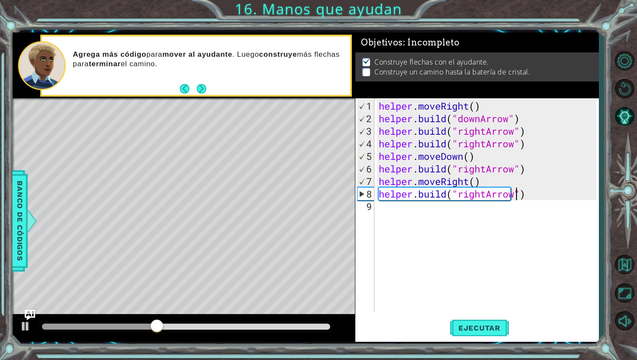
click at [457, 218] on div "helper . moveRight ( ) helper . build ( "downArrow" ) helper . build ( "rightAr…" at bounding box center [488, 219] width 223 height 239
click at [440, 210] on div "helper . moveRight ( ) helper . build ( "downArrow" ) helper . build ( "rightAr…" at bounding box center [488, 219] width 223 height 239
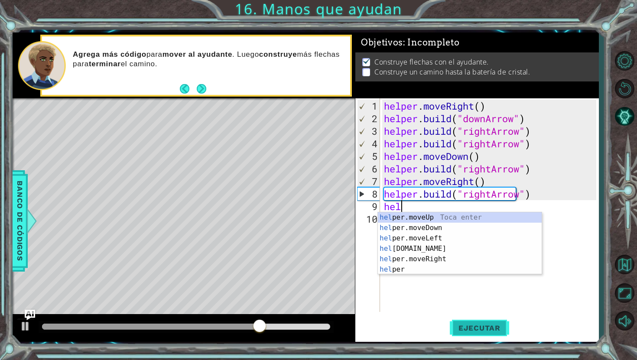
click at [457, 323] on button "Ejecutar" at bounding box center [479, 328] width 59 height 24
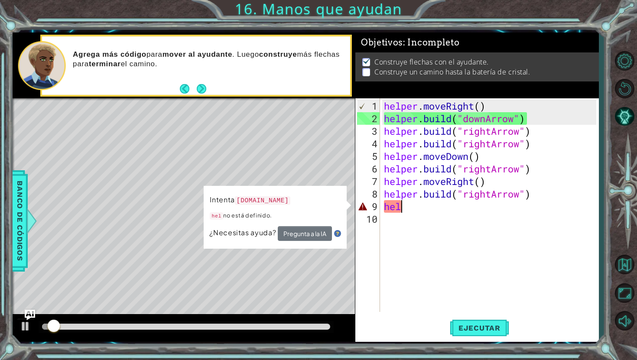
type textarea "h"
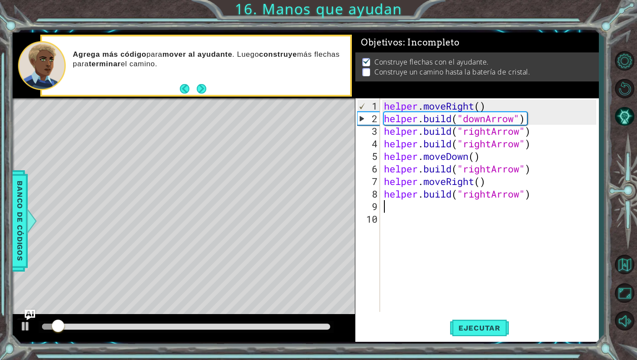
type textarea "[DOMAIN_NAME]("rightArrow")"
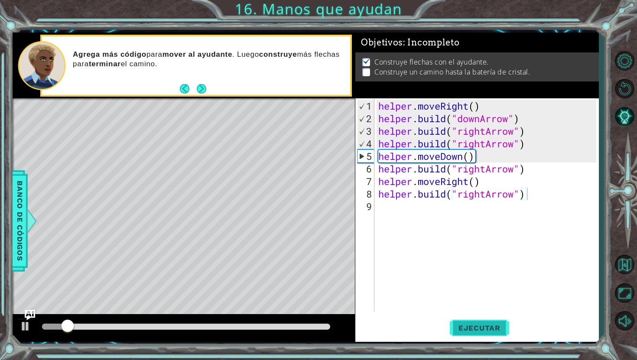
click at [480, 330] on span "Ejecutar" at bounding box center [479, 328] width 59 height 9
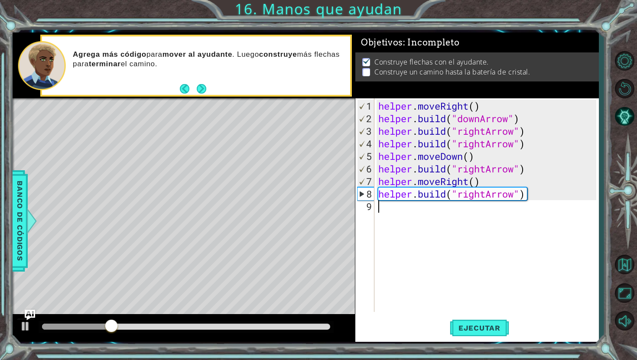
click at [424, 211] on div "helper . moveRight ( ) helper . build ( "downArrow" ) helper . build ( "rightAr…" at bounding box center [488, 219] width 224 height 239
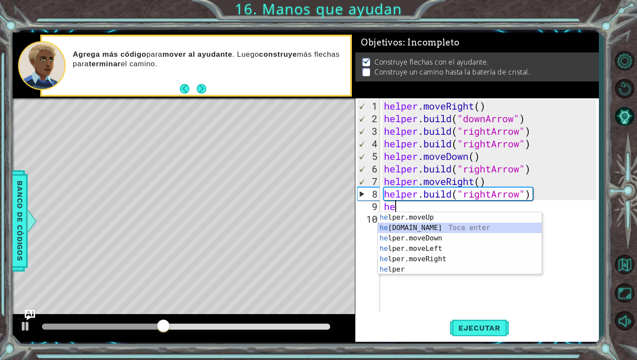
click at [419, 229] on div "he lper.moveUp Toca enter he [DOMAIN_NAME] Toca enter he lper.moveDown Toca ent…" at bounding box center [460, 253] width 164 height 83
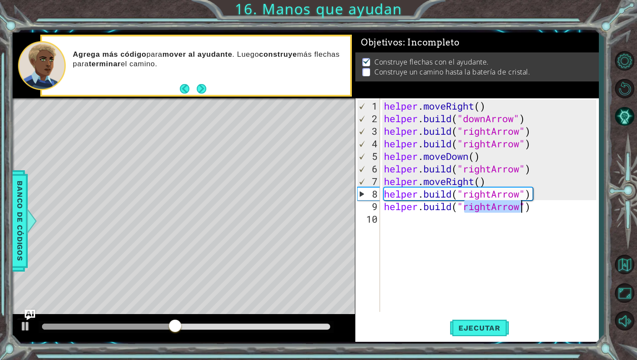
click at [486, 206] on div "helper . moveRight ( ) helper . build ( "downArrow" ) helper . build ( "rightAr…" at bounding box center [489, 205] width 214 height 214
click at [479, 206] on div "helper . moveRight ( ) helper . build ( "downArrow" ) helper . build ( "rightAr…" at bounding box center [491, 219] width 218 height 239
type textarea "[DOMAIN_NAME]("upArrow")"
click at [479, 326] on span "Ejecutar" at bounding box center [479, 328] width 59 height 9
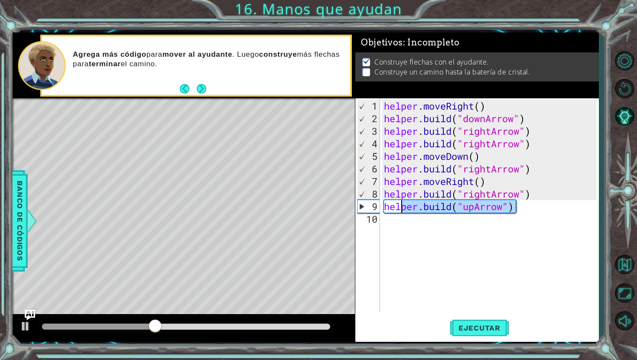
drag, startPoint x: 521, startPoint y: 208, endPoint x: 392, endPoint y: 205, distance: 128.7
click at [392, 204] on div "helper . moveRight ( ) helper . build ( "downArrow" ) helper . build ( "rightAr…" at bounding box center [491, 219] width 218 height 239
click at [385, 205] on div "helper . moveRight ( ) helper . build ( "downArrow" ) helper . build ( "rightAr…" at bounding box center [491, 219] width 218 height 239
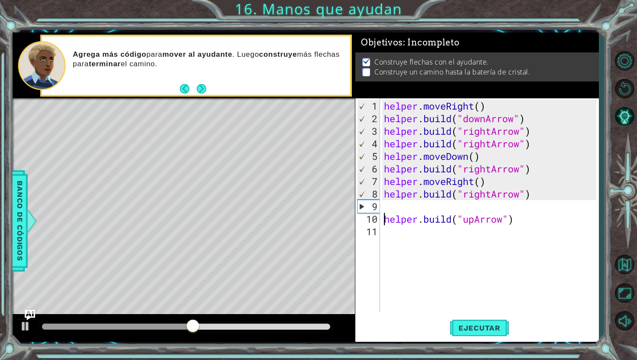
click at [385, 207] on div "helper . moveRight ( ) helper . build ( "downArrow" ) helper . build ( "rightAr…" at bounding box center [491, 219] width 218 height 239
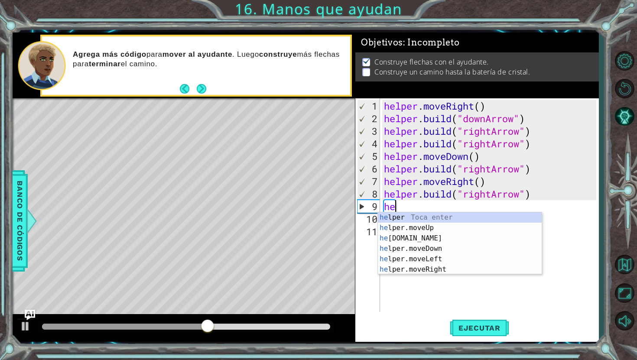
scroll to position [0, 0]
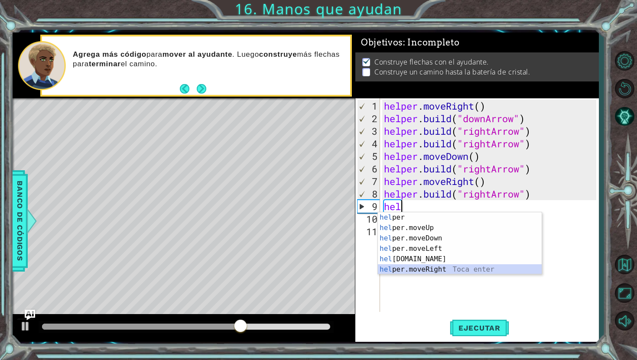
click at [421, 269] on div "hel per Toca enter hel per.moveUp Toca enter hel per.moveDown Toca enter hel pe…" at bounding box center [460, 253] width 164 height 83
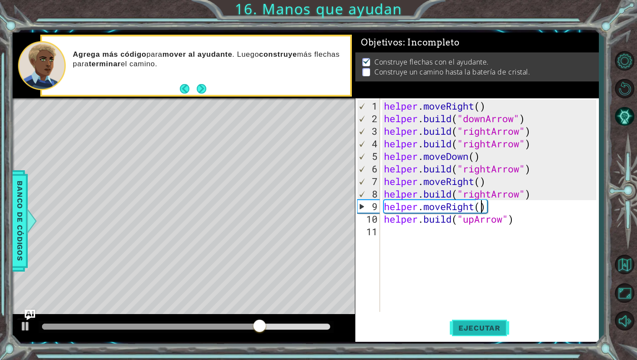
type textarea "helper.moveRight()"
click at [475, 326] on span "Ejecutar" at bounding box center [479, 328] width 59 height 9
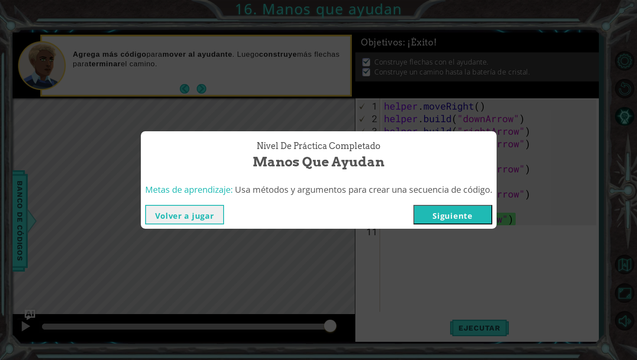
click at [452, 219] on button "Siguiente" at bounding box center [452, 214] width 79 height 19
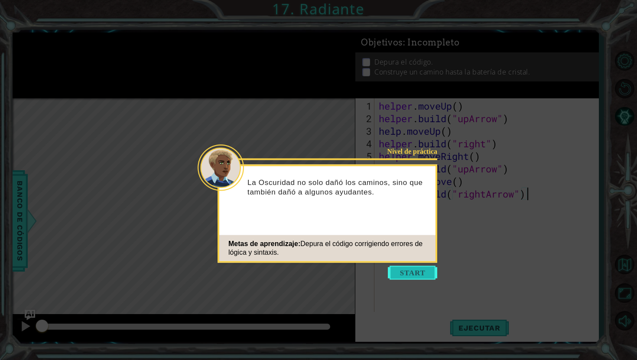
click at [410, 272] on button "Start" at bounding box center [412, 273] width 49 height 14
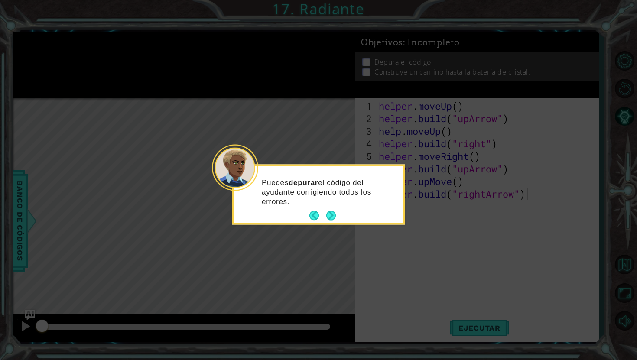
click at [330, 221] on footer at bounding box center [322, 215] width 26 height 13
click at [330, 220] on button "Next" at bounding box center [331, 216] width 10 height 10
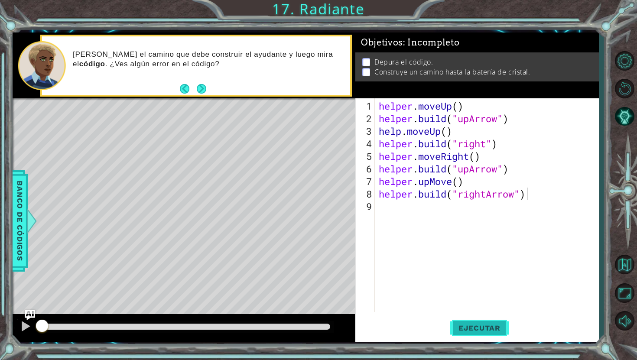
click at [469, 329] on span "Ejecutar" at bounding box center [479, 328] width 59 height 9
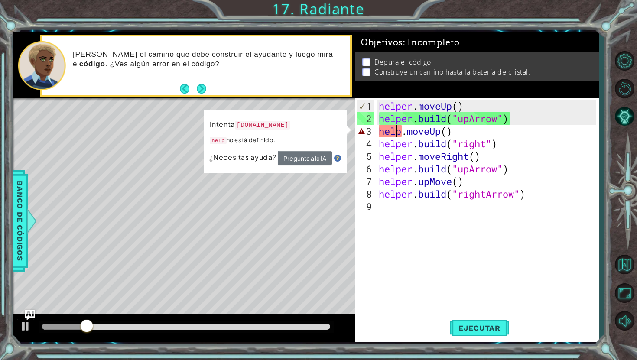
click at [398, 130] on div "helper . moveUp ( ) helper . build ( "upArrow" ) help . moveUp ( ) helper . bui…" at bounding box center [488, 219] width 223 height 239
click at [401, 132] on div "helper . moveUp ( ) helper . build ( "upArrow" ) help . moveUp ( ) helper . bui…" at bounding box center [488, 219] width 223 height 239
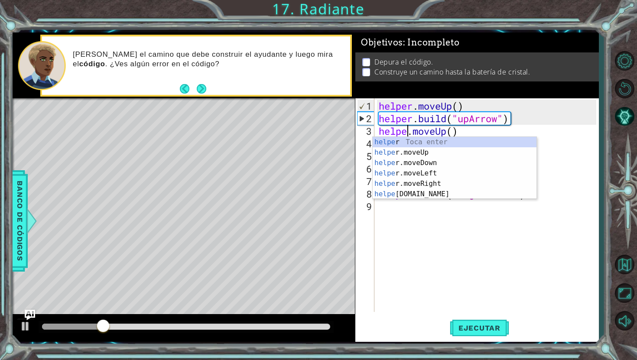
scroll to position [0, 1]
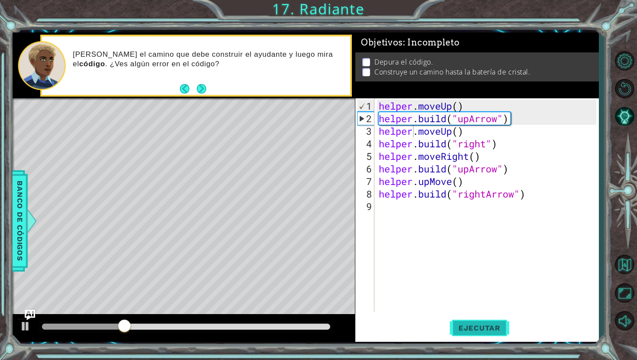
click at [483, 329] on span "Ejecutar" at bounding box center [479, 328] width 59 height 9
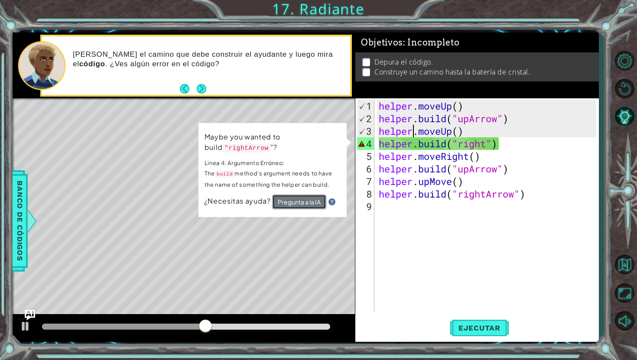
click at [312, 198] on button "Pregunta a la IA" at bounding box center [299, 201] width 54 height 15
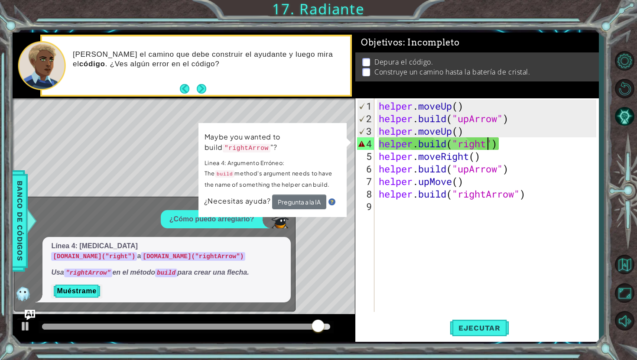
click at [485, 142] on div "helper . moveUp ( ) helper . build ( "upArrow" ) helper . moveUp ( ) helper . b…" at bounding box center [488, 219] width 223 height 239
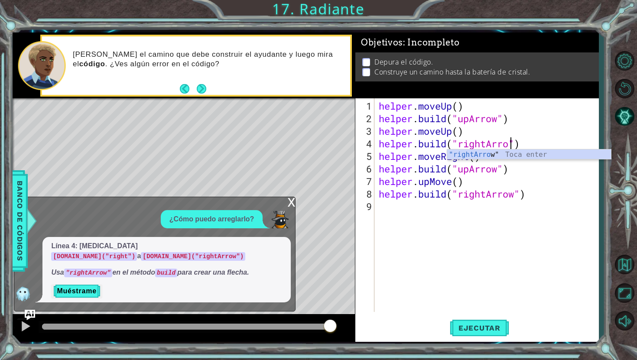
scroll to position [0, 6]
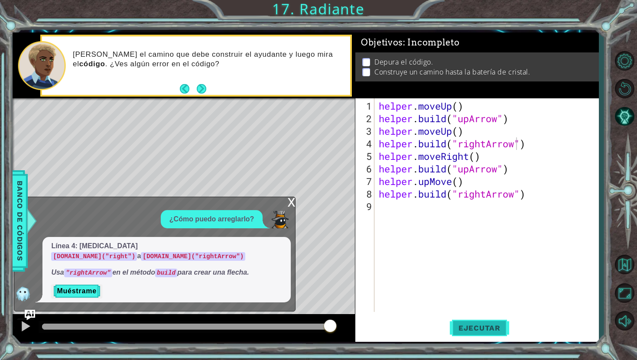
click at [479, 322] on button "Ejecutar" at bounding box center [479, 328] width 59 height 24
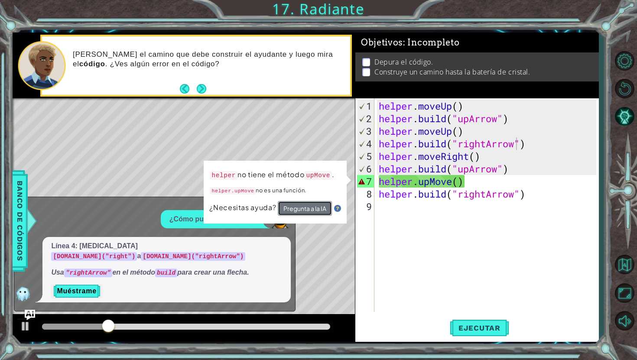
click at [313, 208] on button "Pregunta a la IA" at bounding box center [305, 208] width 54 height 15
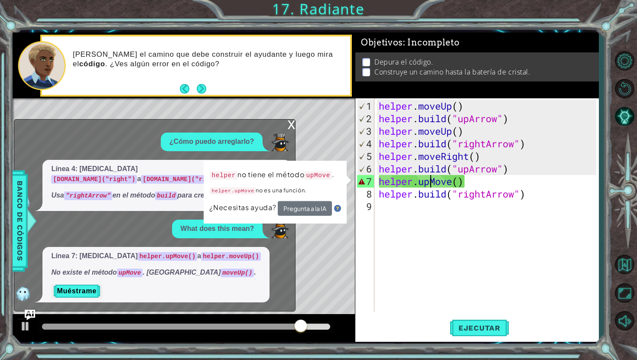
click at [428, 182] on div "helper . moveUp ( ) helper . build ( "upArrow" ) helper . moveUp ( ) helper . b…" at bounding box center [488, 219] width 223 height 239
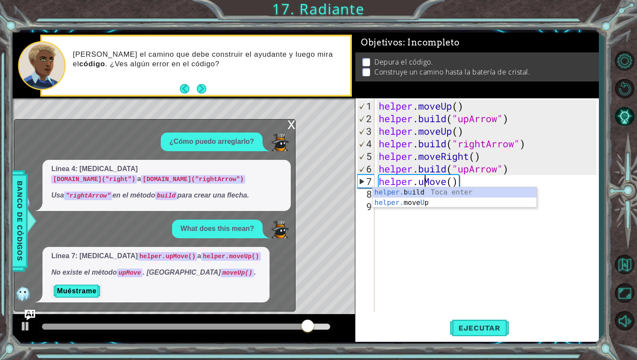
scroll to position [0, 3]
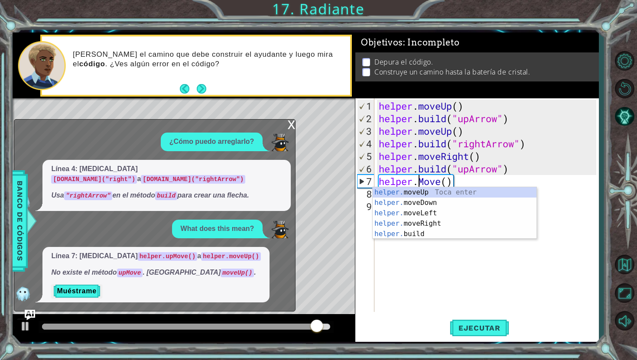
click at [443, 183] on div "helper . moveUp ( ) helper . build ( "upArrow" ) helper . moveUp ( ) helper . b…" at bounding box center [488, 219] width 223 height 239
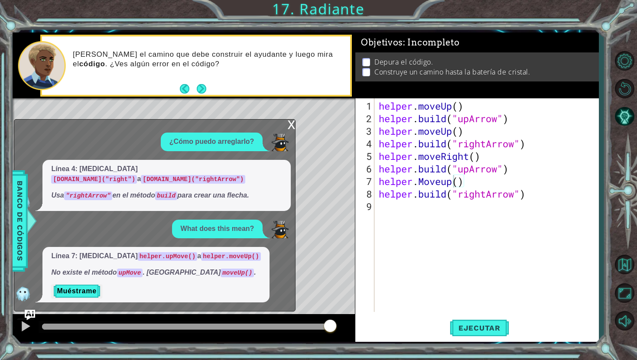
click at [473, 313] on div "helper.Moveup() 1 2 3 4 5 6 7 8 9 helper . moveUp ( ) helper . build ( "upArrow…" at bounding box center [476, 219] width 243 height 243
click at [476, 323] on button "Ejecutar" at bounding box center [479, 328] width 59 height 24
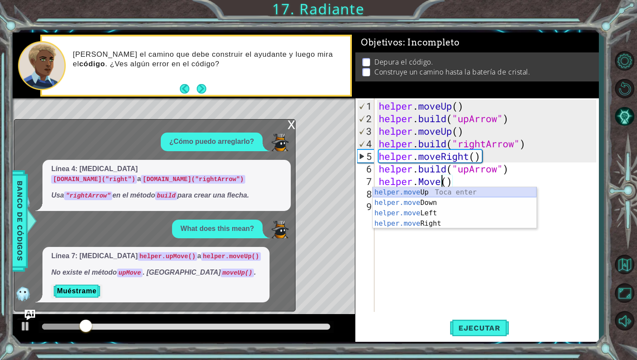
click at [446, 191] on div "helper.move Up Toca enter helper.move Down Toca enter helper.move Left Toca ent…" at bounding box center [454, 218] width 164 height 62
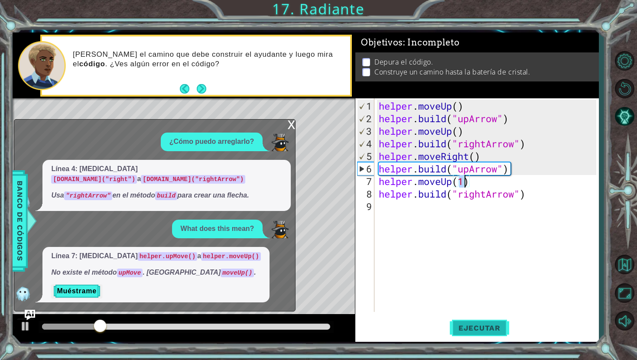
type textarea "helper.moveUp()"
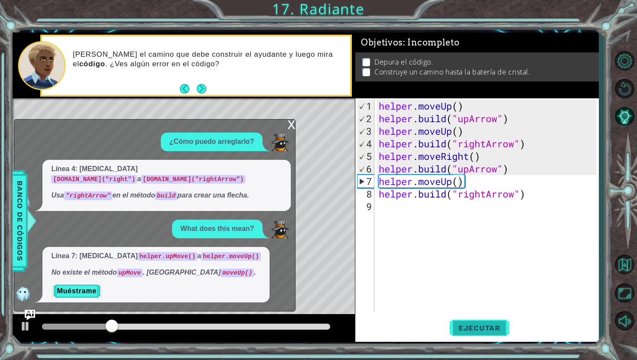
click at [495, 317] on button "Ejecutar" at bounding box center [479, 328] width 59 height 24
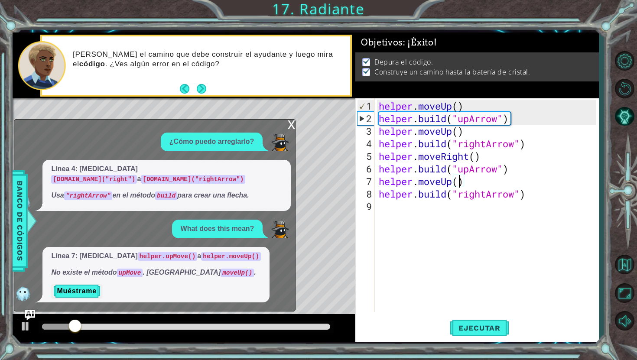
click at [292, 126] on div "x" at bounding box center [291, 124] width 8 height 9
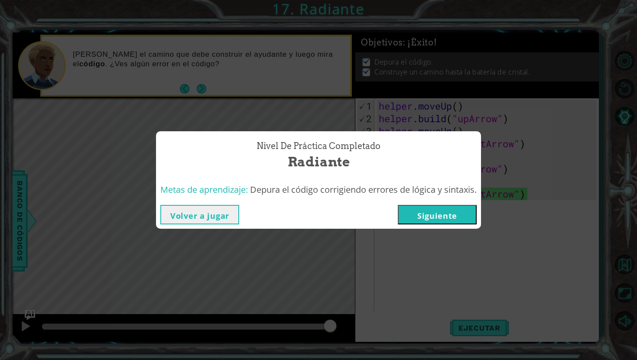
click at [445, 219] on button "Siguiente" at bounding box center [437, 214] width 79 height 19
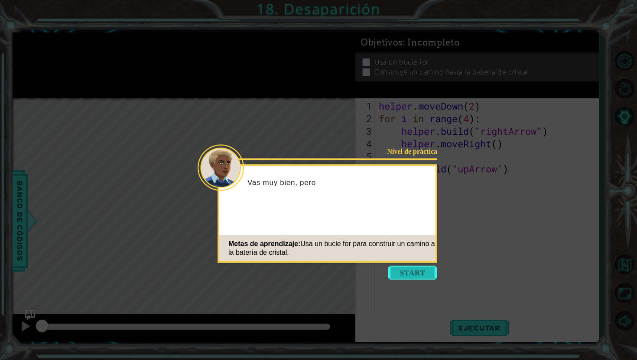
click at [412, 274] on button "Start" at bounding box center [412, 273] width 49 height 14
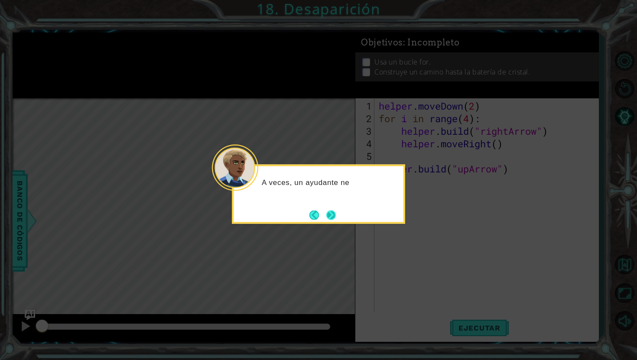
click at [333, 220] on button "Next" at bounding box center [331, 215] width 10 height 10
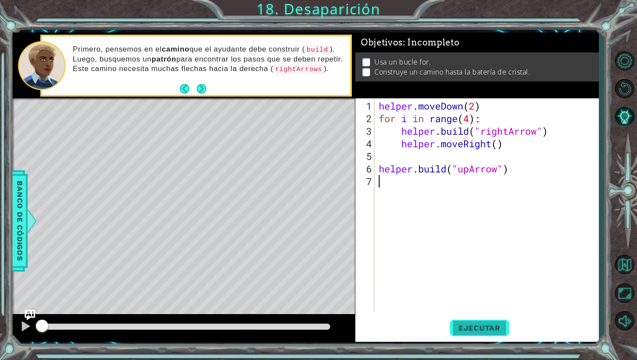
click at [488, 329] on span "Ejecutar" at bounding box center [479, 328] width 59 height 9
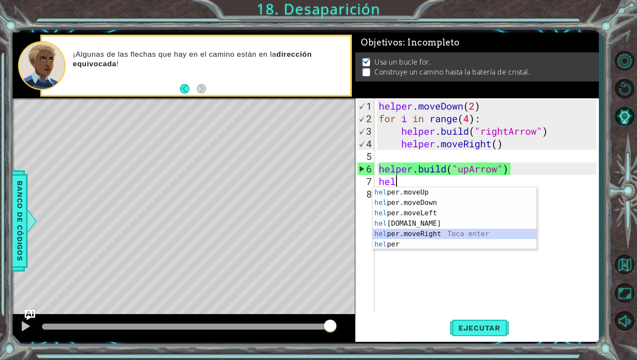
click at [435, 231] on div "hel per.moveUp Toca enter hel per.moveDown Toca enter hel per.moveLeft Toca ent…" at bounding box center [454, 228] width 164 height 83
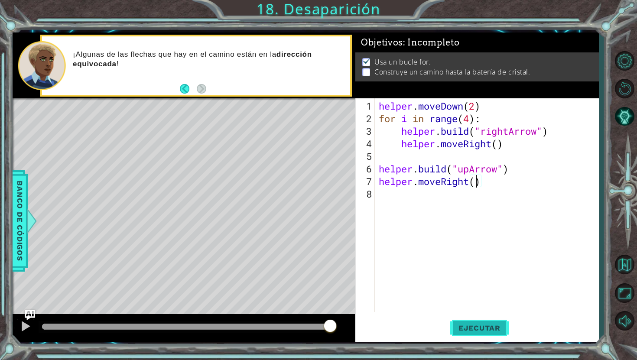
type textarea "helper.moveRight()"
click at [469, 333] on button "Ejecutar" at bounding box center [479, 328] width 59 height 24
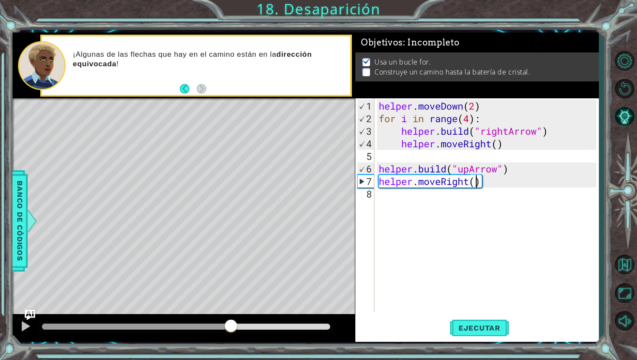
click at [231, 324] on div at bounding box center [186, 327] width 288 height 6
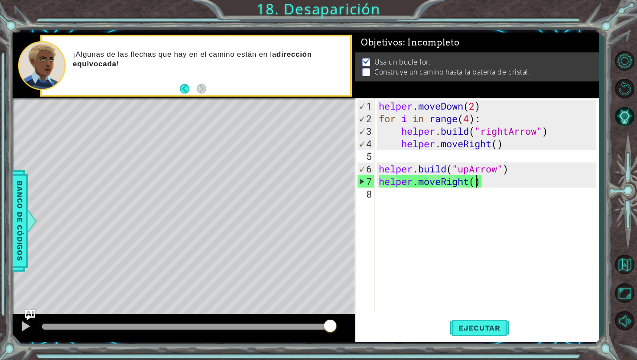
drag, startPoint x: 230, startPoint y: 324, endPoint x: 347, endPoint y: 339, distance: 117.9
click at [347, 338] on div at bounding box center [184, 328] width 342 height 28
click at [614, 258] on button "Volver al mapa" at bounding box center [624, 264] width 25 height 25
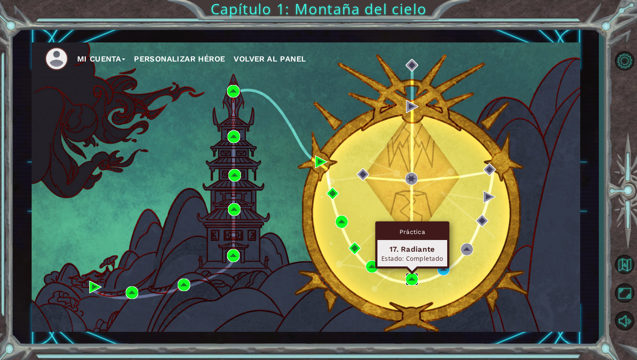
click at [413, 277] on img at bounding box center [411, 279] width 13 height 13
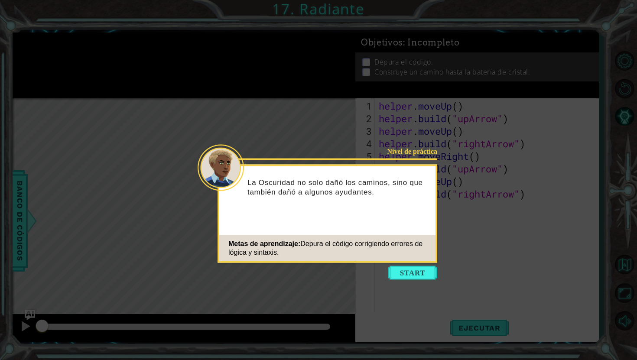
click at [608, 204] on icon at bounding box center [318, 180] width 637 height 360
click at [421, 271] on button "Start" at bounding box center [412, 273] width 49 height 14
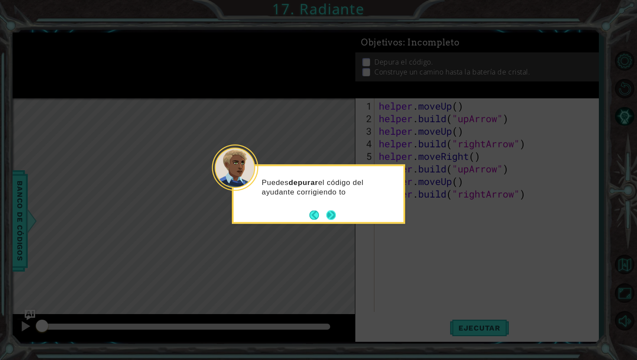
click at [333, 213] on button "Next" at bounding box center [331, 215] width 10 height 10
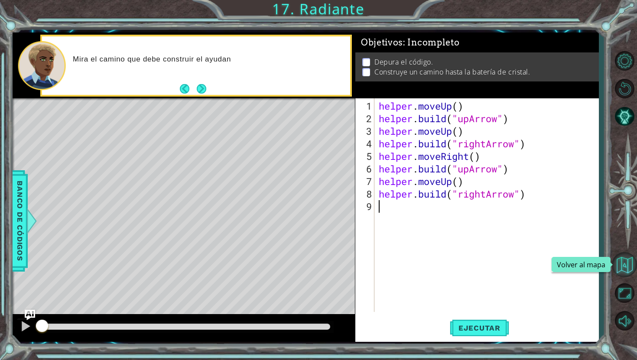
click at [625, 259] on button "Volver al mapa" at bounding box center [624, 264] width 25 height 25
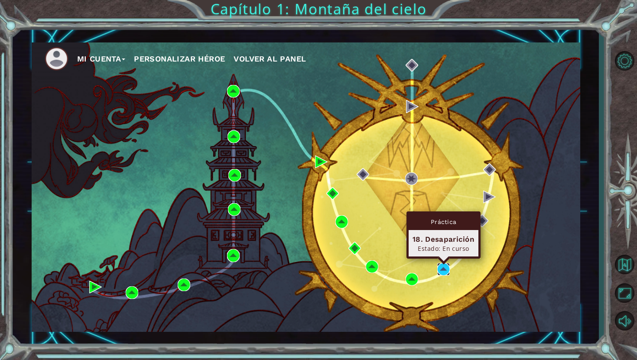
click at [439, 267] on img at bounding box center [443, 269] width 13 height 13
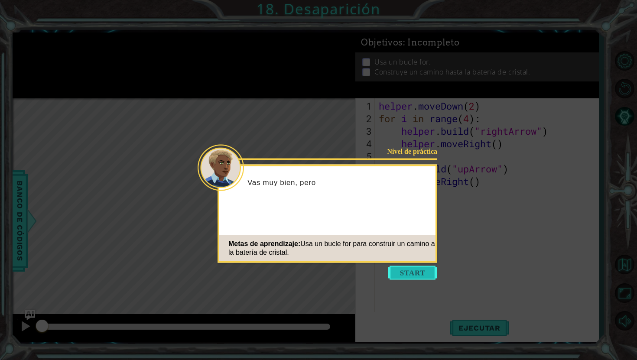
click at [418, 277] on button "Start" at bounding box center [412, 273] width 49 height 14
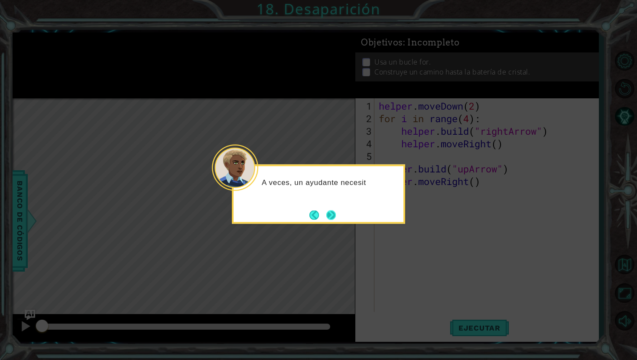
click at [333, 212] on button "Next" at bounding box center [331, 215] width 10 height 10
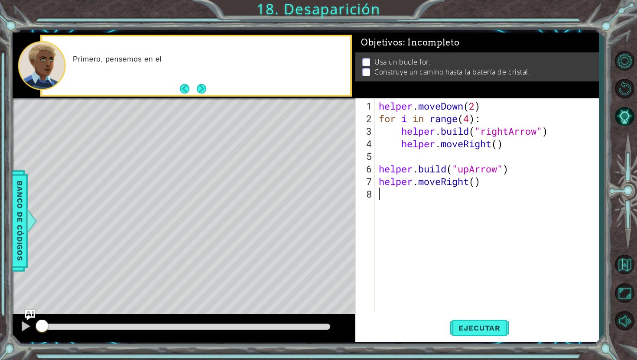
click at [476, 182] on div "helper . moveDown ( 2 ) for i in range ( 4 ) : helper . build ( "rightArrow" ) …" at bounding box center [488, 219] width 223 height 239
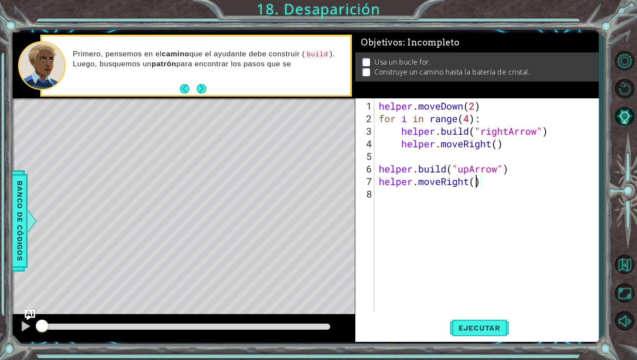
click at [469, 184] on div "helper . moveDown ( 2 ) for i in range ( 4 ) : helper . build ( "rightArrow" ) …" at bounding box center [488, 219] width 223 height 239
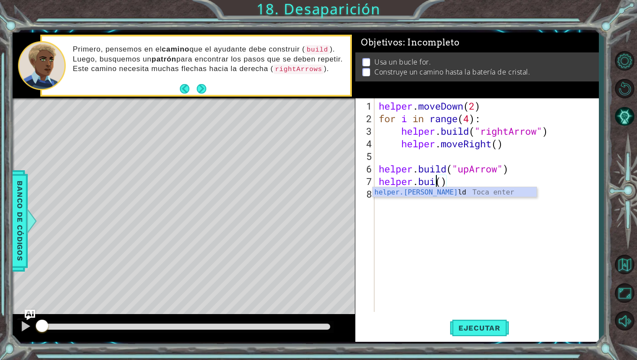
scroll to position [0, 3]
click at [446, 182] on div "helper . moveDown ( 2 ) for i in range ( 4 ) : helper . build ( "rightArrow" ) …" at bounding box center [488, 219] width 223 height 239
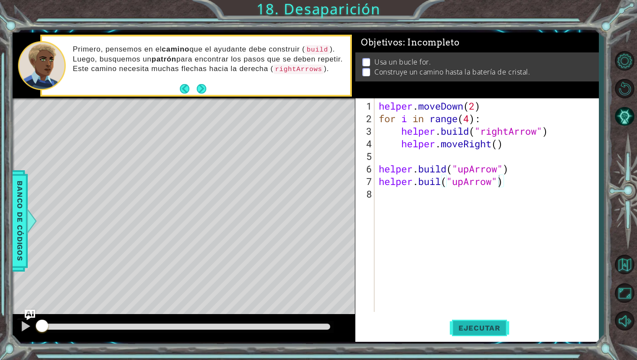
click at [469, 333] on button "Ejecutar" at bounding box center [479, 328] width 59 height 24
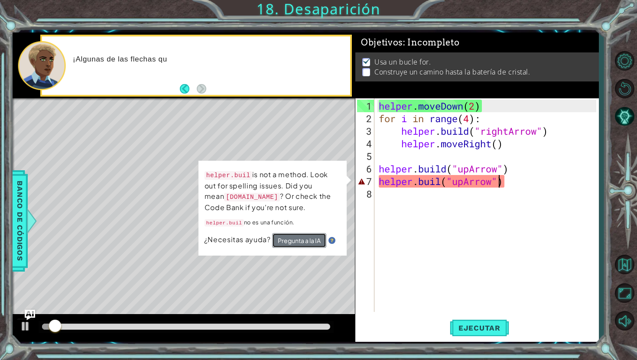
click at [312, 237] on button "Pregunta a la IA" at bounding box center [299, 240] width 54 height 15
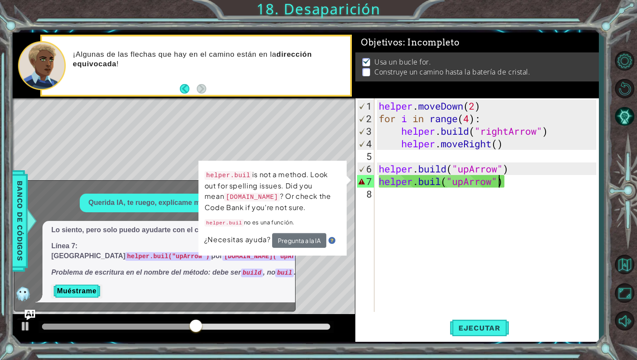
click at [440, 182] on div "helper . moveDown ( 2 ) for i in range ( 4 ) : helper . build ( "rightArrow" ) …" at bounding box center [488, 219] width 223 height 239
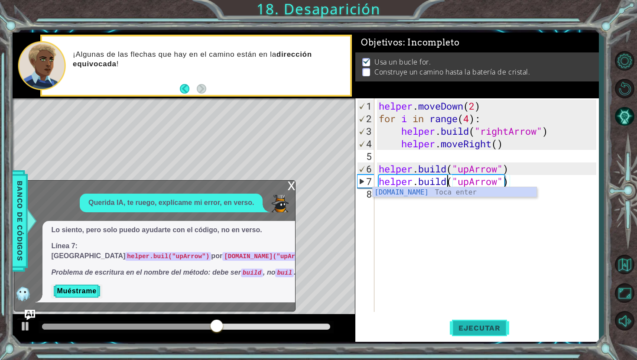
click at [471, 325] on span "Ejecutar" at bounding box center [479, 328] width 59 height 9
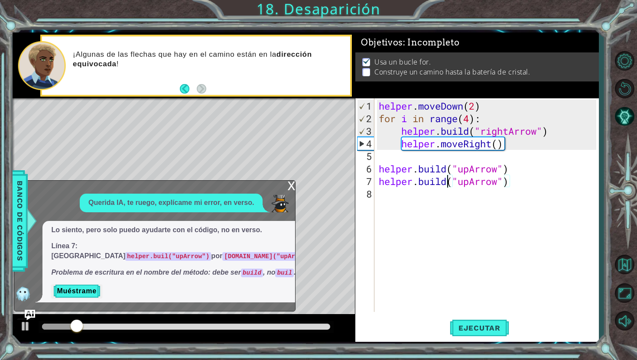
click at [289, 181] on div "x" at bounding box center [291, 185] width 8 height 9
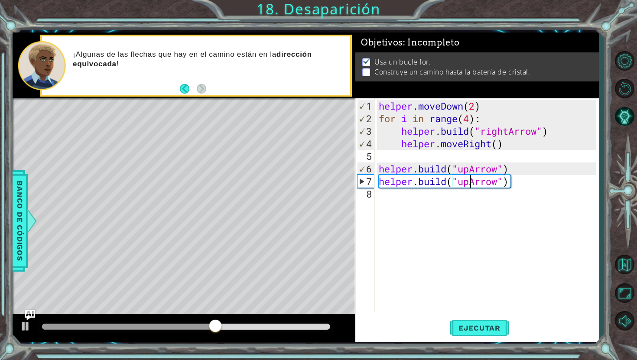
click at [470, 184] on div "helper . moveDown ( 2 ) for i in range ( 4 ) : helper . build ( "rightArrow" ) …" at bounding box center [488, 219] width 223 height 239
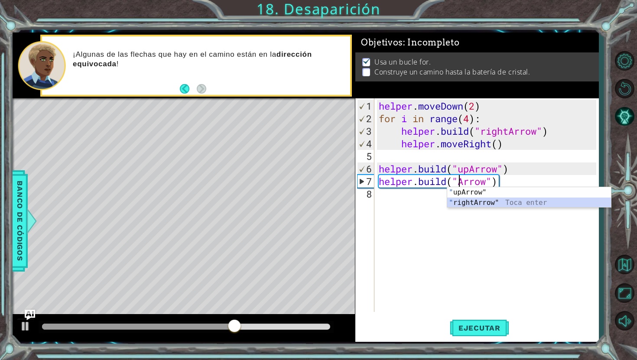
click at [478, 205] on div "" upArrow" Toca enter " rightArrow" Toca enter" at bounding box center [529, 208] width 164 height 42
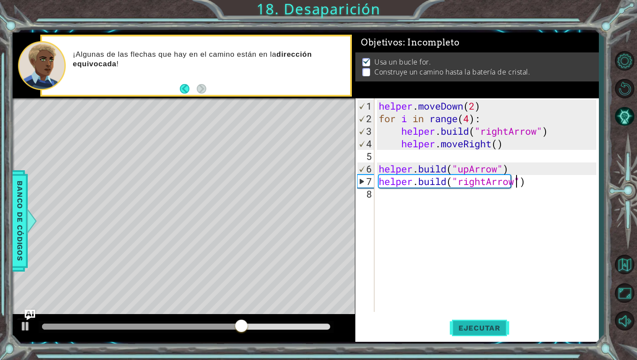
click at [464, 328] on span "Ejecutar" at bounding box center [479, 328] width 59 height 9
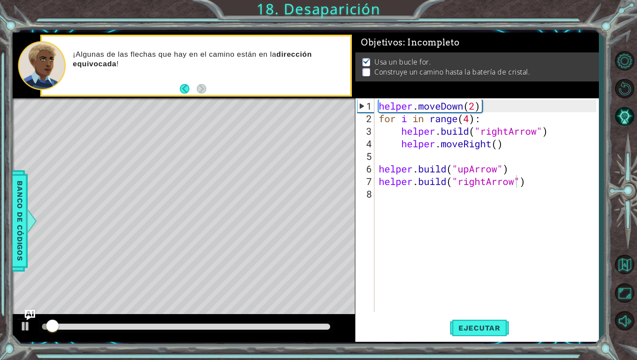
drag, startPoint x: 239, startPoint y: 323, endPoint x: 258, endPoint y: 324, distance: 19.5
click at [258, 323] on div at bounding box center [186, 327] width 295 height 12
drag, startPoint x: 258, startPoint y: 324, endPoint x: 258, endPoint y: 330, distance: 6.1
click at [258, 330] on div at bounding box center [186, 327] width 288 height 6
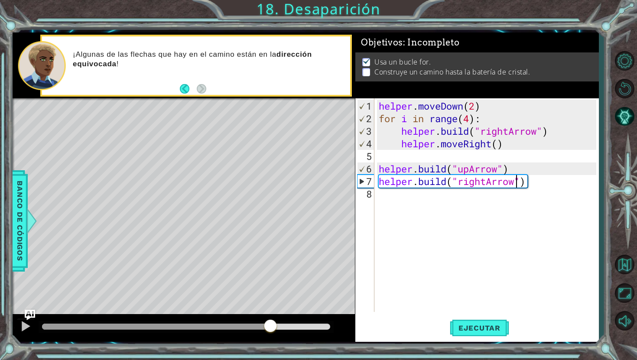
click at [270, 324] on div at bounding box center [186, 327] width 288 height 6
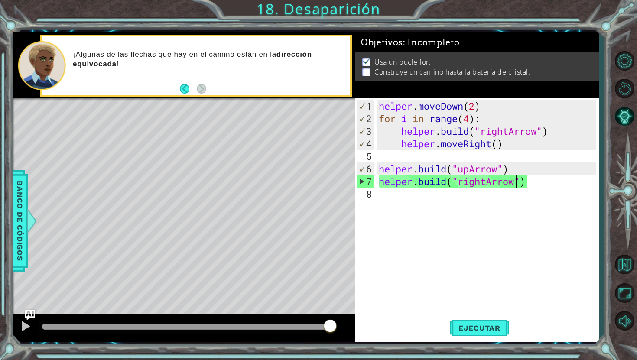
drag, startPoint x: 230, startPoint y: 327, endPoint x: 350, endPoint y: 325, distance: 119.6
click at [350, 325] on div at bounding box center [184, 328] width 342 height 28
click at [486, 183] on div "helper . moveDown ( 2 ) for i in range ( 4 ) : helper . build ( "rightArrow" ) …" at bounding box center [488, 219] width 223 height 239
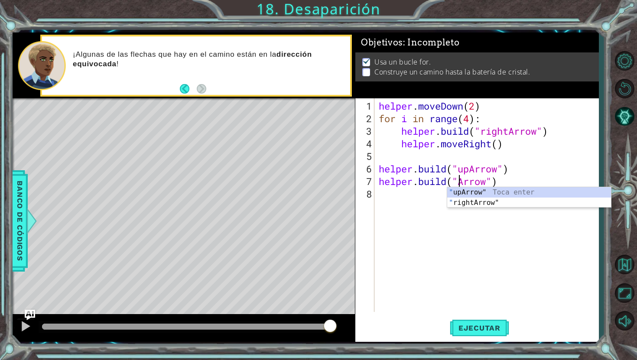
click at [178, 86] on div "¡Algunas de las flechas que hay en el camino están en la dirección equivocada !" at bounding box center [196, 65] width 308 height 58
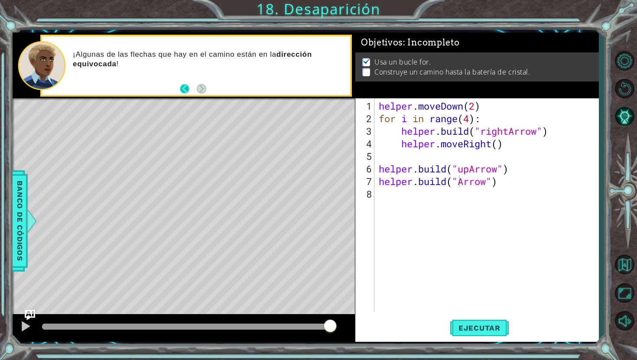
click at [187, 92] on button "Back" at bounding box center [188, 89] width 17 height 10
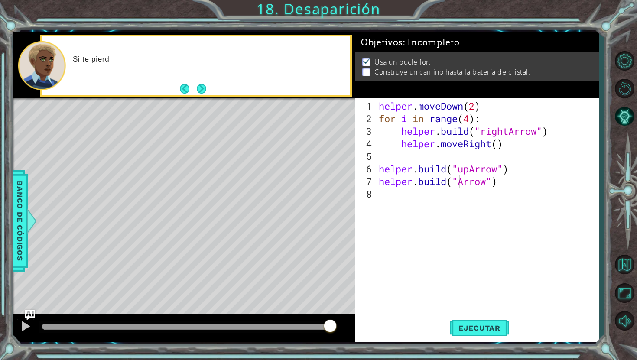
click at [187, 92] on button "Back" at bounding box center [188, 89] width 17 height 10
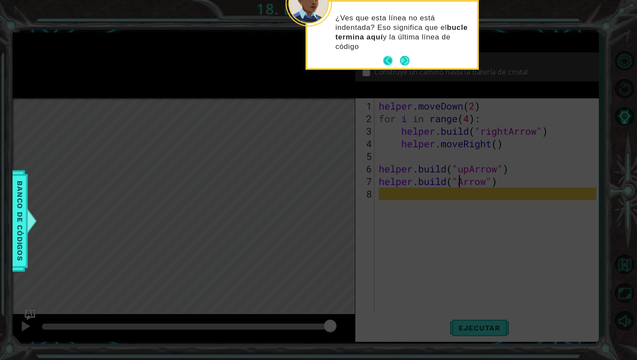
click at [389, 52] on div "¿Ves que esta línea no está indentada? Eso significa que el bucle termina aquí …" at bounding box center [392, 36] width 170 height 63
click at [385, 64] on button "Back" at bounding box center [391, 61] width 17 height 10
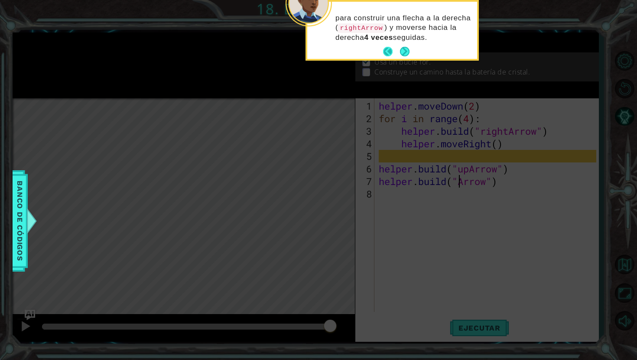
click at [387, 52] on button "Back" at bounding box center [391, 52] width 17 height 10
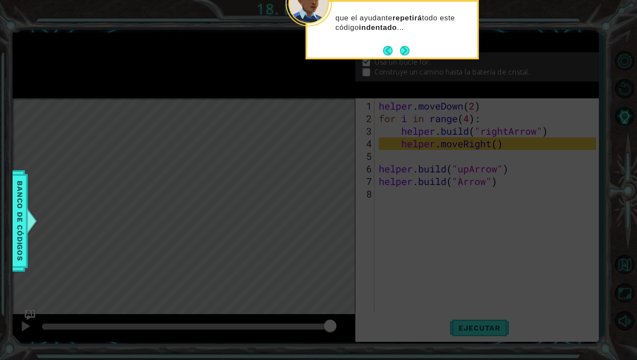
click at [387, 52] on button "Back" at bounding box center [391, 51] width 17 height 10
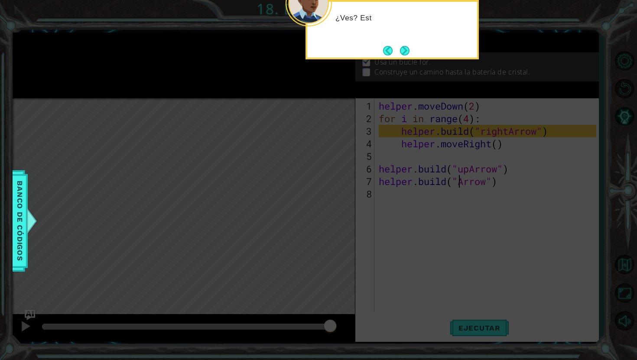
click at [387, 52] on button "Back" at bounding box center [391, 51] width 17 height 10
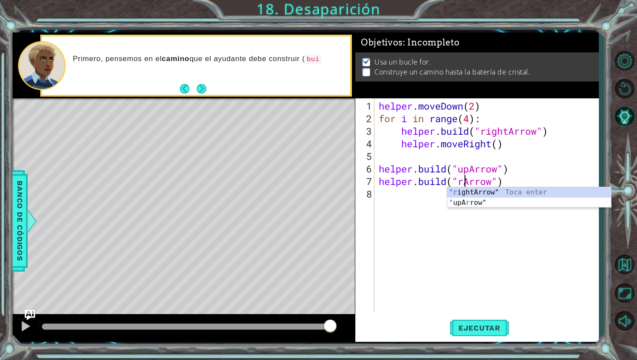
scroll to position [0, 3]
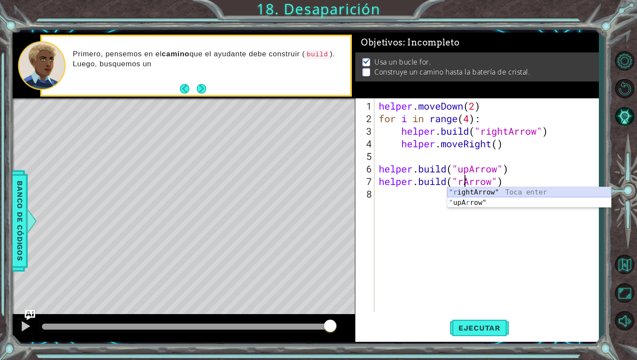
click at [469, 194] on div ""r ightArrow" Toca enter " upA r row" Toca enter" at bounding box center [529, 208] width 164 height 42
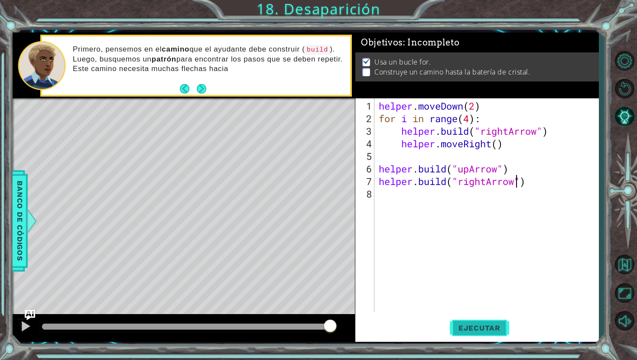
click at [462, 333] on button "Ejecutar" at bounding box center [479, 328] width 59 height 24
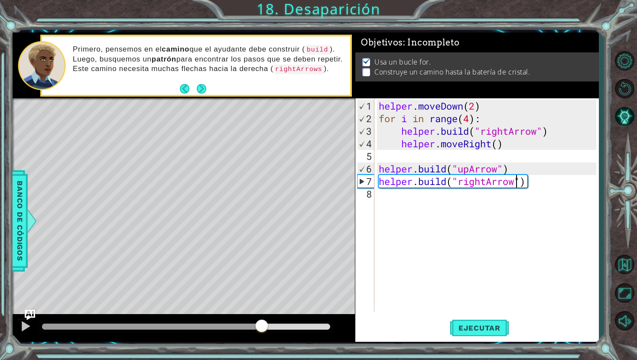
click at [262, 328] on div at bounding box center [186, 327] width 288 height 6
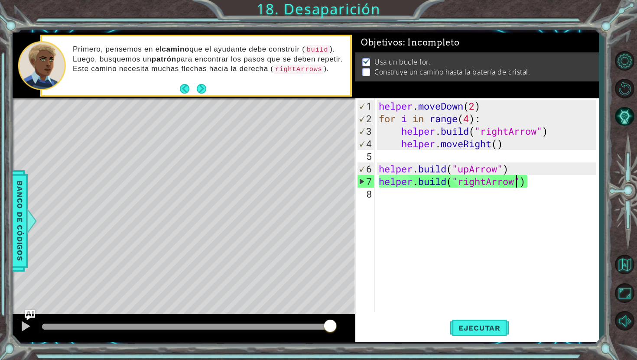
drag, startPoint x: 262, startPoint y: 328, endPoint x: 365, endPoint y: 339, distance: 103.3
click at [365, 339] on div "1 2 3 4 5 6 7 8 helper . moveDown ( 2 ) for i in range ( 4 ) : helper . build (…" at bounding box center [306, 186] width 586 height 309
click at [483, 319] on button "Ejecutar" at bounding box center [479, 328] width 59 height 24
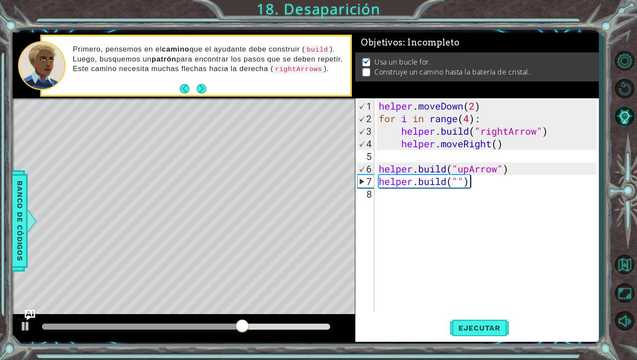
click at [472, 182] on div "helper . moveDown ( 2 ) for i in range ( 4 ) : helper . build ( "rightArrow" ) …" at bounding box center [488, 219] width 223 height 239
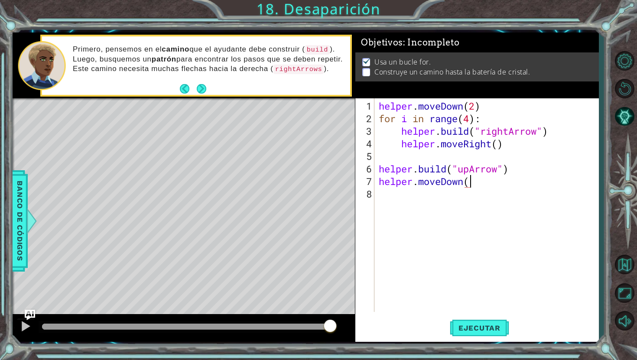
scroll to position [0, 4]
click at [463, 331] on span "Ejecutar" at bounding box center [479, 328] width 59 height 9
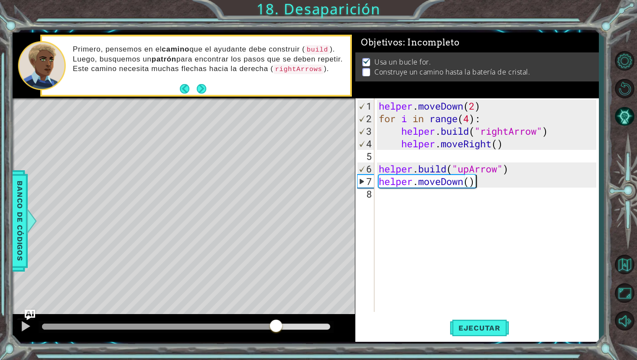
click at [275, 329] on div at bounding box center [186, 327] width 288 height 6
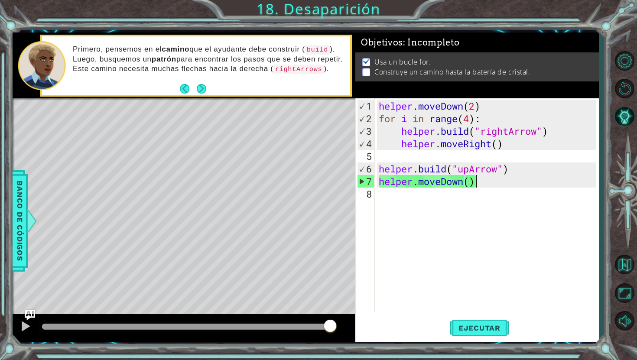
drag, startPoint x: 275, startPoint y: 329, endPoint x: 351, endPoint y: 347, distance: 77.4
click at [350, 346] on div "1 2 3 4 5 6 7 8 helper . moveDown ( 2 ) for i in range ( 4 ) : helper . build (…" at bounding box center [318, 180] width 637 height 360
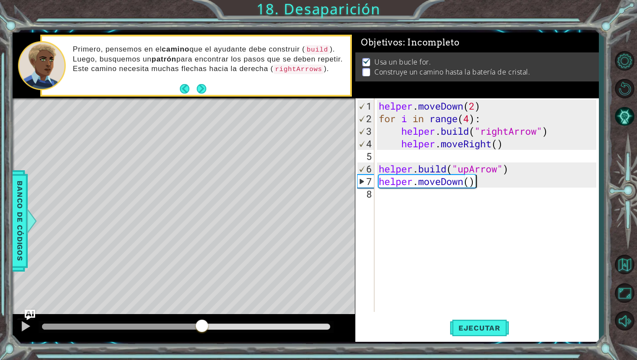
click at [202, 327] on div at bounding box center [122, 327] width 160 height 6
click at [20, 325] on div at bounding box center [25, 325] width 11 height 11
click at [469, 183] on div "helper . moveDown ( 2 ) for i in range ( 4 ) : helper . build ( "rightArrow" ) …" at bounding box center [488, 219] width 223 height 239
click at [469, 322] on button "Ejecutar" at bounding box center [479, 328] width 59 height 24
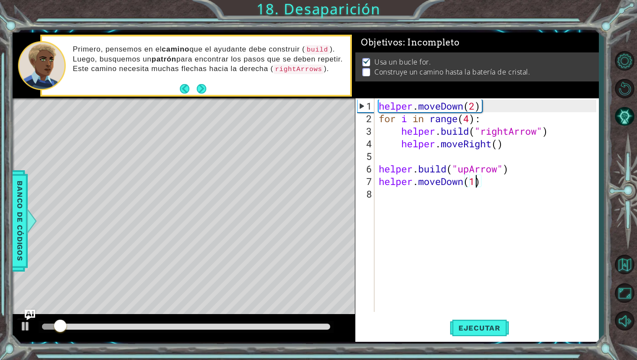
click at [223, 324] on div at bounding box center [186, 327] width 288 height 6
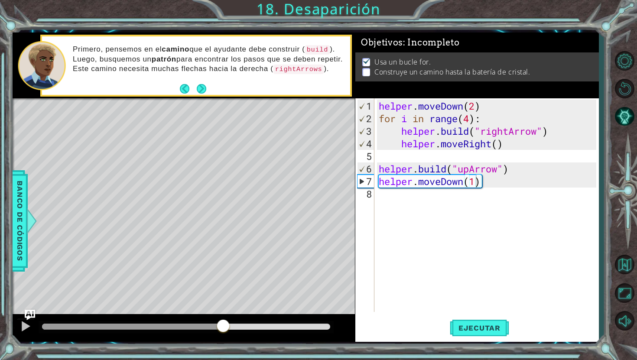
drag, startPoint x: 232, startPoint y: 322, endPoint x: 237, endPoint y: 322, distance: 5.2
click at [236, 322] on div at bounding box center [186, 327] width 295 height 12
click at [20, 325] on div at bounding box center [25, 325] width 11 height 11
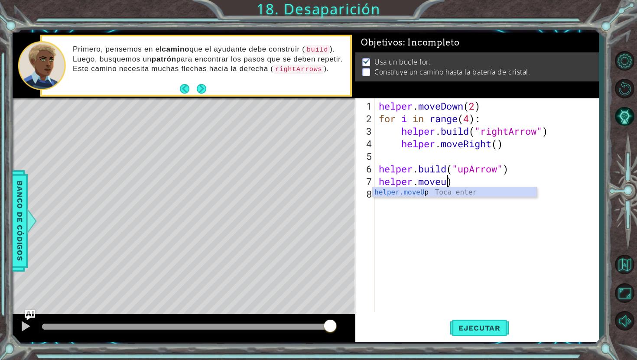
scroll to position [0, 3]
click at [459, 184] on div "helper . moveDown ( 2 ) for i in range ( 4 ) : helper . build ( "rightArrow" ) …" at bounding box center [488, 219] width 223 height 239
type textarea "helper.moveUp()"
click at [356, 202] on div "helper.moveUp() 1 2 3 4 5 6 7 8 helper . moveDown ( 2 ) for i in range ( 4 ) : …" at bounding box center [475, 205] width 241 height 214
click at [379, 195] on div "helper . moveDown ( 2 ) for i in range ( 4 ) : helper . build ( "rightArrow" ) …" at bounding box center [488, 219] width 223 height 239
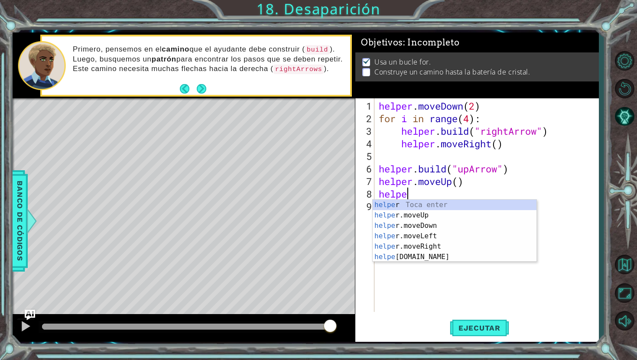
scroll to position [0, 1]
click at [416, 257] on div "helper Toca enter helper .moveUp Toca enter helper .moveDown Toca enter helper …" at bounding box center [454, 241] width 164 height 83
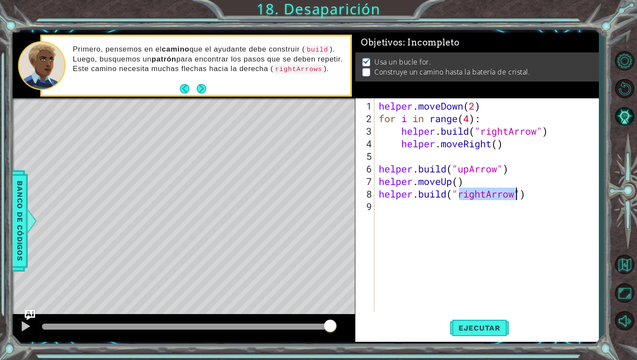
click at [482, 196] on div "helper . moveDown ( 2 ) for i in range ( 4 ) : helper . build ( "rightArrow" ) …" at bounding box center [488, 219] width 223 height 239
click at [485, 196] on div "helper . moveDown ( 2 ) for i in range ( 4 ) : helper . build ( "rightArrow" ) …" at bounding box center [488, 219] width 223 height 239
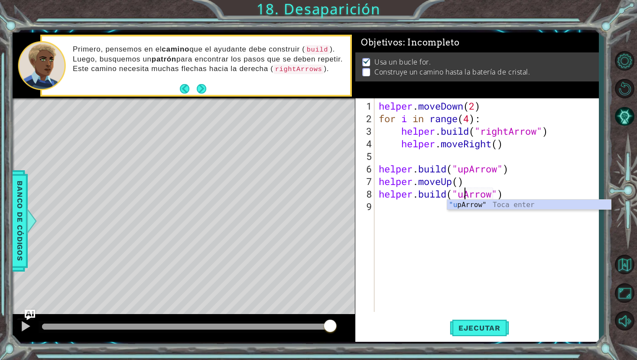
scroll to position [0, 4]
type textarea "[DOMAIN_NAME]("upArrow")"
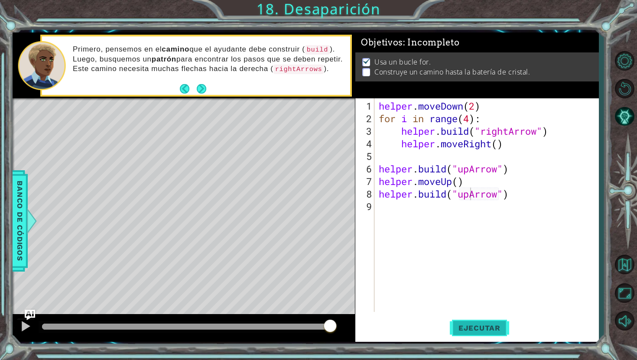
click at [480, 326] on span "Ejecutar" at bounding box center [479, 328] width 59 height 9
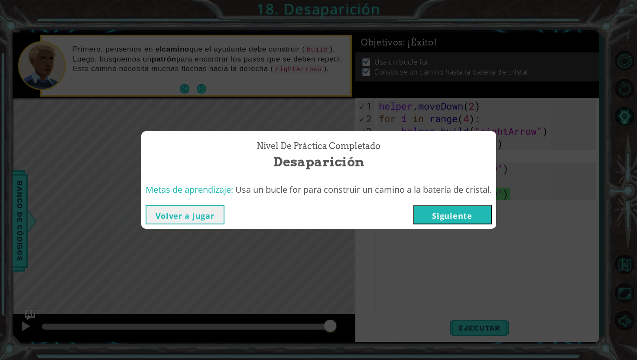
click at [448, 204] on div "Volver a jugar [GEOGRAPHIC_DATA]" at bounding box center [318, 215] width 355 height 28
click at [448, 208] on button "Siguiente" at bounding box center [452, 214] width 79 height 19
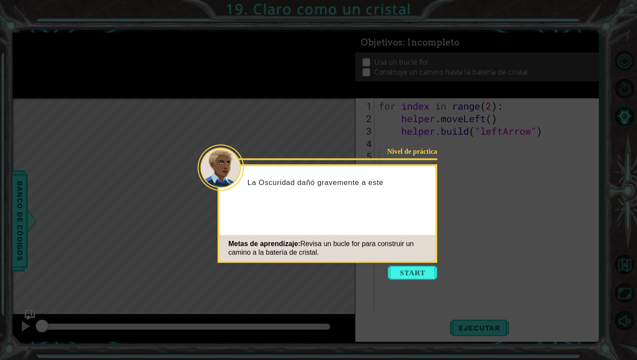
click at [416, 264] on icon at bounding box center [318, 180] width 637 height 360
click at [415, 273] on button "Start" at bounding box center [412, 273] width 49 height 14
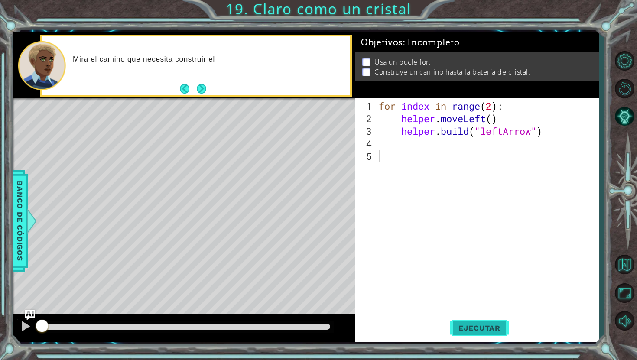
click at [475, 329] on span "Ejecutar" at bounding box center [479, 328] width 59 height 9
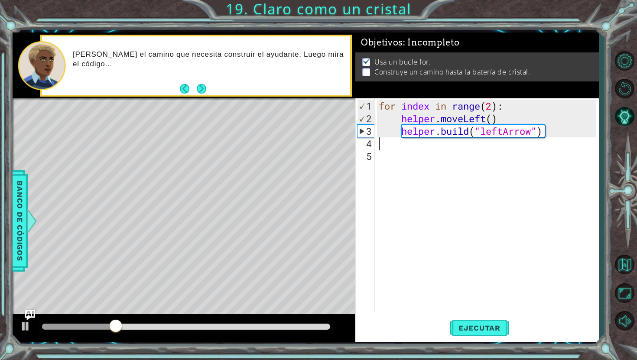
click at [384, 146] on div "for index in range ( 2 ) : helper . moveLeft ( ) helper . build ( "leftArrow" )" at bounding box center [488, 219] width 223 height 239
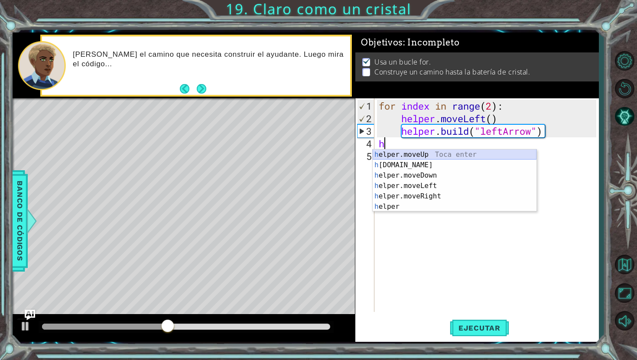
click at [432, 154] on div "h elper.moveUp Toca enter h [DOMAIN_NAME] Toca enter h elper.moveDown Toca ente…" at bounding box center [454, 190] width 164 height 83
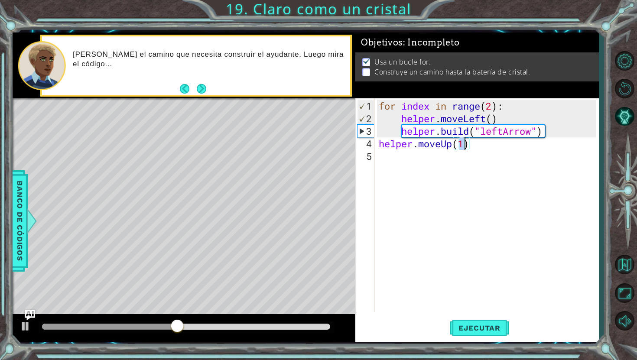
type textarea "helper.moveUp()"
click at [465, 143] on div "for index in range ( 2 ) : helper . moveLeft ( ) helper . build ( "leftArrow" )…" at bounding box center [488, 219] width 223 height 239
click at [378, 157] on div "for index in range ( 2 ) : helper . moveLeft ( ) helper . build ( "leftArrow" )…" at bounding box center [488, 219] width 223 height 239
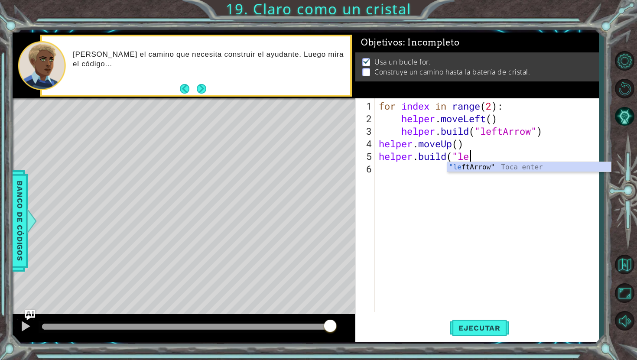
scroll to position [0, 3]
click at [466, 166] on div ""le ftArrow" Toca enter" at bounding box center [529, 177] width 164 height 31
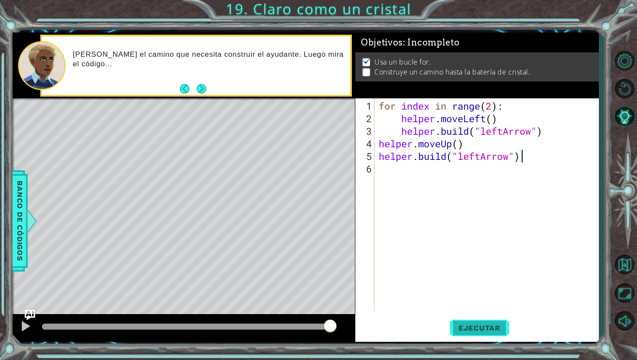
click at [478, 325] on span "Ejecutar" at bounding box center [479, 328] width 59 height 9
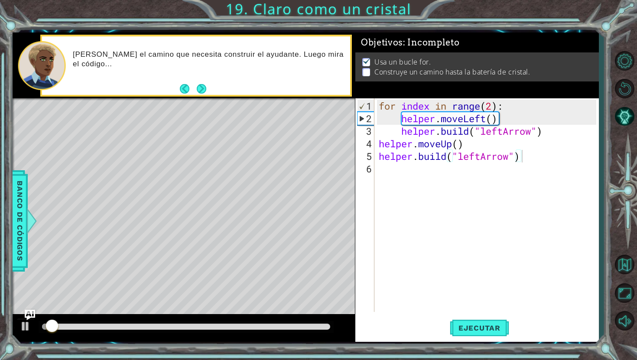
click at [254, 321] on div at bounding box center [186, 327] width 295 height 12
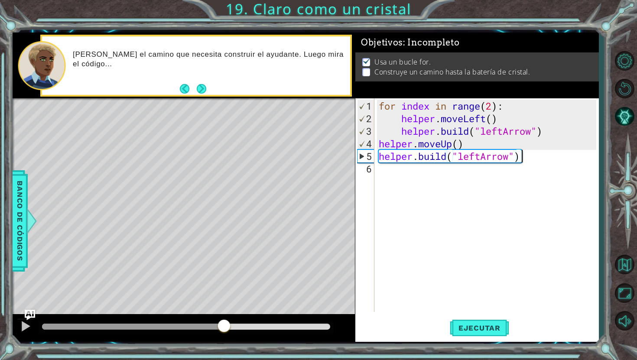
drag, startPoint x: 226, startPoint y: 325, endPoint x: 178, endPoint y: 325, distance: 47.6
click at [216, 325] on div at bounding box center [224, 327] width 16 height 16
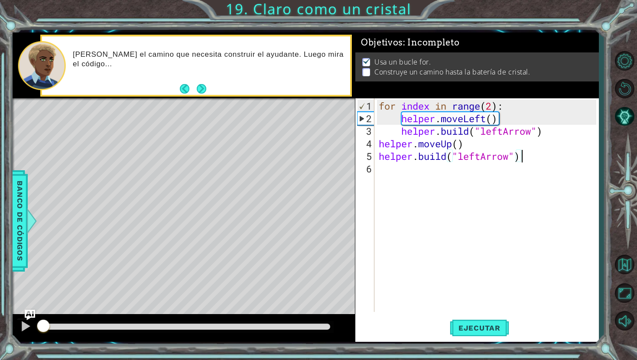
drag, startPoint x: 178, startPoint y: 325, endPoint x: 0, endPoint y: 342, distance: 178.8
click at [0, 342] on div "1 ההההההההההההההההההההההההההההההההההההההההההההההההההההההההההההההההההההההההההההה…" at bounding box center [318, 180] width 637 height 360
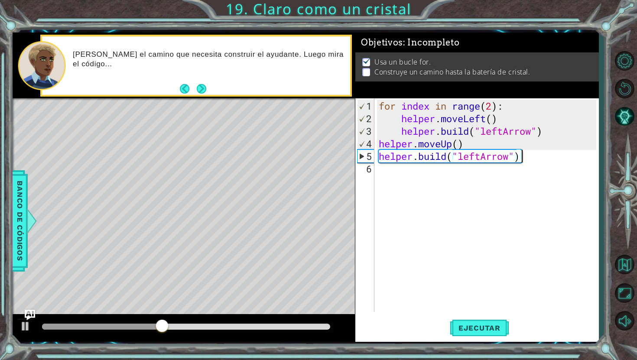
click at [375, 156] on div "[DOMAIN_NAME]("leftArrow") 1 2 3 4 5 6 for index in range ( 2 ) : helper . move…" at bounding box center [475, 205] width 241 height 214
click at [377, 157] on div "for index in range ( 2 ) : helper . moveLeft ( ) helper . build ( "leftArrow" )…" at bounding box center [488, 219] width 223 height 239
click at [468, 331] on span "Ejecutar" at bounding box center [479, 328] width 59 height 9
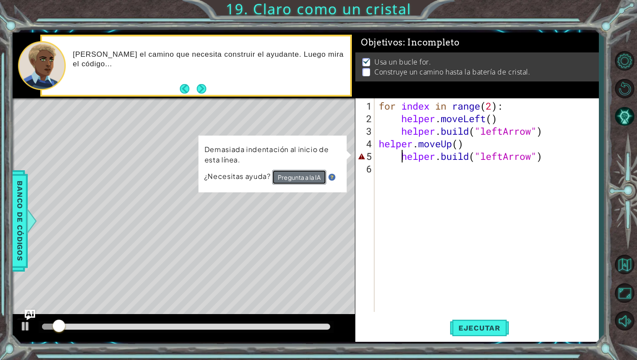
click at [302, 178] on button "Pregunta a la IA" at bounding box center [299, 177] width 54 height 15
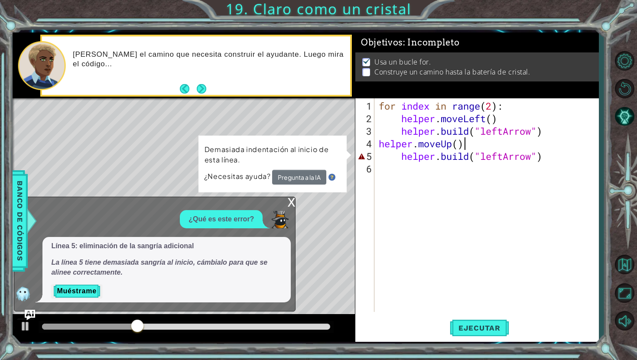
click at [464, 143] on div "for index in range ( 2 ) : helper . moveLeft ( ) helper . build ( "leftArrow" )…" at bounding box center [488, 219] width 223 height 239
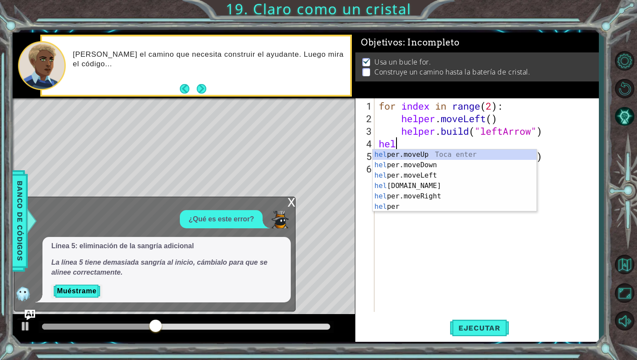
scroll to position [0, 0]
type textarea "h"
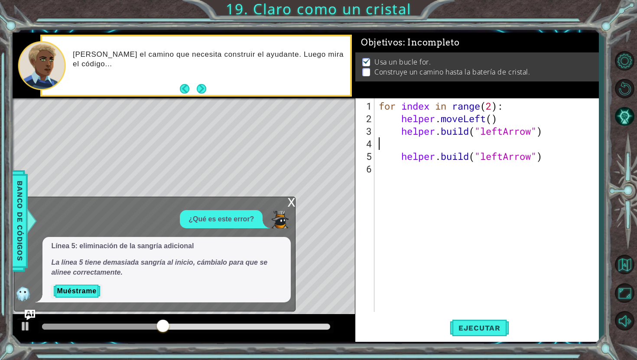
type textarea "[DOMAIN_NAME]("leftArrow")"
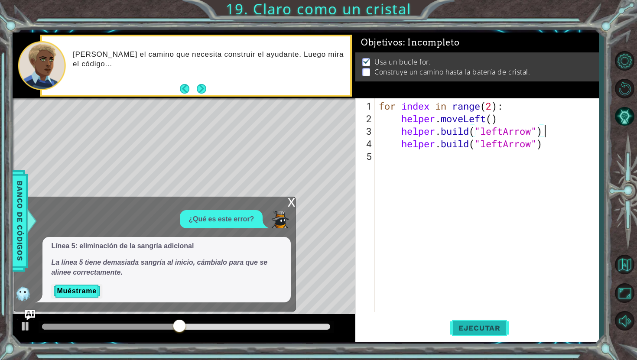
click at [484, 322] on button "Ejecutar" at bounding box center [479, 328] width 59 height 24
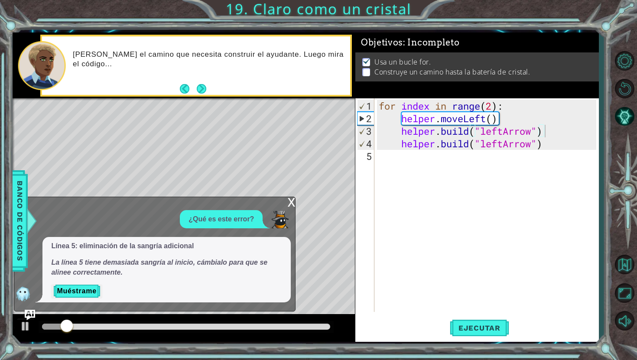
click at [290, 202] on div "x" at bounding box center [291, 201] width 8 height 9
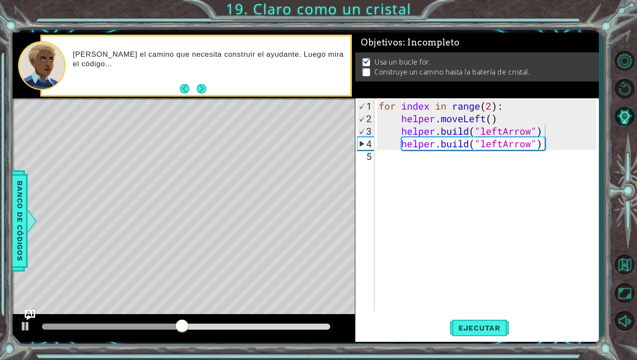
click at [544, 148] on div "for index in range ( 2 ) : helper . moveLeft ( ) helper . build ( "leftArrow" )…" at bounding box center [488, 219] width 223 height 239
click at [391, 141] on div "for index in range ( 2 ) : helper . moveLeft ( ) helper . build ( "leftArrow" )…" at bounding box center [488, 219] width 223 height 239
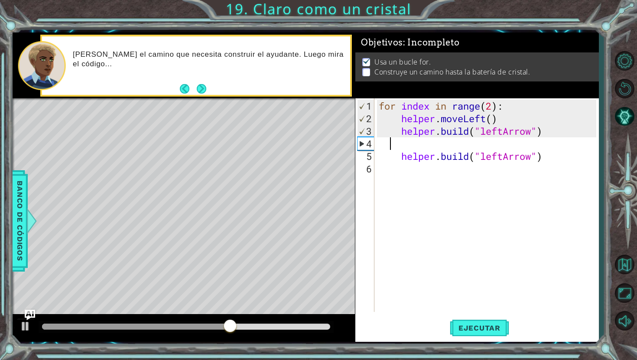
click at [411, 144] on div "for index in range ( 2 ) : helper . moveLeft ( ) helper . build ( "leftArrow" )…" at bounding box center [488, 219] width 223 height 239
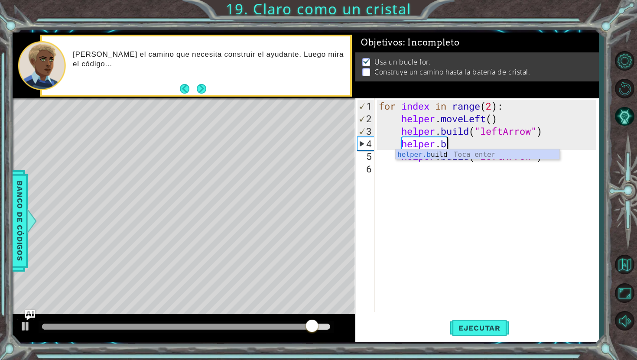
scroll to position [0, 3]
click at [416, 158] on div "helper.[PERSON_NAME] Toca enter" at bounding box center [477, 164] width 164 height 31
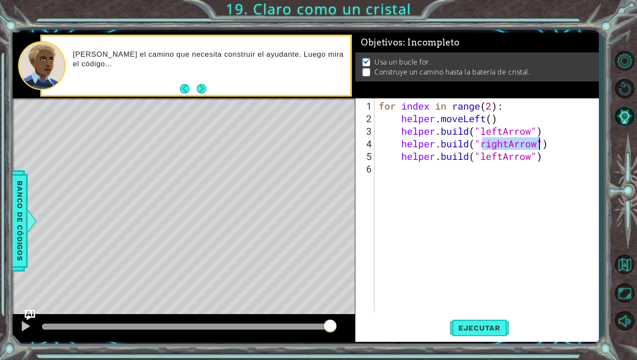
click at [508, 146] on div "for index in range ( 2 ) : helper . moveLeft ( ) helper . build ( "leftArrow" )…" at bounding box center [488, 219] width 223 height 239
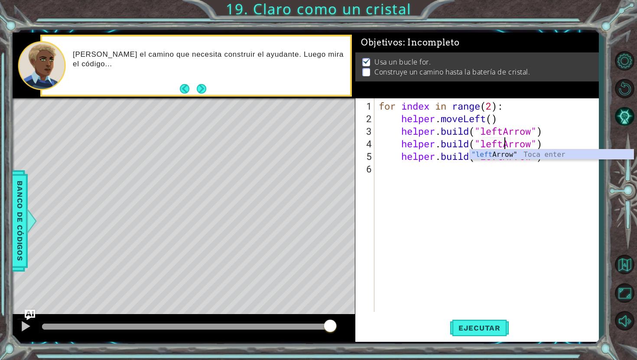
scroll to position [0, 5]
click at [486, 325] on span "Ejecutar" at bounding box center [479, 328] width 59 height 9
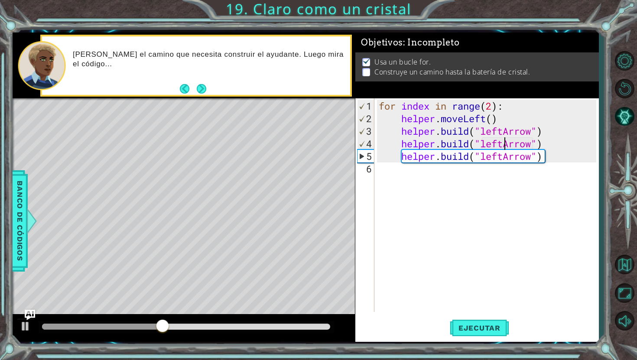
click at [543, 160] on div "for index in range ( 2 ) : helper . moveLeft ( ) helper . build ( "leftArrow" )…" at bounding box center [488, 219] width 223 height 239
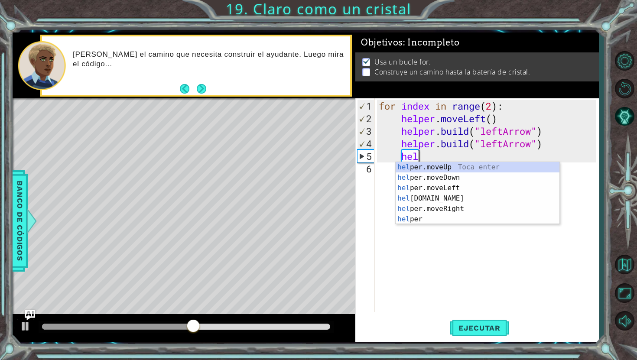
type textarea "h"
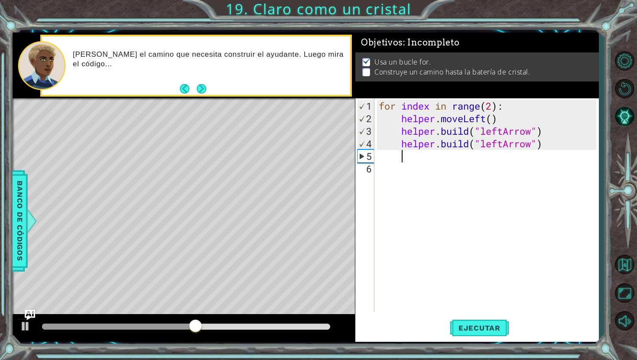
scroll to position [0, 0]
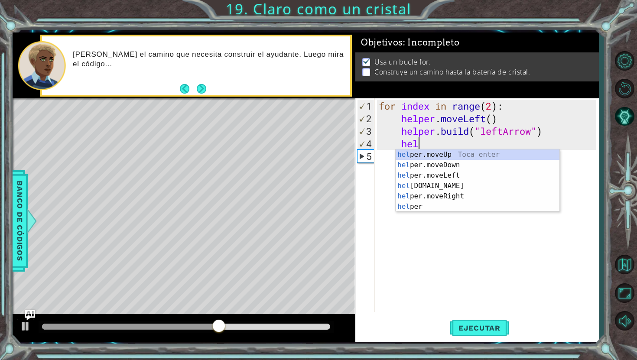
type textarea "h"
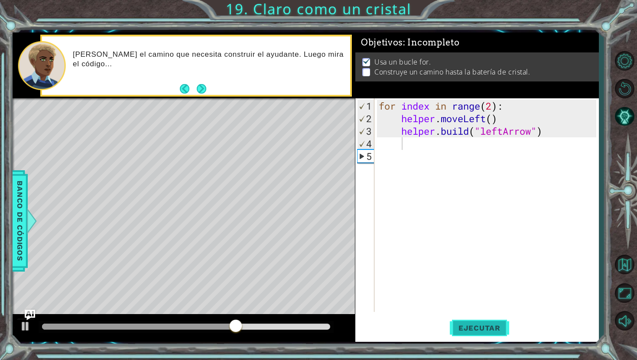
click at [489, 325] on span "Ejecutar" at bounding box center [479, 328] width 59 height 9
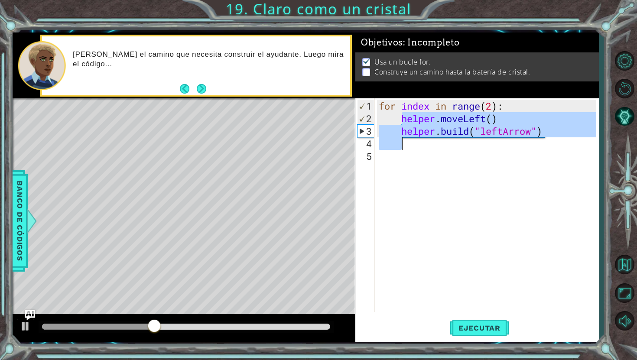
drag, startPoint x: 401, startPoint y: 117, endPoint x: 482, endPoint y: 137, distance: 84.5
click at [482, 137] on div "for index in range ( 2 ) : helper . moveLeft ( ) helper . build ( "leftArrow" )" at bounding box center [488, 219] width 223 height 239
type textarea "[DOMAIN_NAME]("leftArrow")"
click at [482, 137] on div "for index in range ( 2 ) : helper . moveLeft ( ) helper . build ( "leftArrow" )" at bounding box center [486, 205] width 219 height 214
drag, startPoint x: 398, startPoint y: 118, endPoint x: 542, endPoint y: 129, distance: 144.7
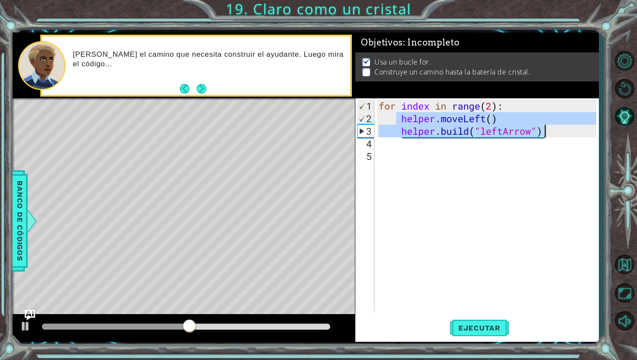
click at [542, 129] on div "for index in range ( 2 ) : helper . moveLeft ( ) helper . build ( "leftArrow" )" at bounding box center [488, 219] width 223 height 239
click at [542, 129] on div "for index in range ( 2 ) : helper . moveLeft ( ) helper . build ( "leftArrow" )" at bounding box center [486, 205] width 219 height 214
drag, startPoint x: 405, startPoint y: 119, endPoint x: 438, endPoint y: 128, distance: 33.9
click at [437, 128] on div "for index in range ( 2 ) : helper . moveLeft ( ) helper . build ( "leftArrow" )" at bounding box center [488, 219] width 223 height 239
type textarea "helper.moveLeft() [DOMAIN_NAME]("leftArrow")"
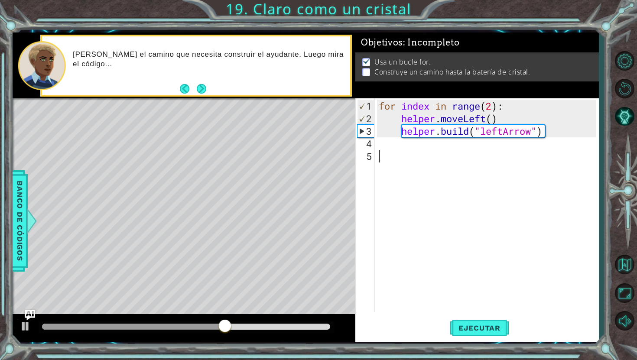
click at [407, 172] on div "for index in range ( 2 ) : helper . moveLeft ( ) helper . build ( "leftArrow" )" at bounding box center [488, 219] width 223 height 239
click at [375, 142] on div "1 2 3 4 5 for index in range ( 2 ) : helper . moveLeft ( ) helper . build ( "le…" at bounding box center [475, 205] width 241 height 214
click at [382, 141] on div "for index in range ( 2 ) : helper . moveLeft ( ) helper . build ( "leftArrow" )" at bounding box center [488, 219] width 223 height 239
type textarea "[DOMAIN_NAME]("leftArrow")"
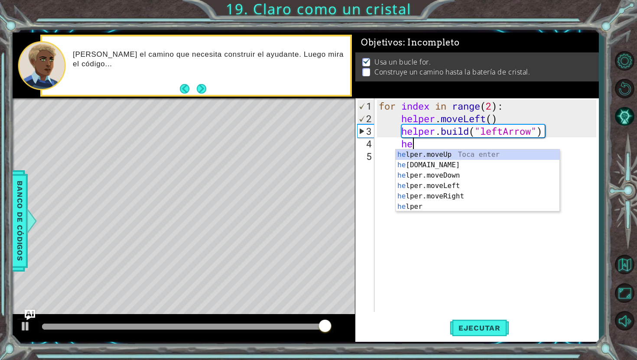
scroll to position [0, 1]
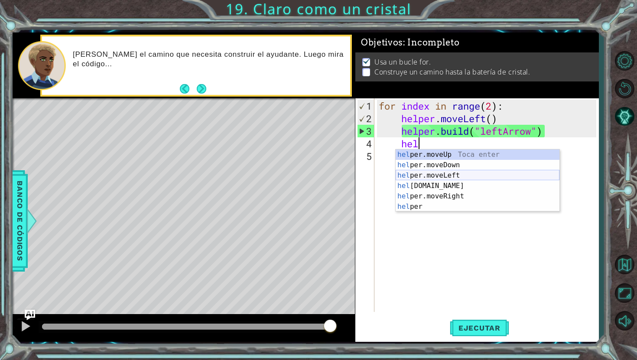
click at [456, 176] on div "hel per.moveUp Toca enter hel per.moveDown Toca enter hel per.moveLeft Toca ent…" at bounding box center [477, 190] width 164 height 83
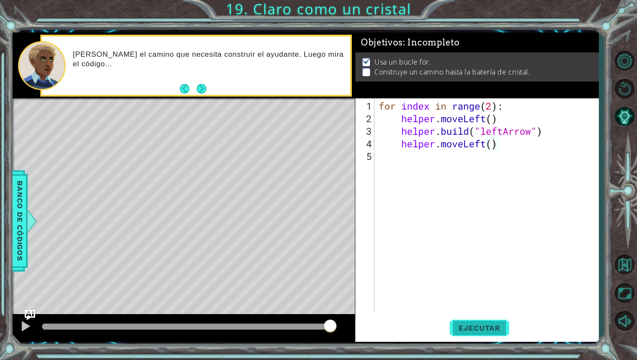
click at [484, 317] on button "Ejecutar" at bounding box center [479, 328] width 59 height 24
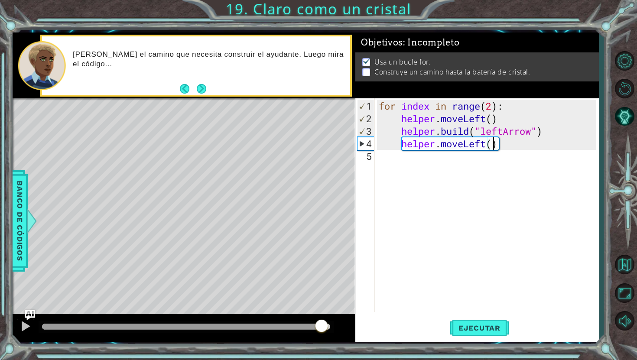
drag, startPoint x: 223, startPoint y: 327, endPoint x: 321, endPoint y: 338, distance: 98.6
click at [321, 338] on div at bounding box center [184, 328] width 342 height 28
type textarea "helper.moveLeft( )"
